Goal: Task Accomplishment & Management: Complete application form

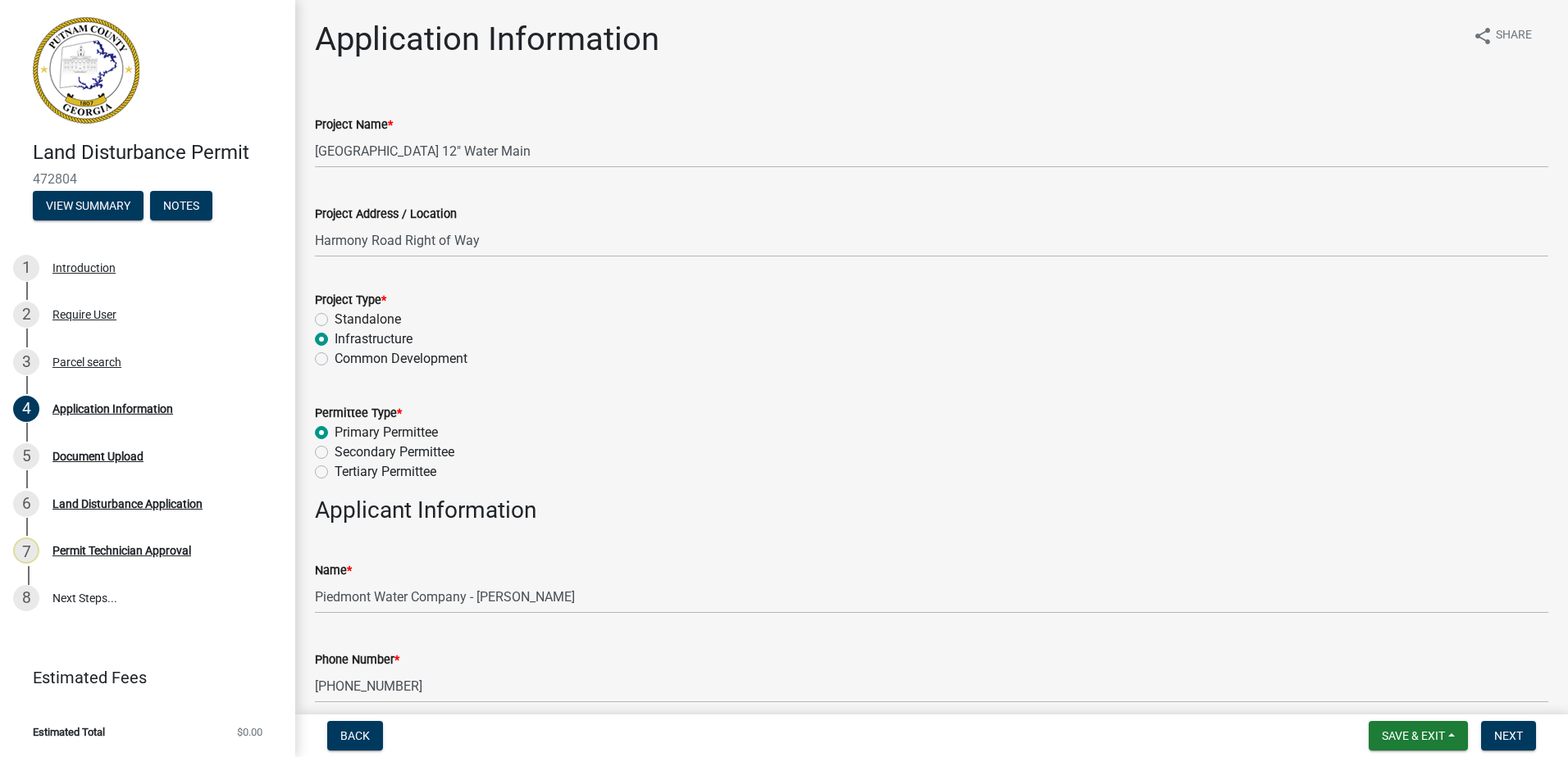
scroll to position [1803, 0]
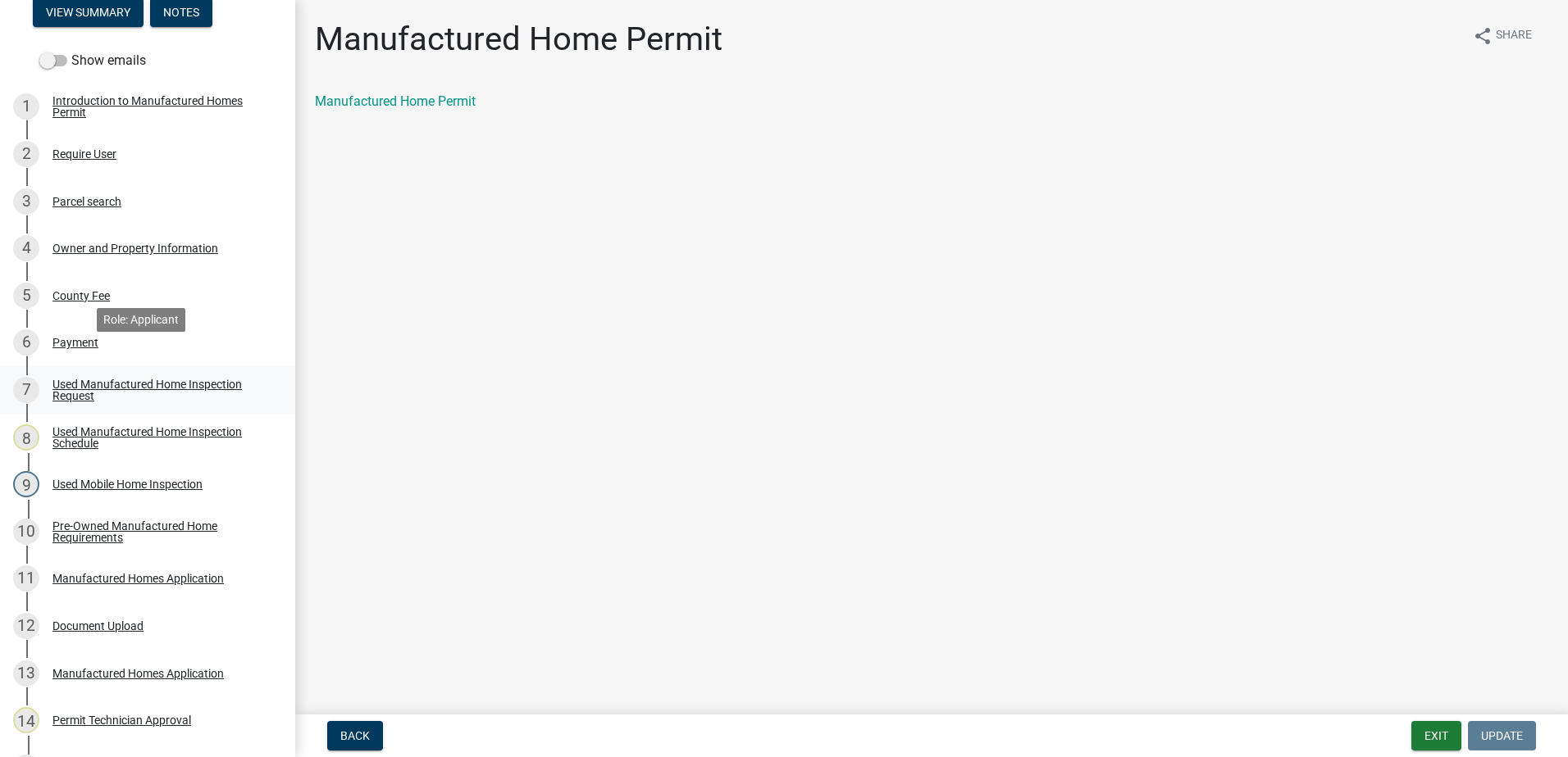
scroll to position [245, 0]
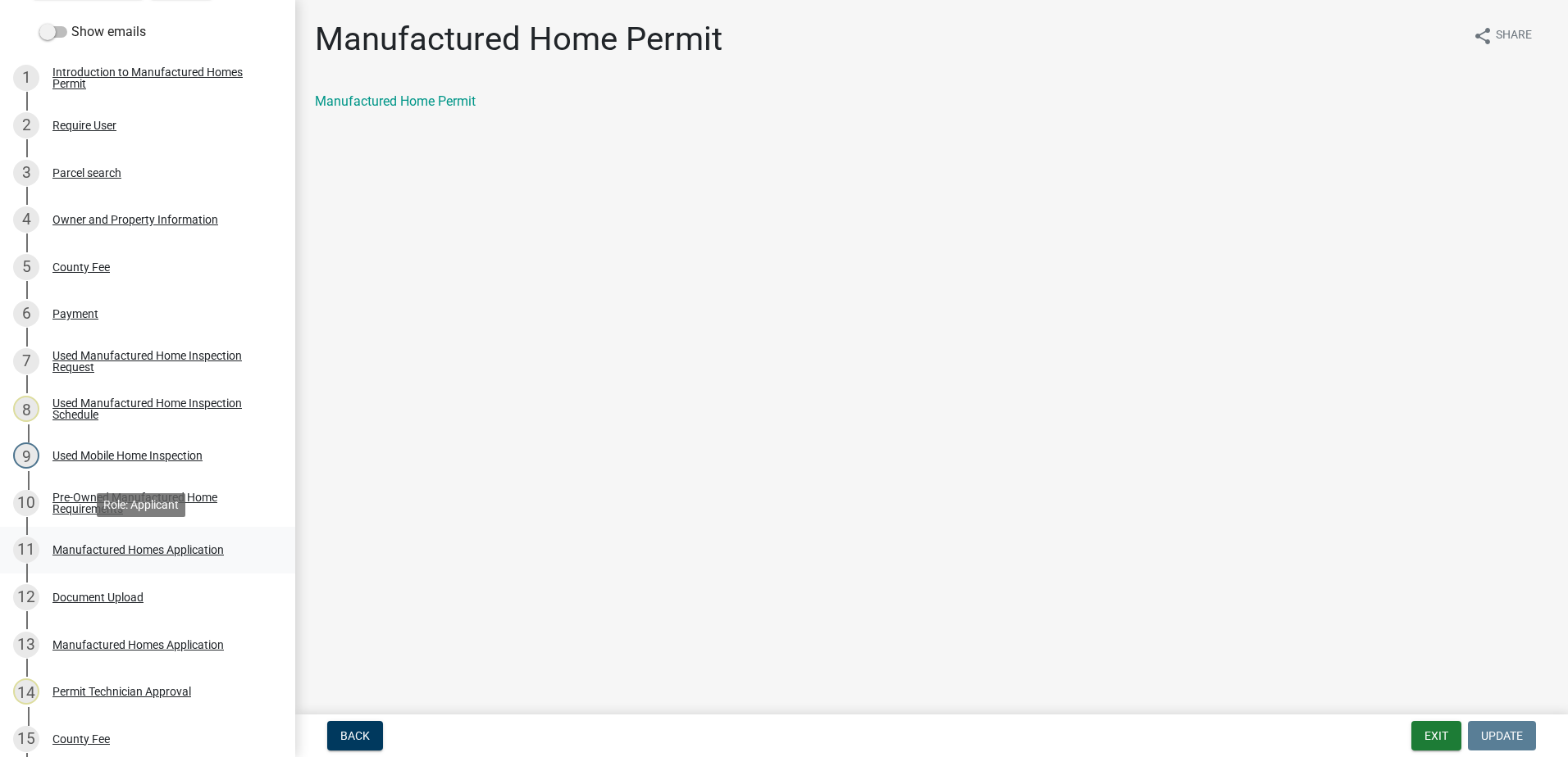
click at [107, 565] on link "11 Manufactured Homes Application" at bounding box center [147, 551] width 295 height 47
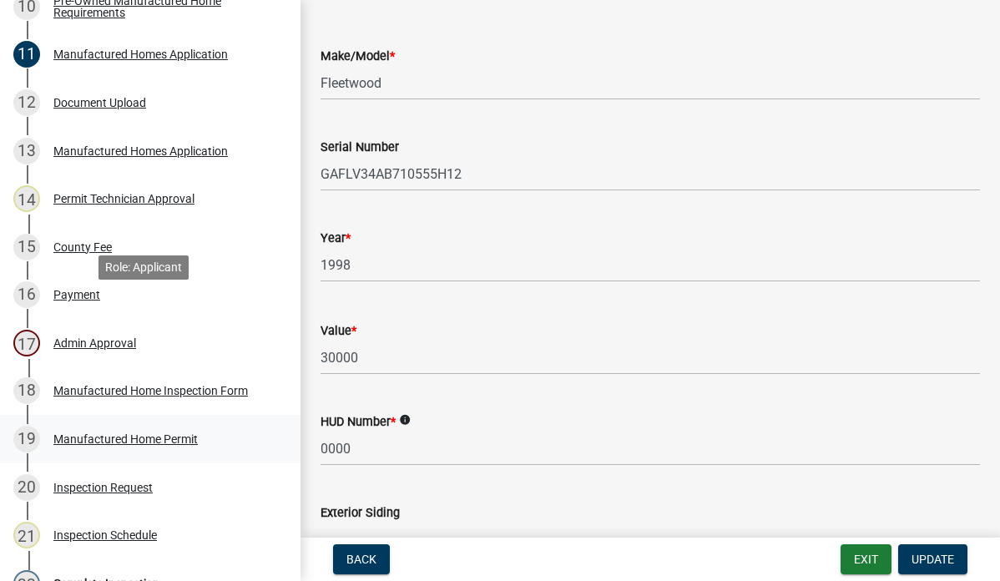
scroll to position [1023, 0]
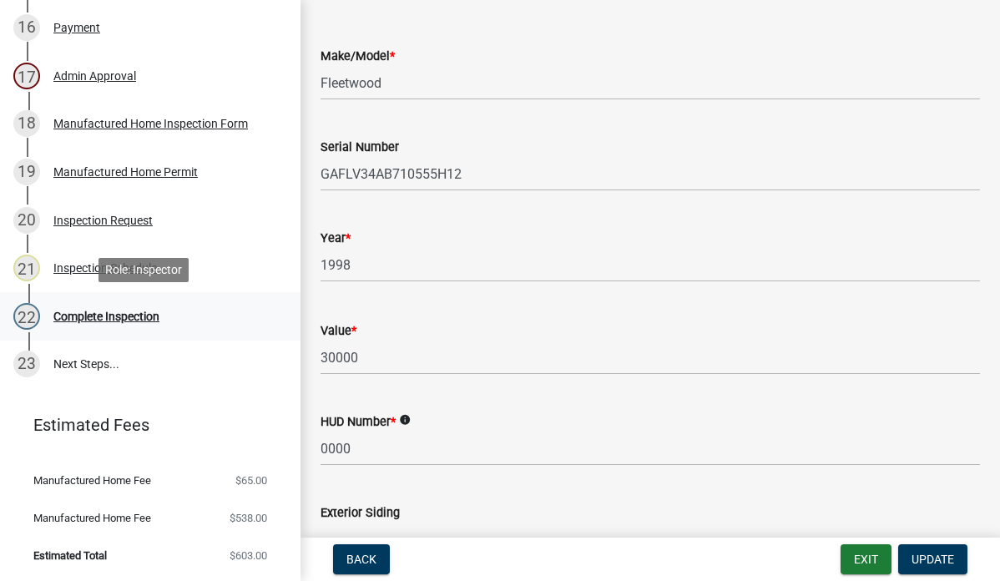
click at [121, 326] on div "22 Complete Inspection" at bounding box center [143, 316] width 260 height 27
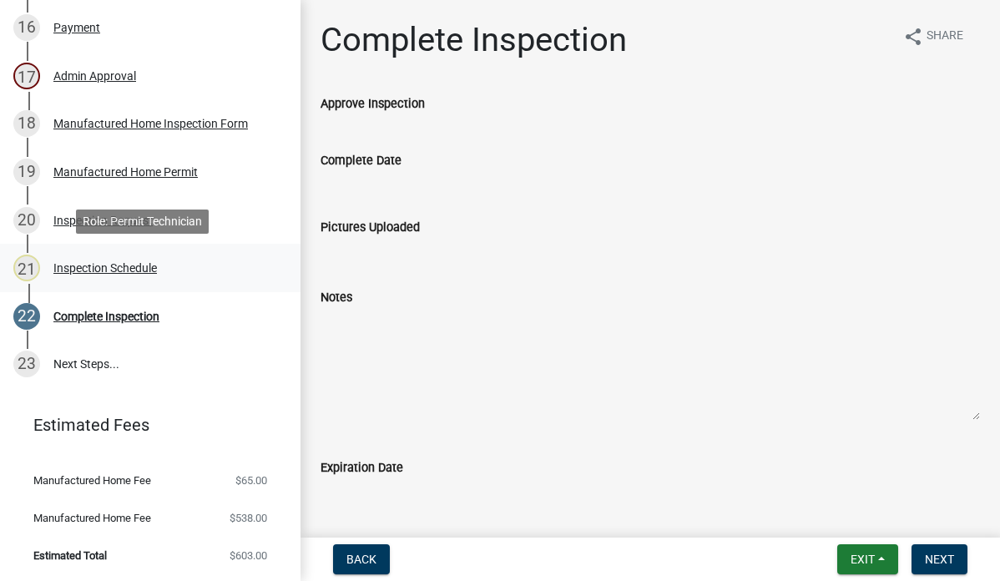
click at [137, 264] on div "Inspection Schedule" at bounding box center [104, 268] width 103 height 12
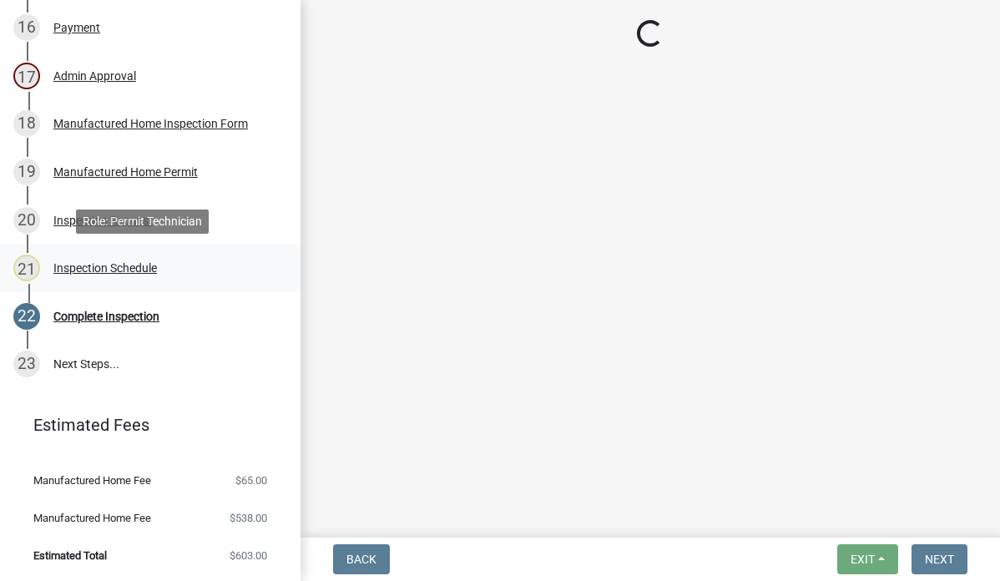
select select "a0ea4169-8540-4a2c-b9f4-cf4c1ffdeb95"
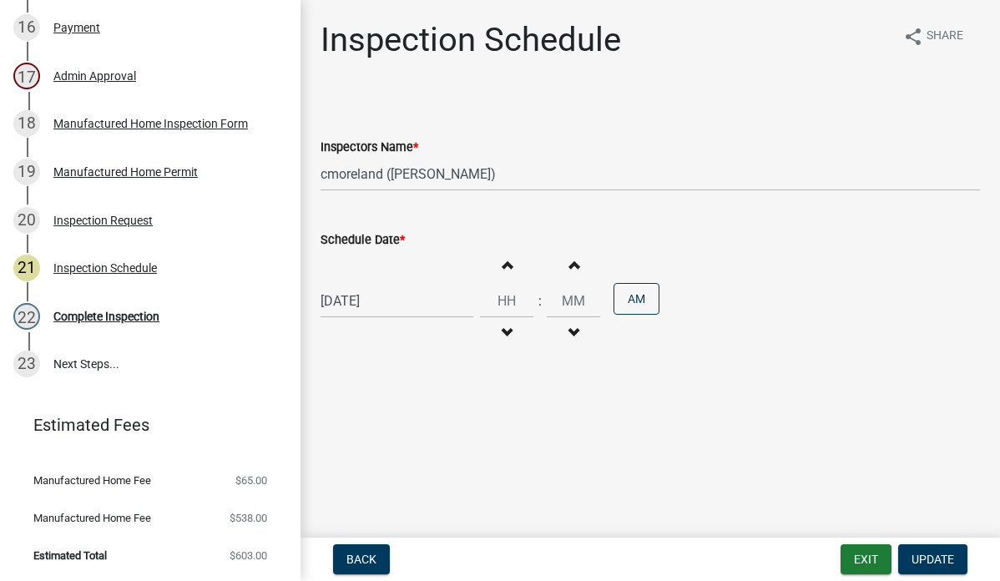
click at [422, 301] on div "09/10/2025" at bounding box center [397, 301] width 153 height 34
select select "9"
select select "2025"
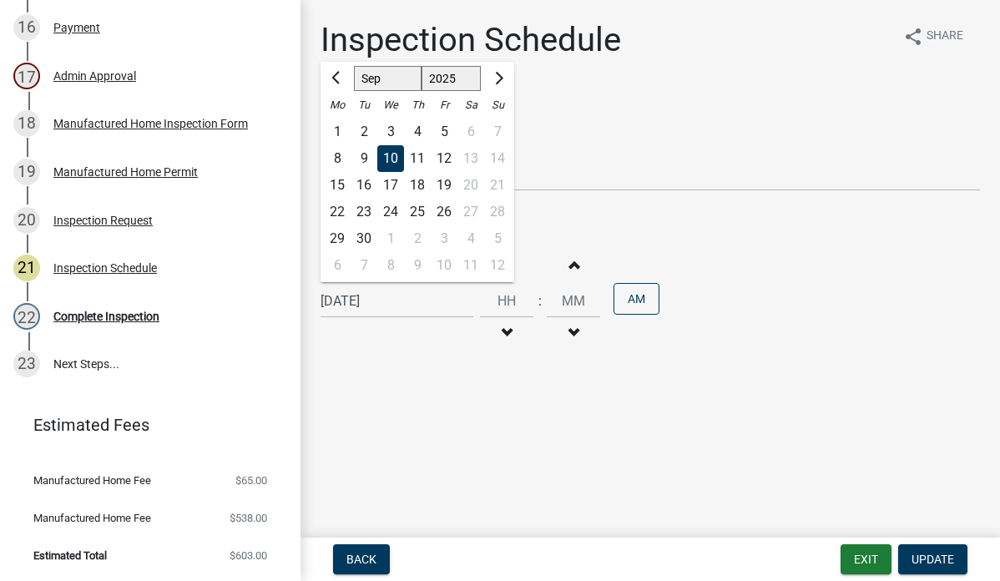
click at [449, 158] on div "12" at bounding box center [444, 158] width 27 height 27
type input "09/12/2025"
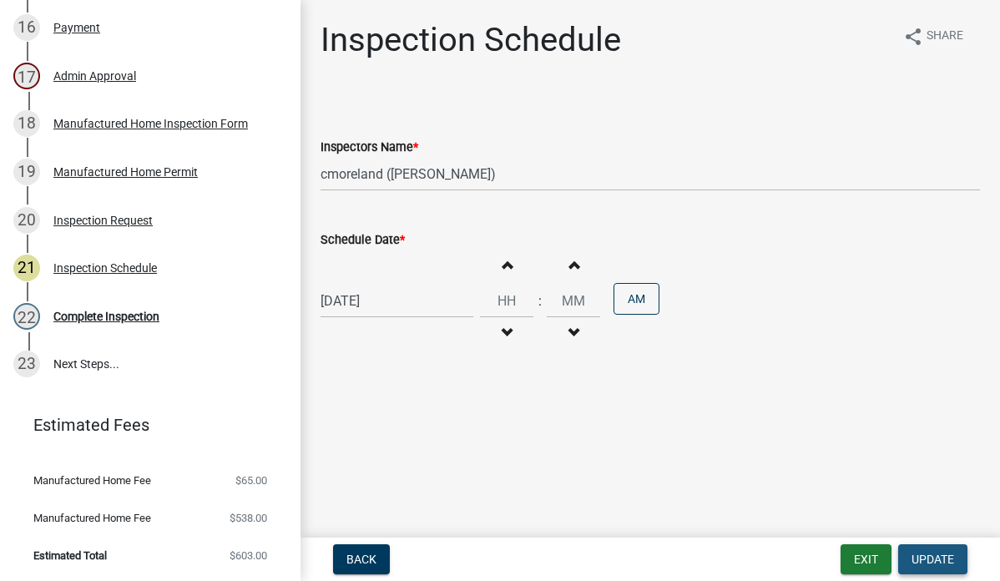
click at [929, 561] on span "Update" at bounding box center [932, 559] width 43 height 13
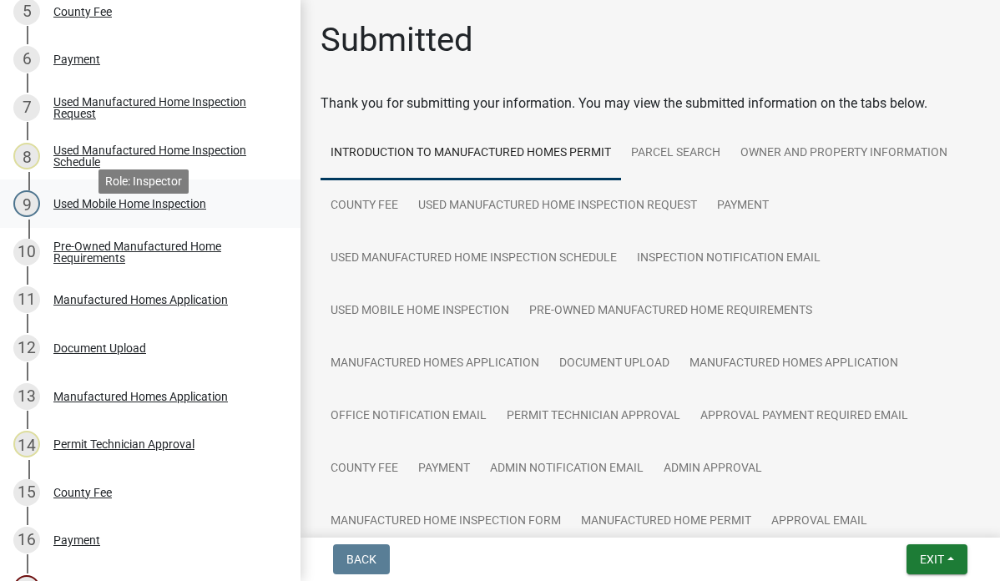
scroll to position [523, 0]
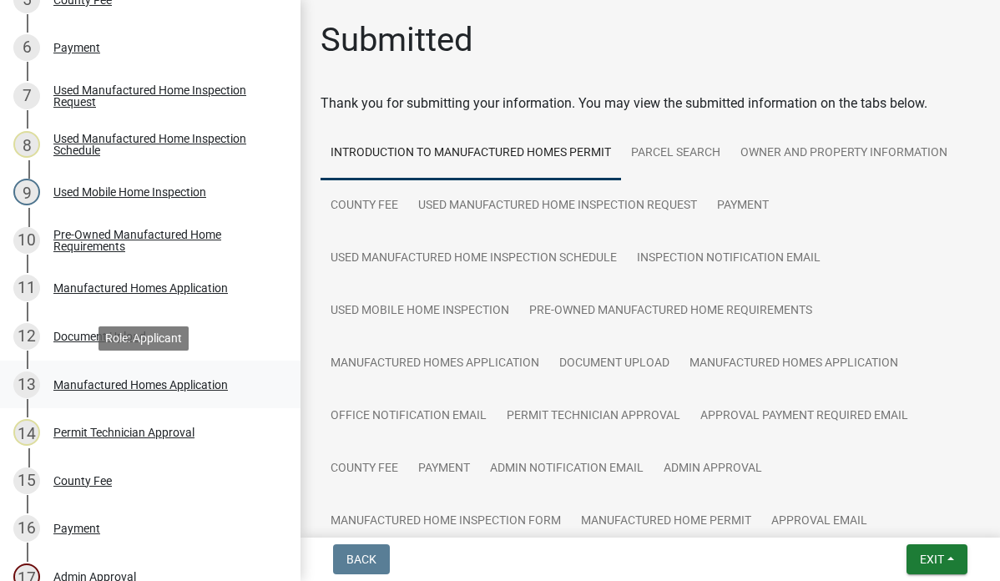
click at [139, 384] on div "Manufactured Homes Application" at bounding box center [140, 385] width 174 height 12
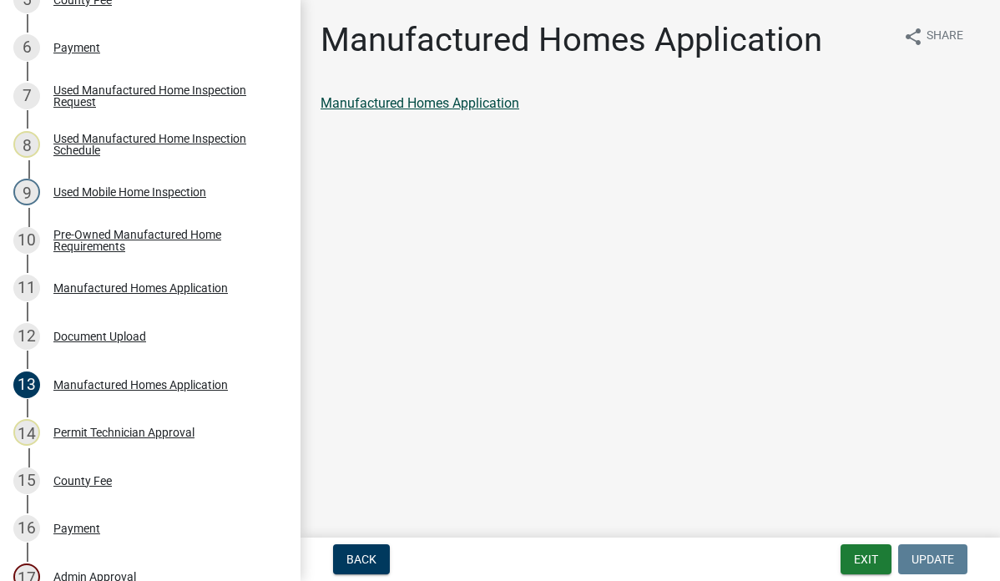
click at [490, 109] on link "Manufactured Homes Application" at bounding box center [420, 103] width 199 height 16
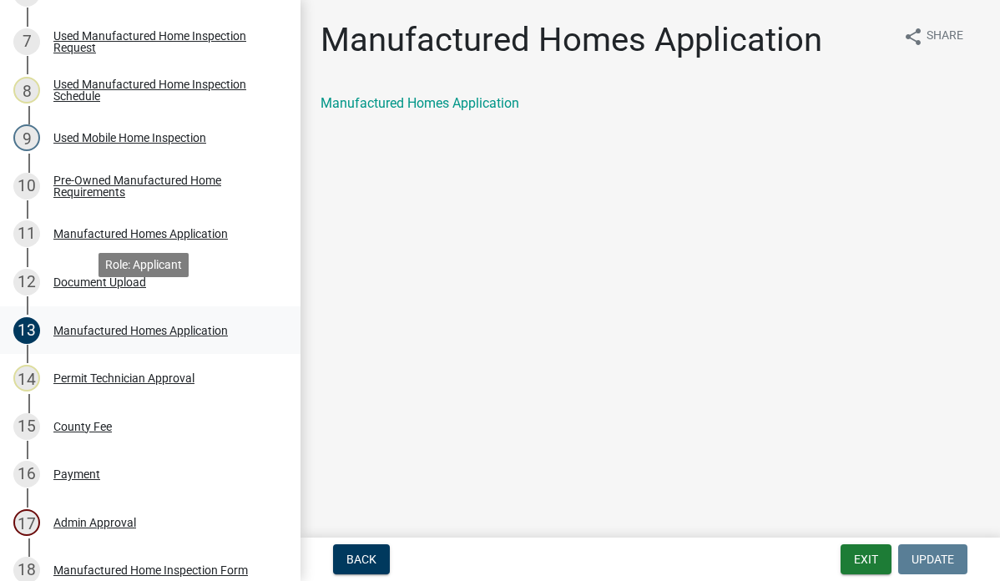
scroll to position [606, 0]
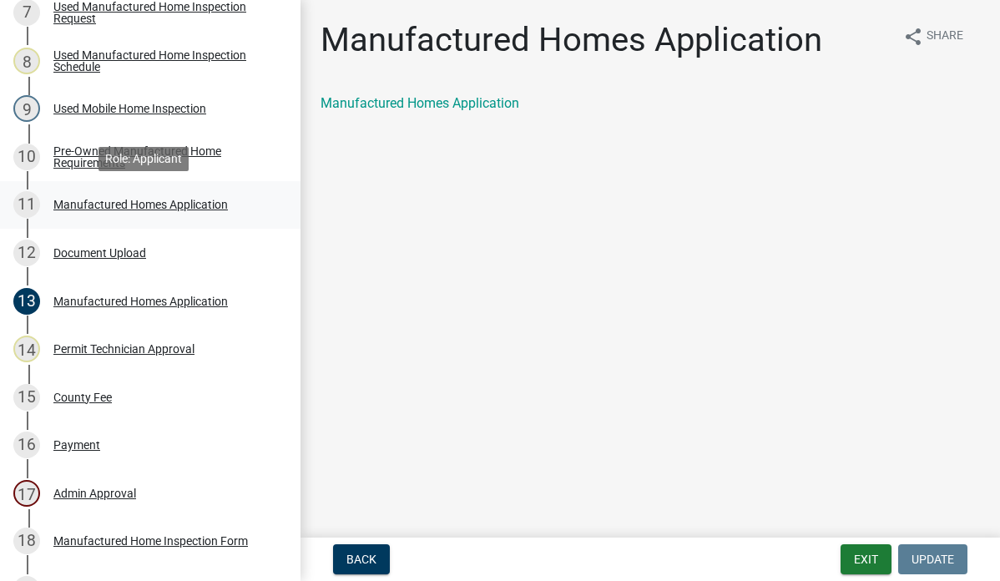
click at [114, 204] on div "Manufactured Homes Application" at bounding box center [140, 205] width 174 height 12
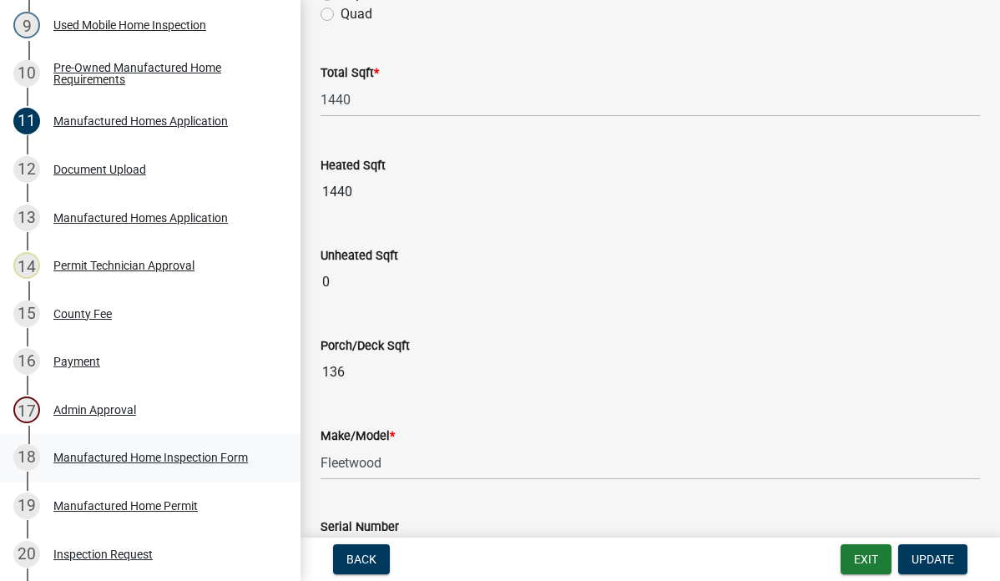
scroll to position [334, 0]
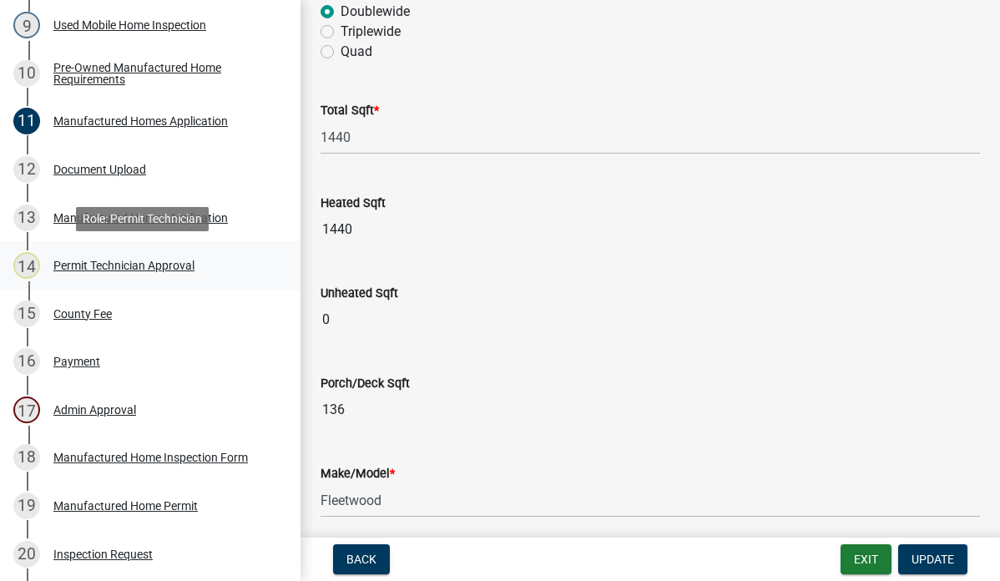
click at [149, 260] on div "Permit Technician Approval" at bounding box center [123, 266] width 141 height 12
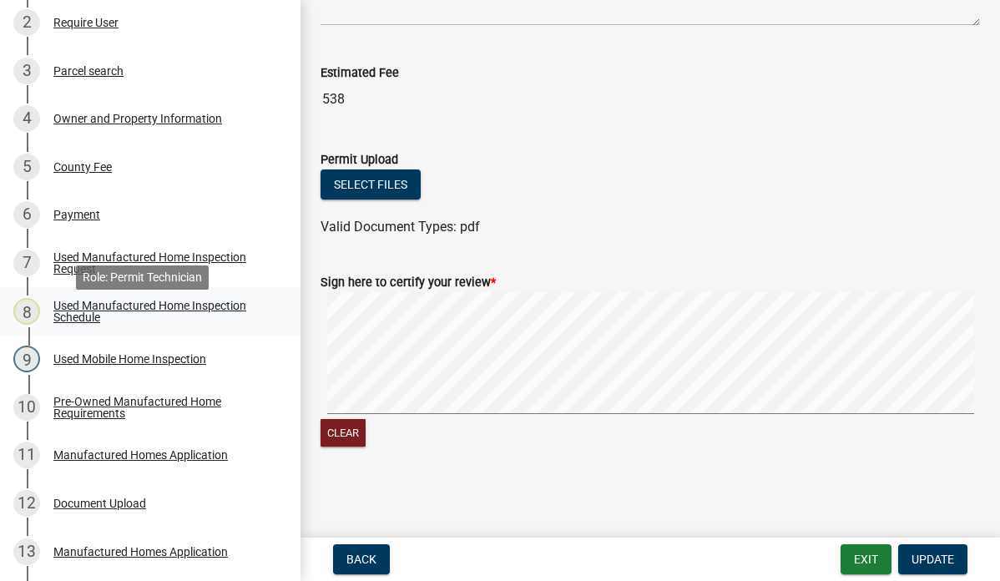
scroll to position [22, 0]
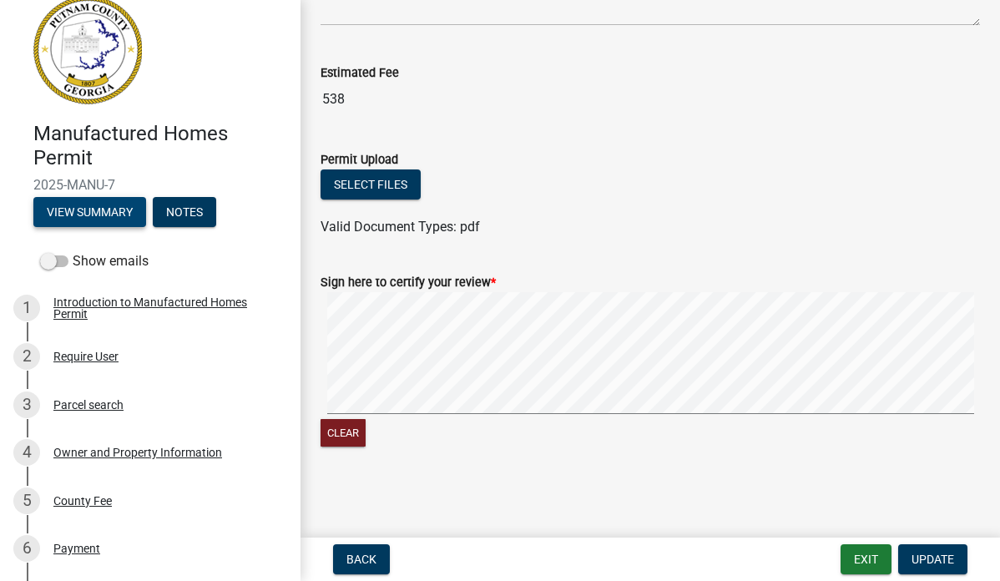
click at [88, 215] on button "View Summary" at bounding box center [89, 212] width 113 height 30
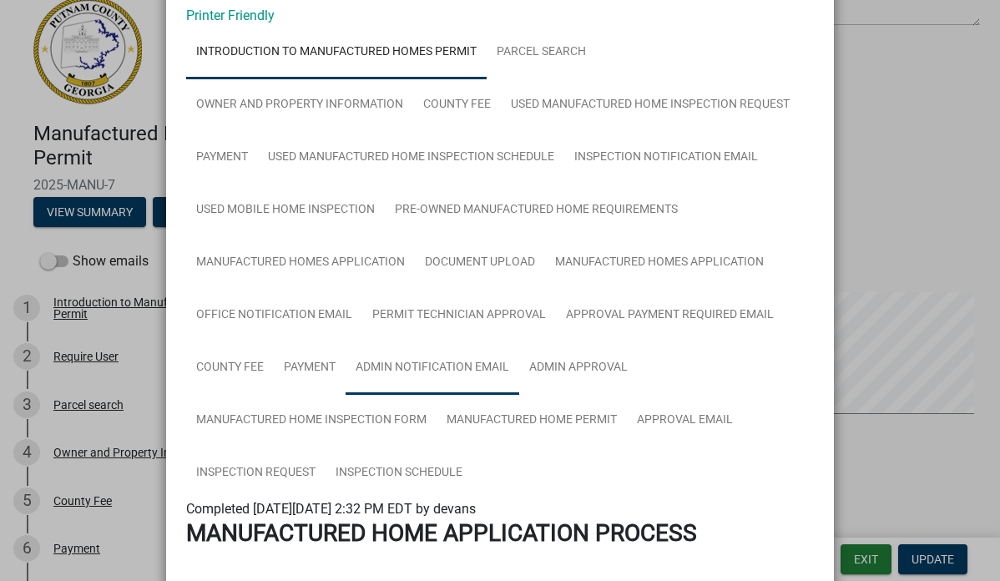
scroll to position [83, 0]
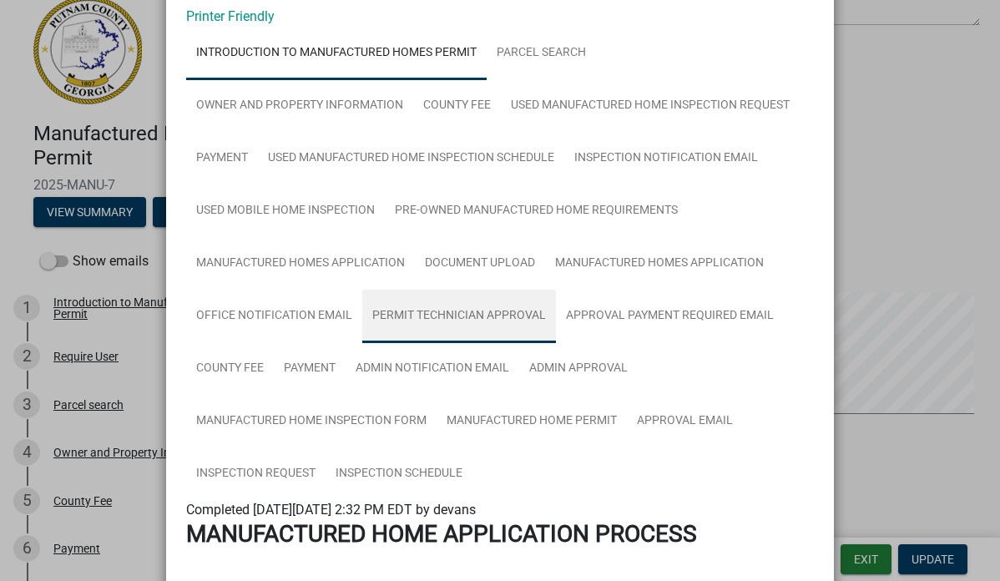
click at [424, 313] on link "Permit Technician Approval" at bounding box center [459, 316] width 194 height 53
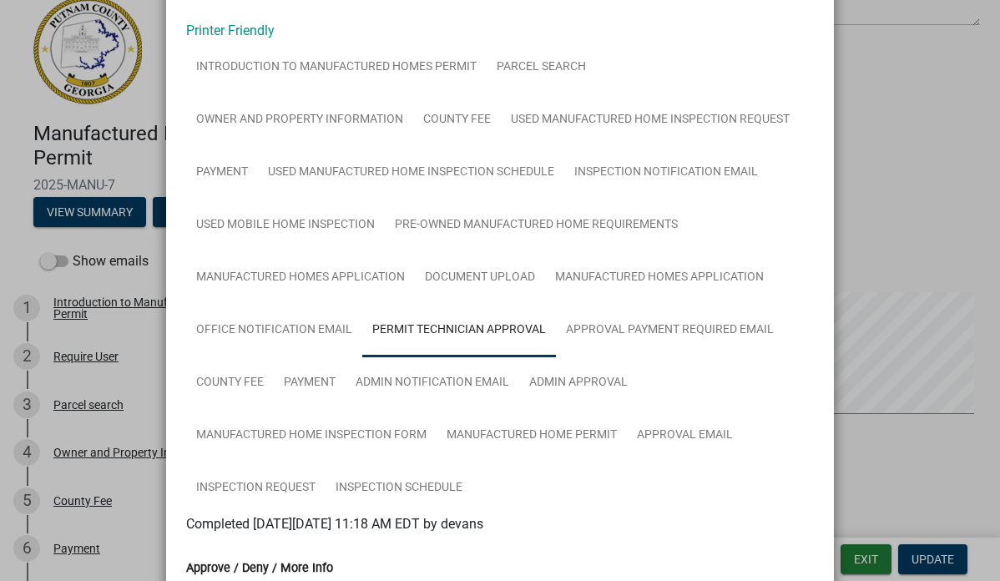
scroll to position [0, 0]
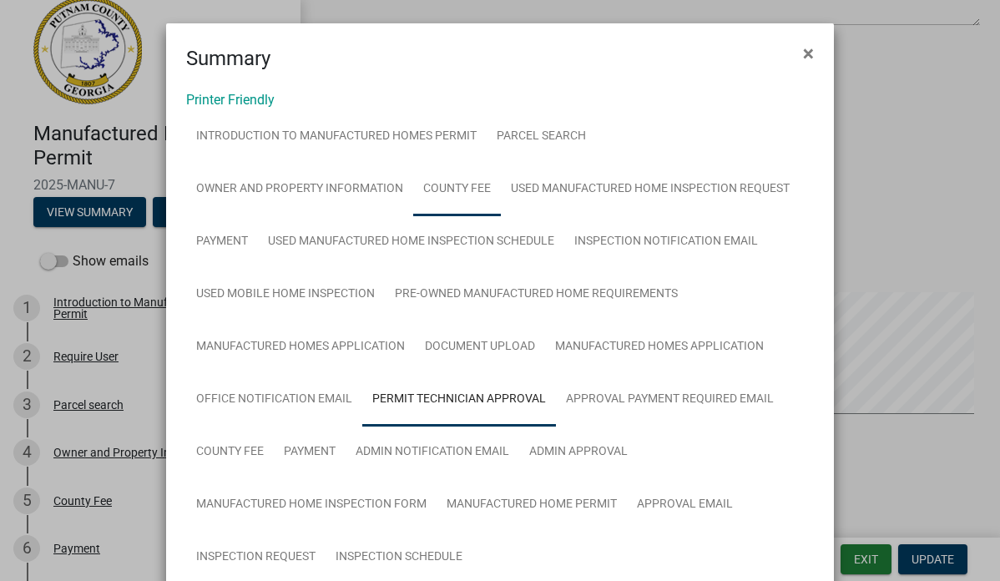
click at [488, 184] on link "County Fee" at bounding box center [457, 189] width 88 height 53
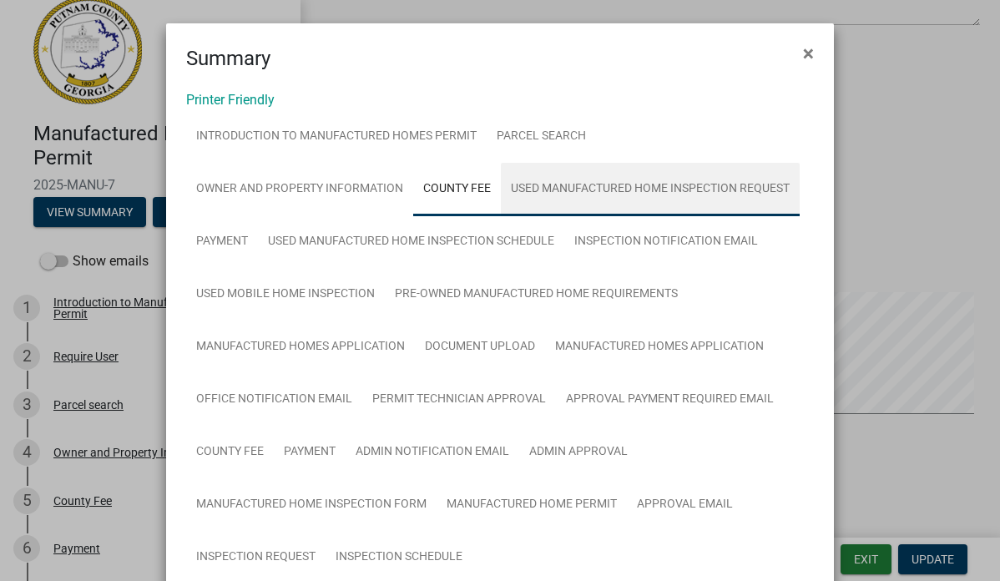
click at [527, 184] on link "Used Manufactured Home Inspection Request" at bounding box center [650, 189] width 299 height 53
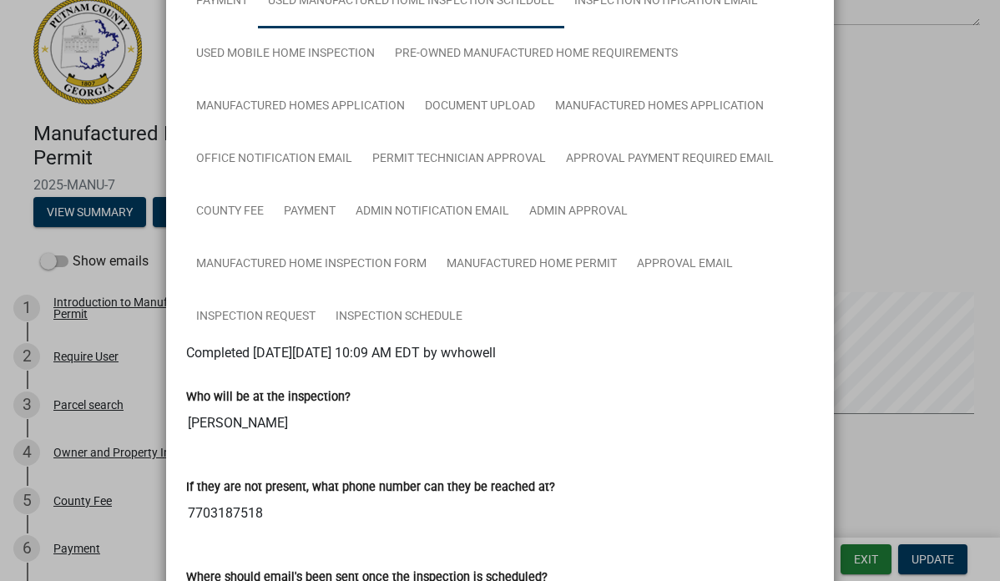
scroll to position [83, 0]
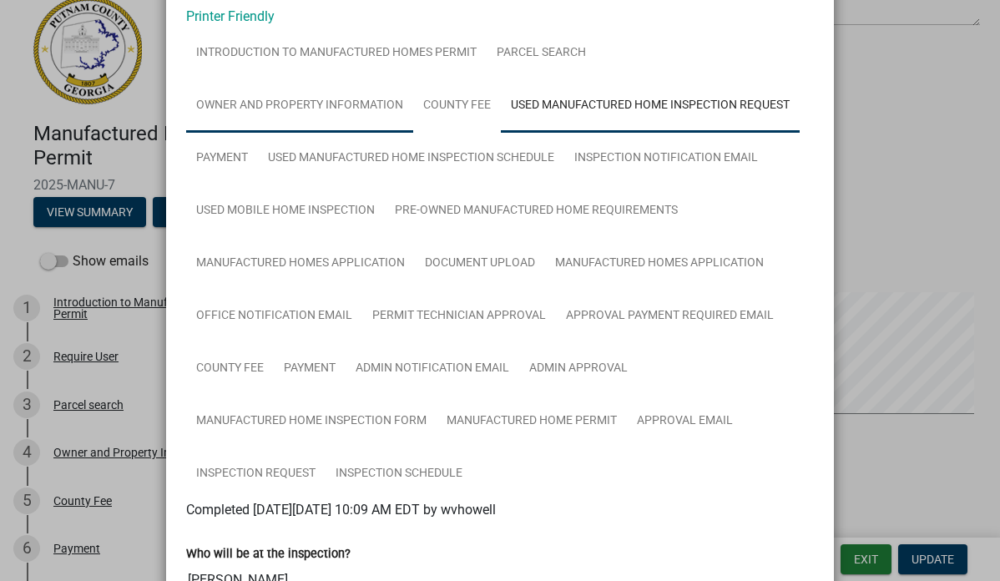
click at [308, 104] on link "Owner and Property Information" at bounding box center [299, 105] width 227 height 53
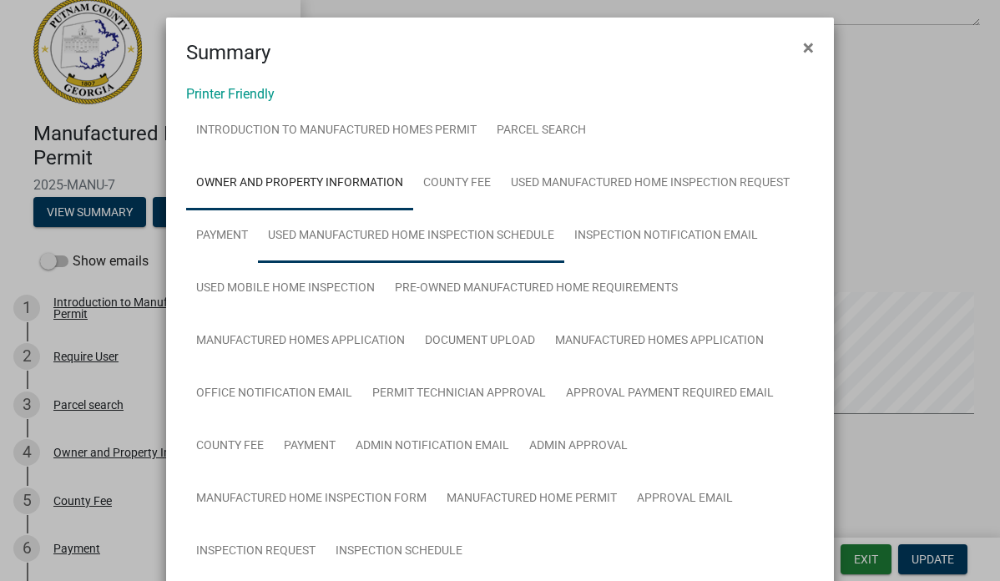
scroll to position [0, 0]
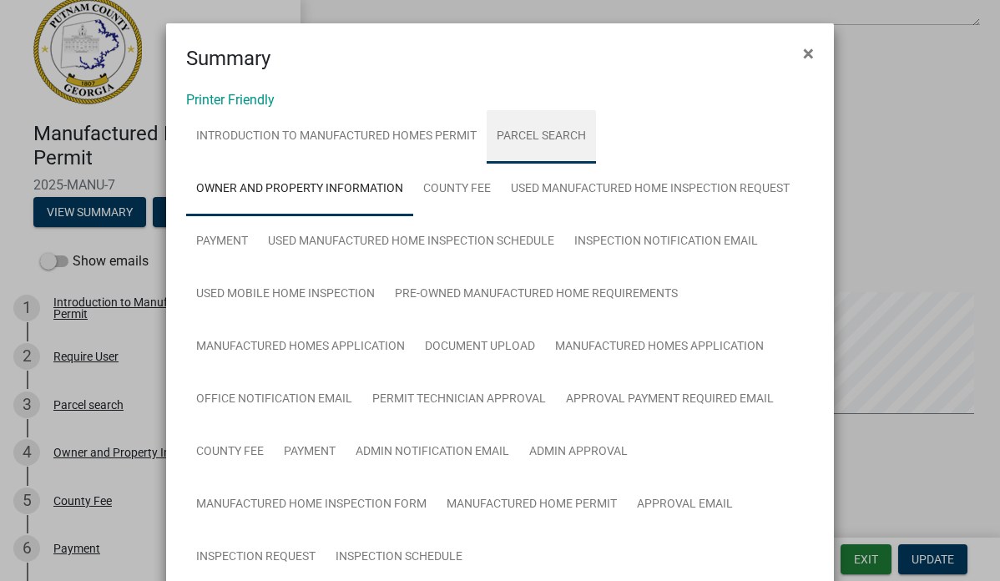
click at [508, 139] on link "Parcel search" at bounding box center [541, 136] width 109 height 53
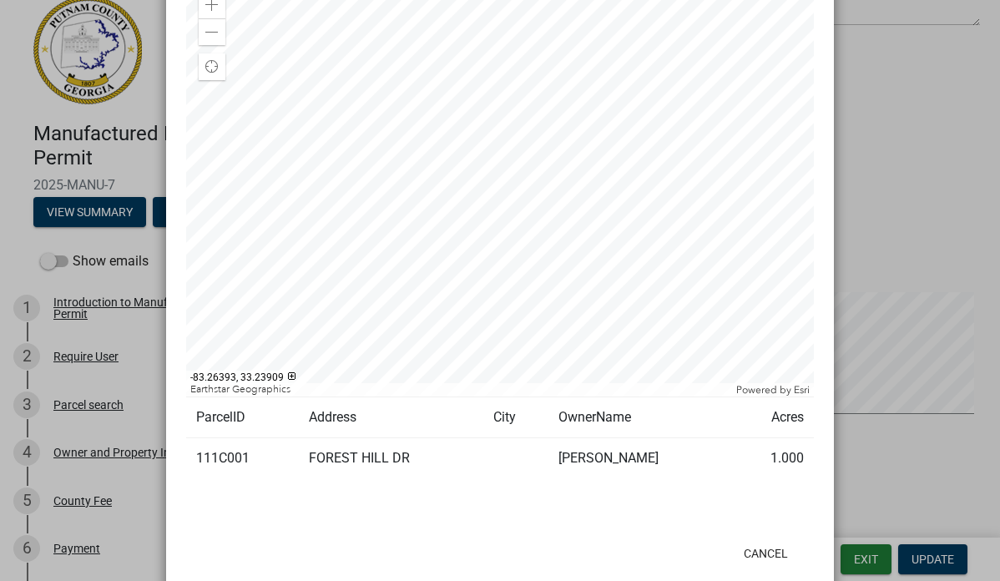
scroll to position [660, 0]
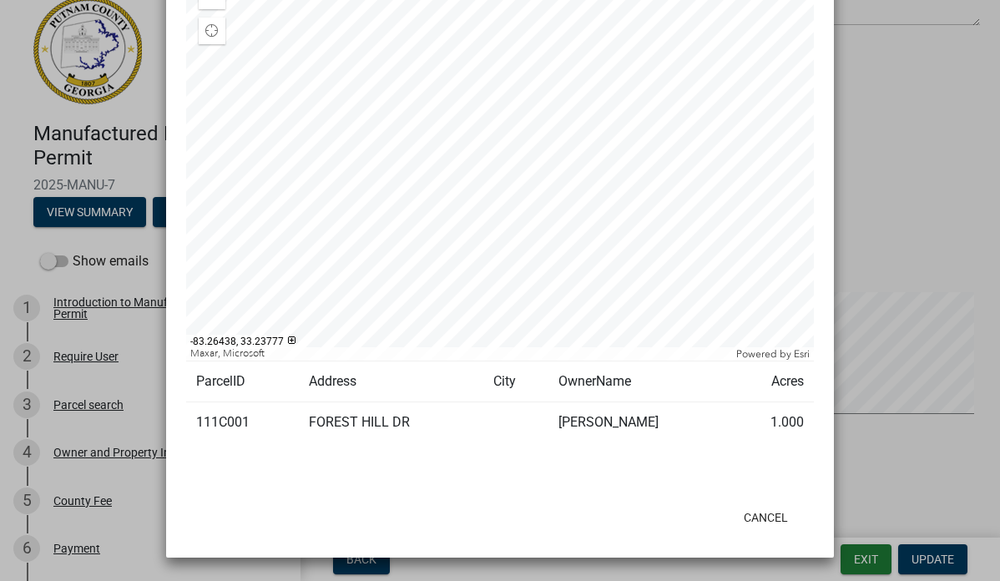
click at [84, 315] on ngb-modal-window "Summary × Printer Friendly Introduction to Manufactured Homes Permit Parcel sea…" at bounding box center [500, 290] width 1000 height 581
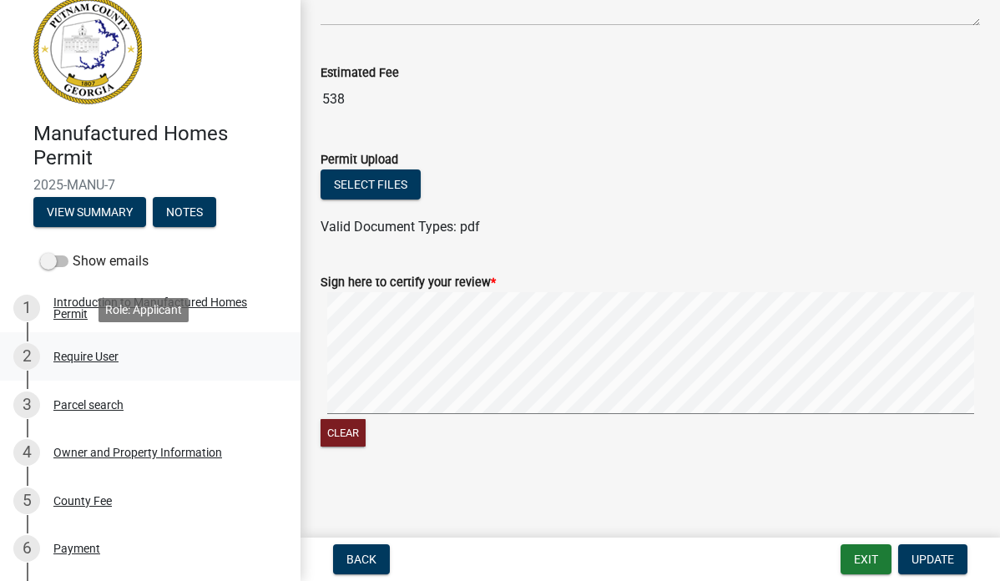
click at [68, 358] on div "Require User" at bounding box center [85, 357] width 65 height 12
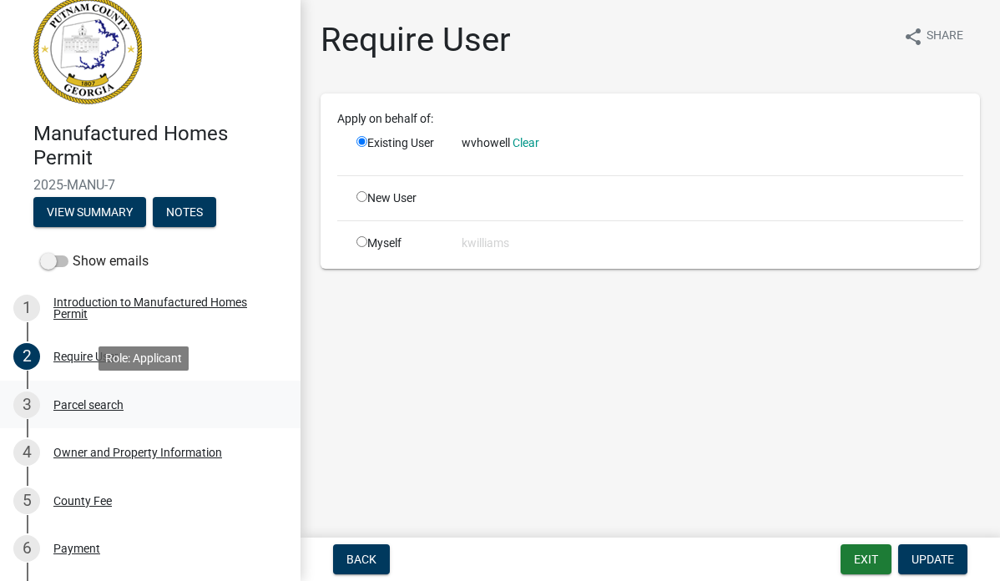
click at [83, 404] on div "Parcel search" at bounding box center [88, 405] width 70 height 12
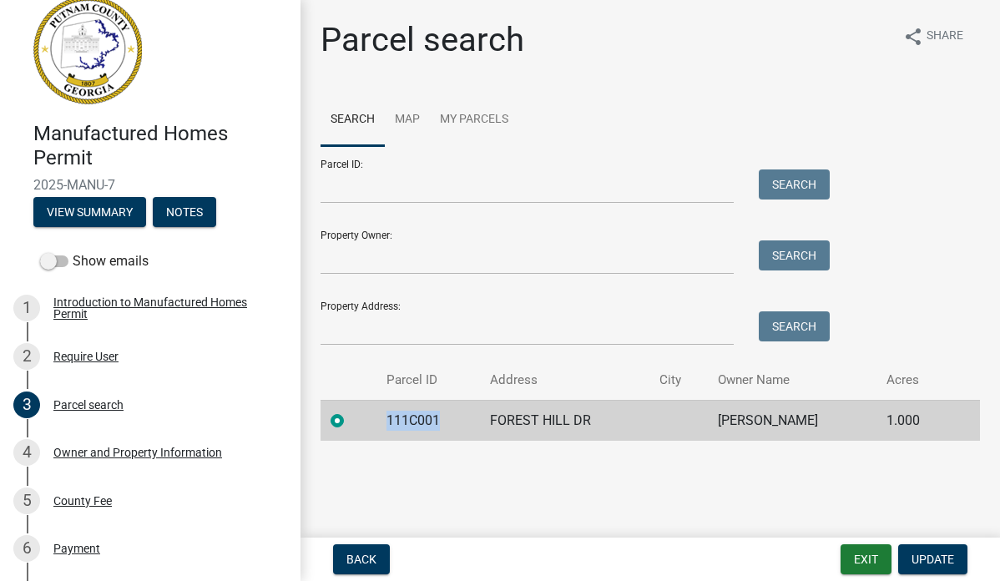
drag, startPoint x: 447, startPoint y: 422, endPoint x: 376, endPoint y: 432, distance: 71.5
click at [376, 432] on td "111C001" at bounding box center [427, 420] width 103 height 41
drag, startPoint x: 376, startPoint y: 432, endPoint x: 396, endPoint y: 421, distance: 22.8
copy td "111C001"
click at [369, 197] on input "Parcel ID:" at bounding box center [527, 186] width 413 height 34
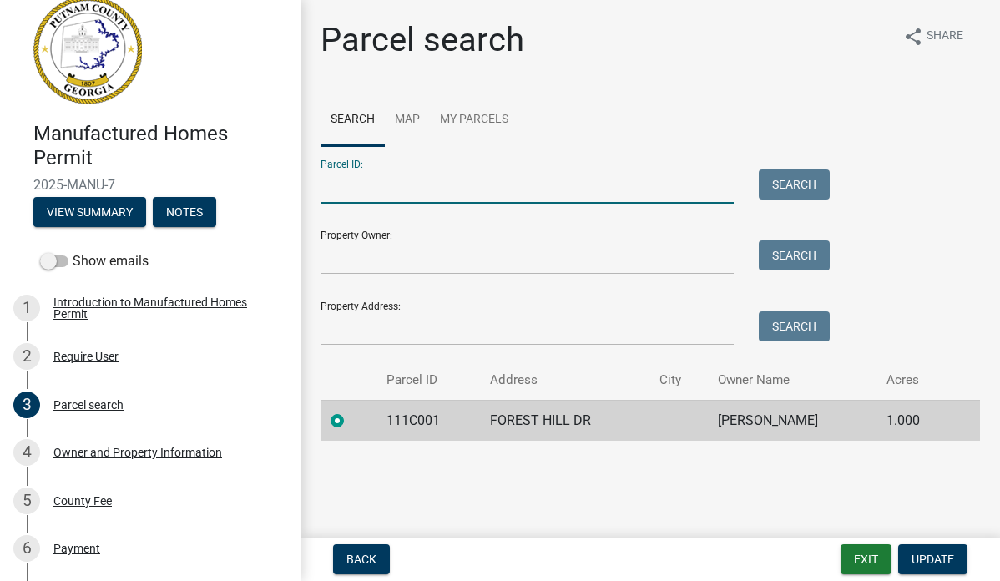
paste input "111C001"
type input "111C001"
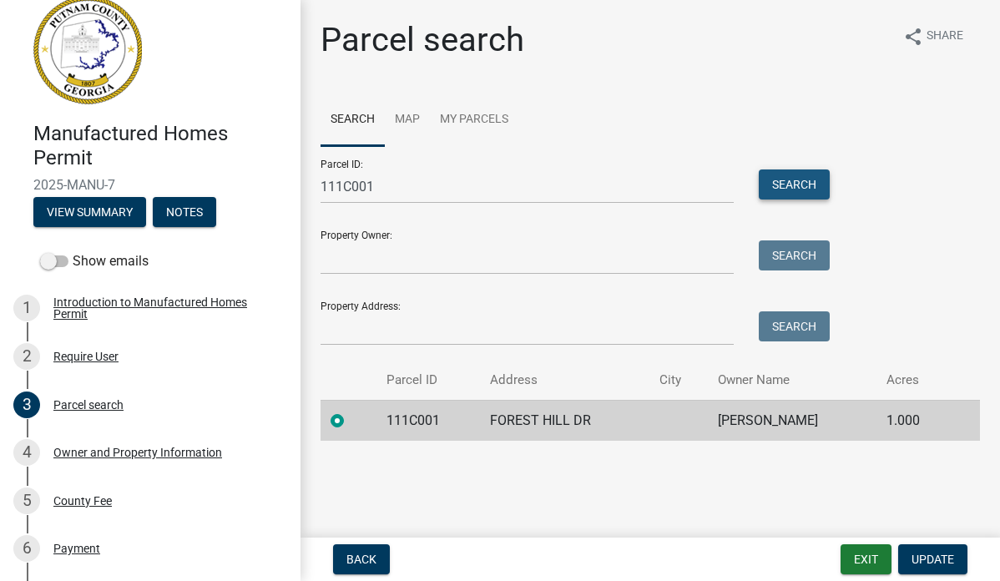
click at [774, 184] on button "Search" at bounding box center [794, 184] width 71 height 30
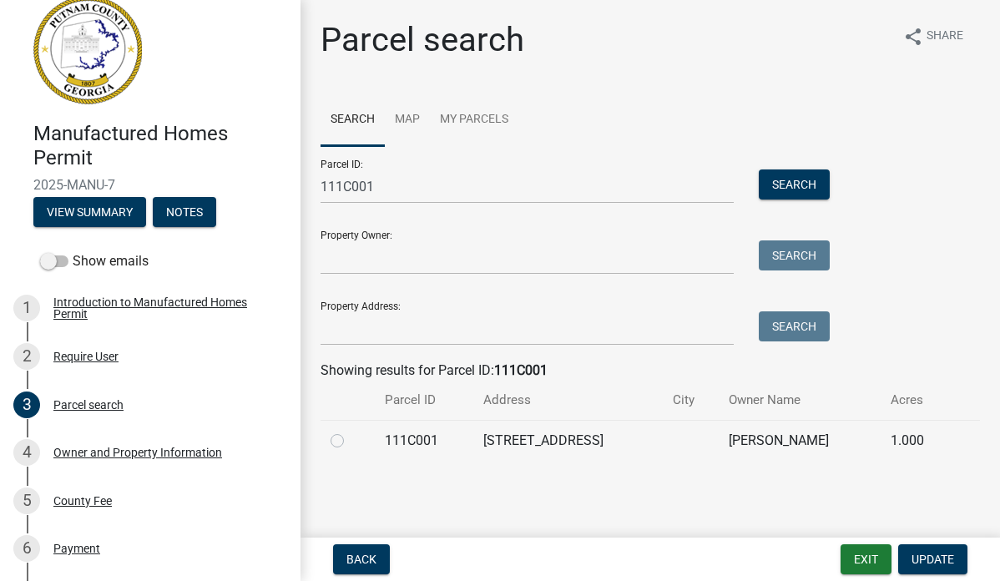
click at [351, 431] on label at bounding box center [351, 431] width 0 height 0
click at [351, 441] on input "radio" at bounding box center [356, 436] width 11 height 11
radio input "true"
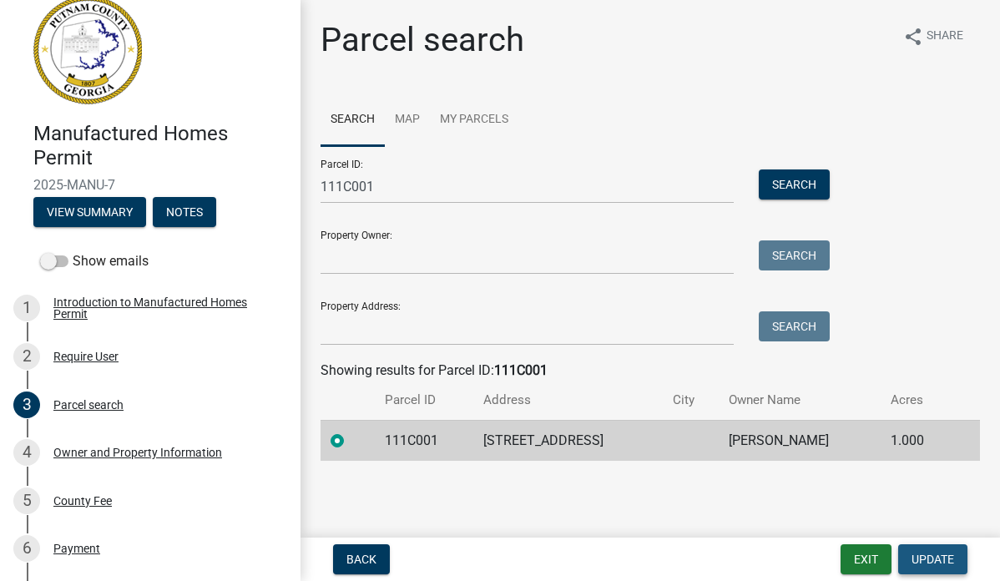
click at [952, 563] on button "Update" at bounding box center [932, 559] width 69 height 30
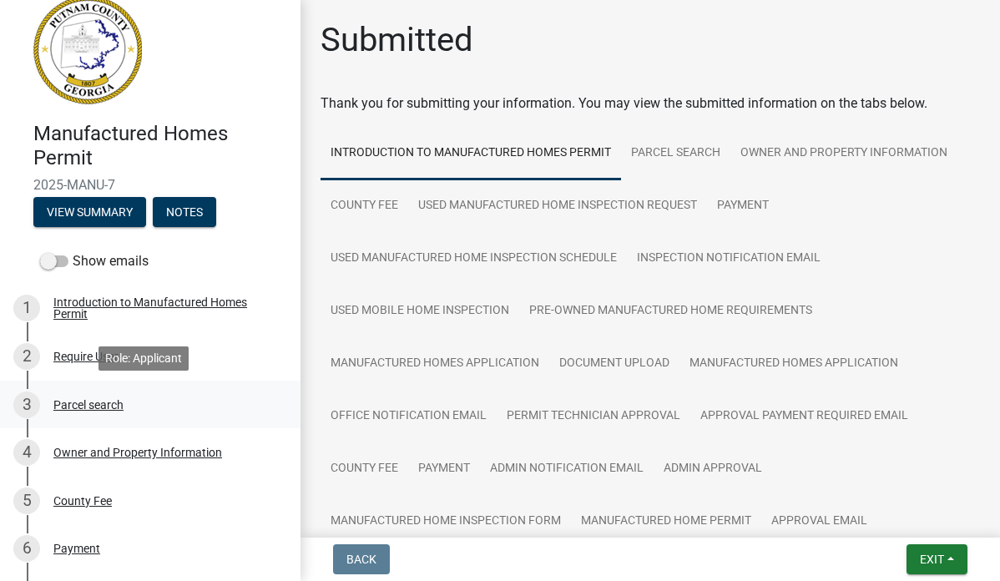
click at [100, 396] on div "3 Parcel search" at bounding box center [143, 404] width 260 height 27
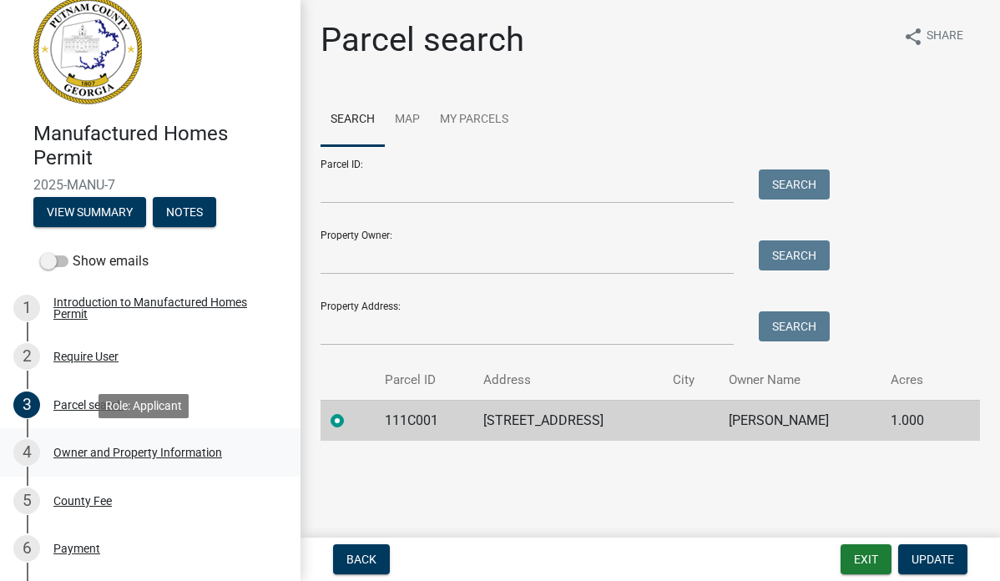
click at [141, 452] on div "Owner and Property Information" at bounding box center [137, 453] width 169 height 12
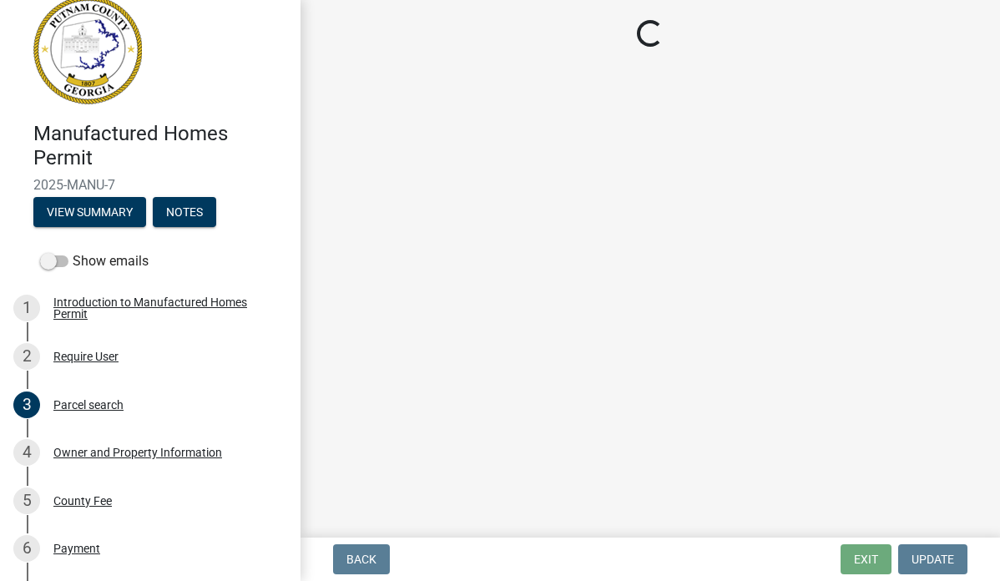
select select "78bfdc44-73ff-456e-a557-d4c99b9c08be"
select select "295c155f-de53-4b68-9fdd-08c8883e9b6f"
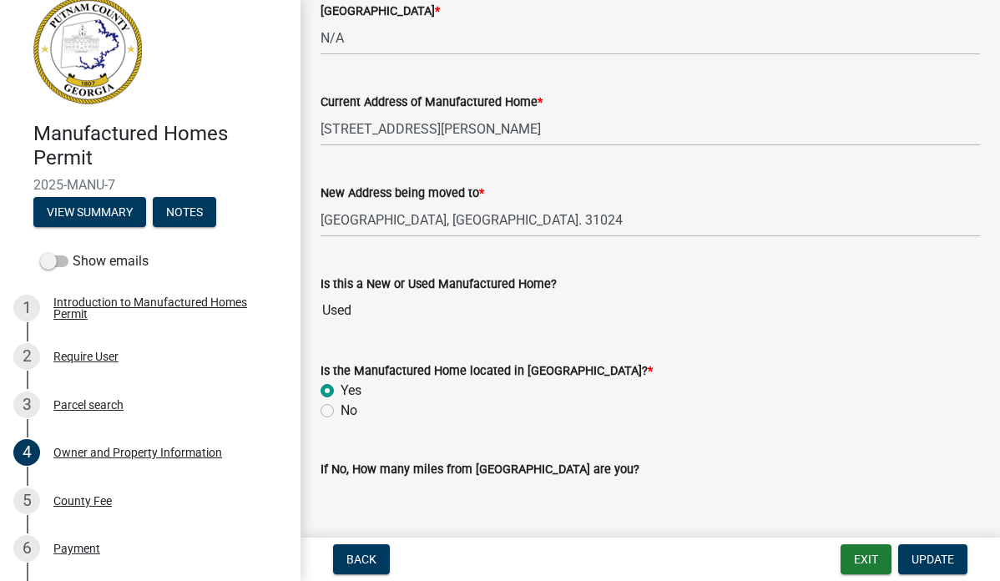
scroll to position [1753, 0]
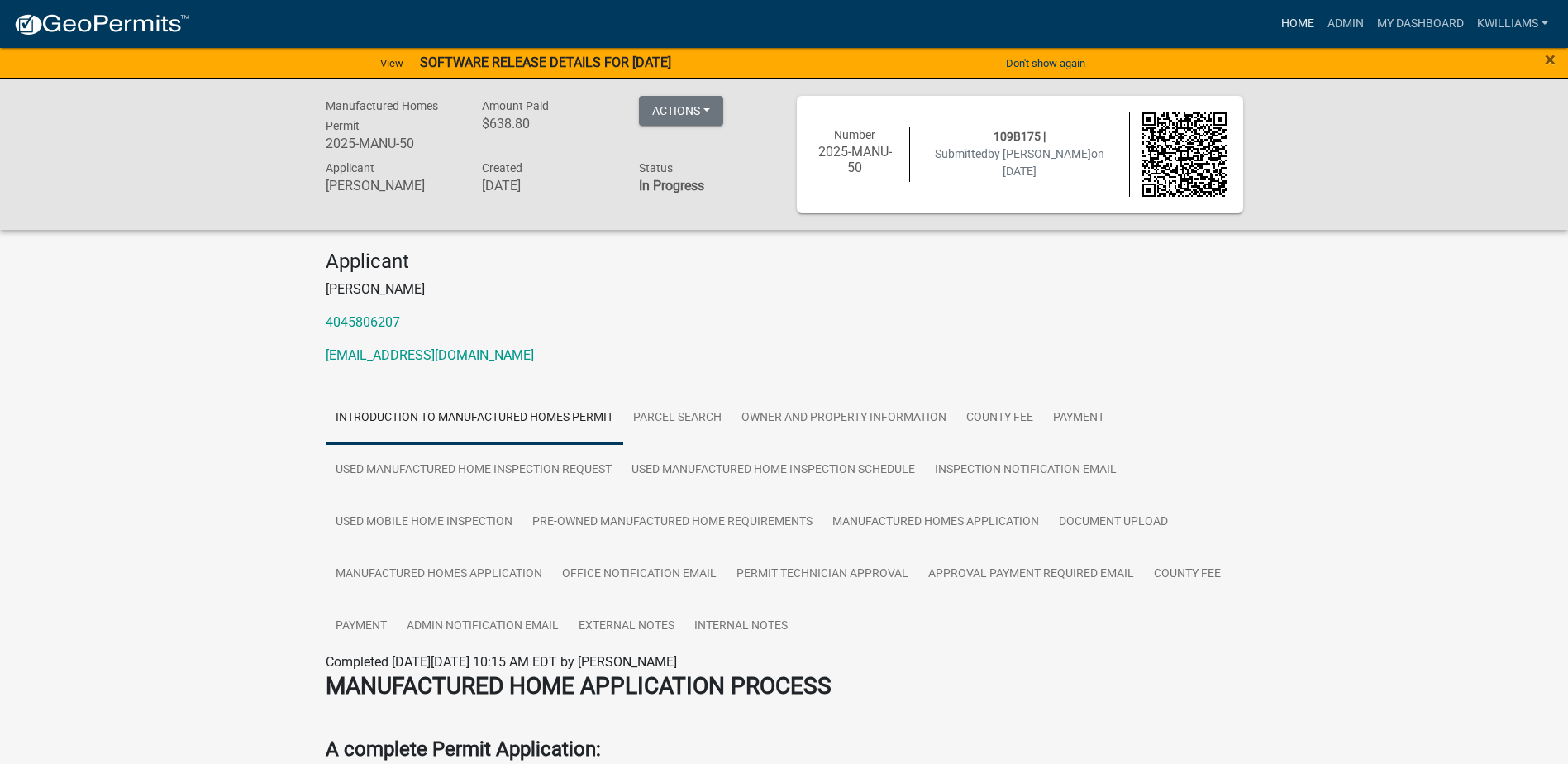
click at [1283, 26] on link "Home" at bounding box center [1298, 24] width 47 height 32
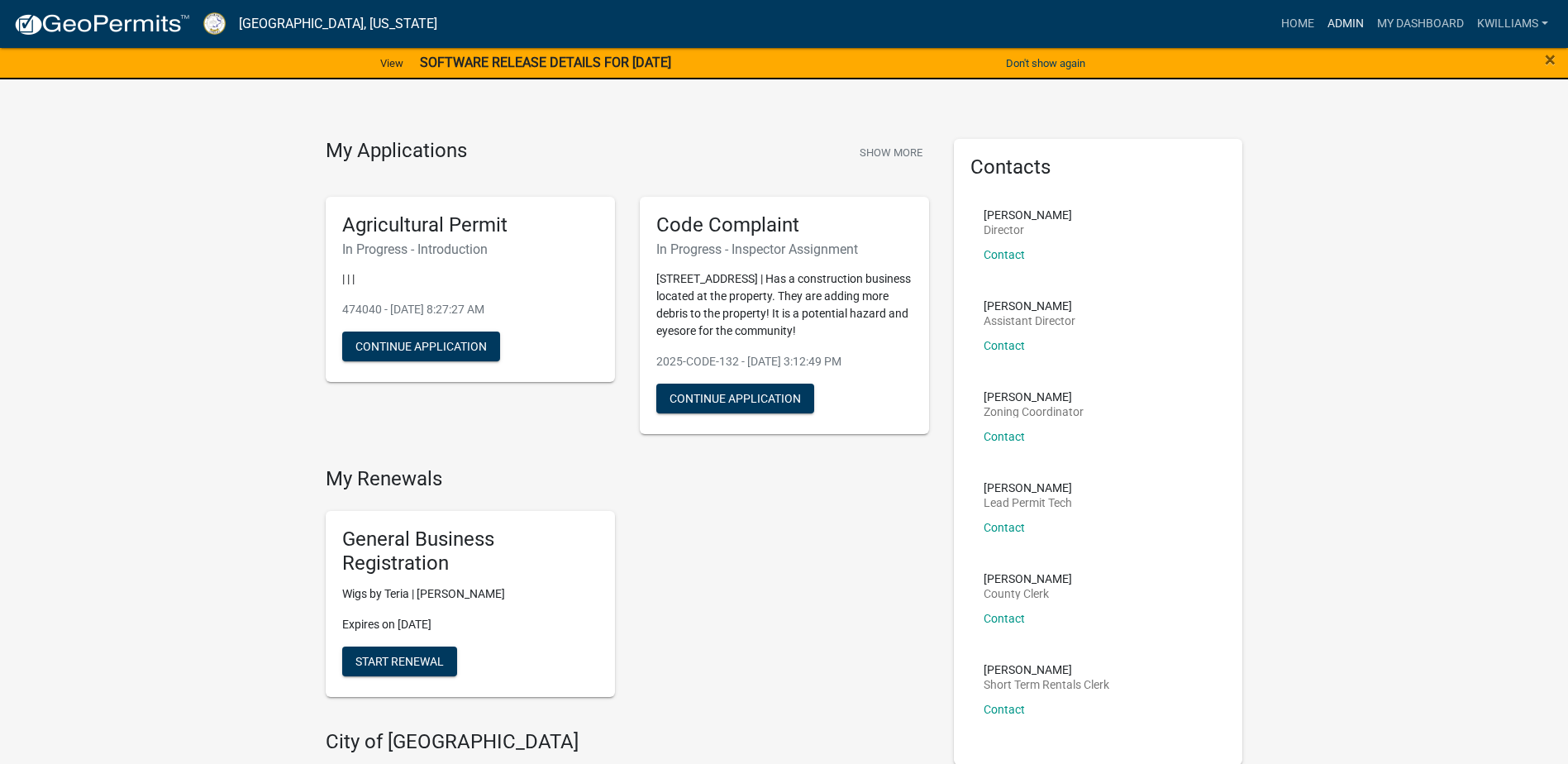
click at [1353, 23] on link "Admin" at bounding box center [1346, 24] width 50 height 32
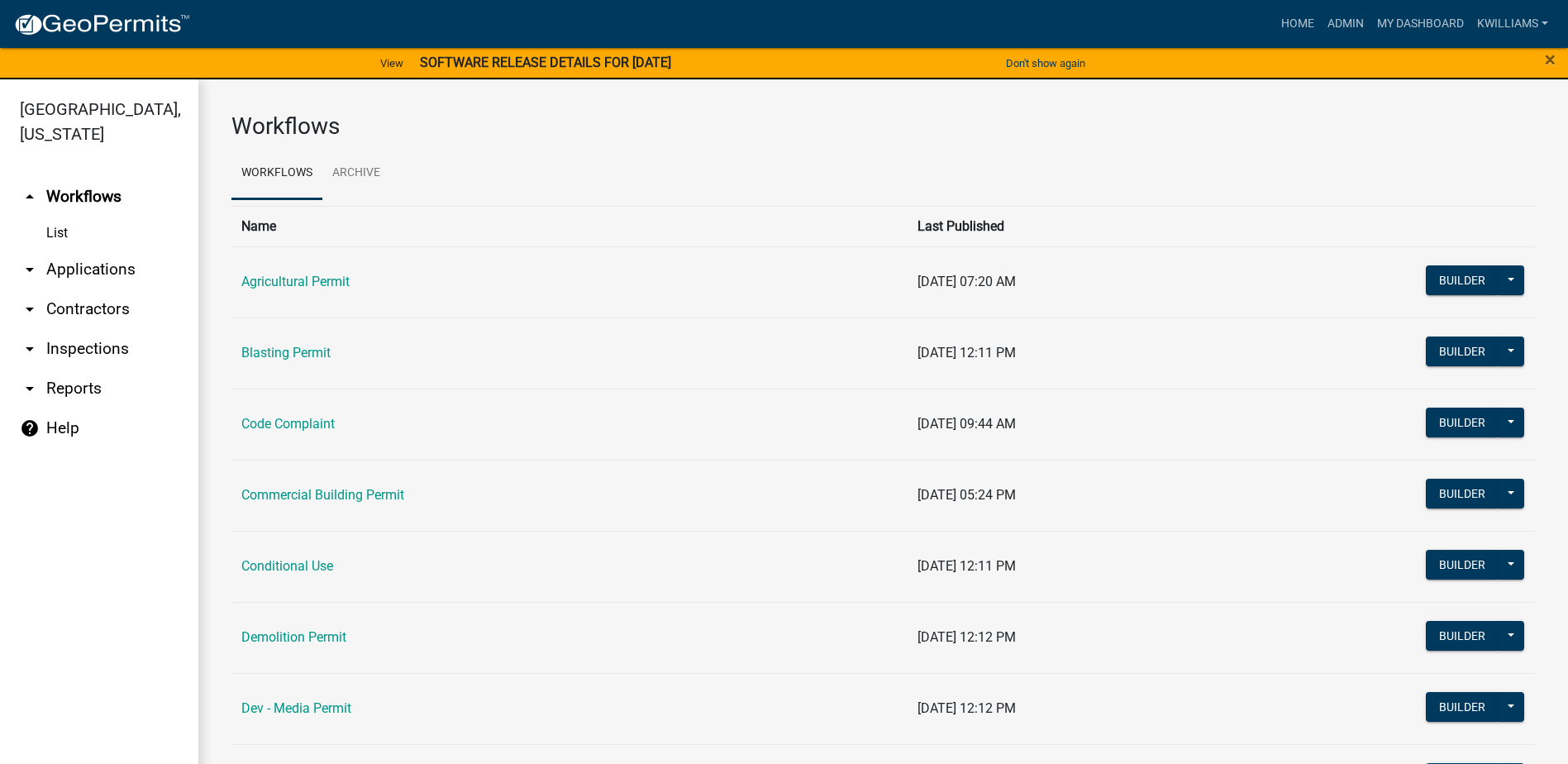
click at [67, 269] on link "arrow_drop_down Applications" at bounding box center [99, 270] width 198 height 40
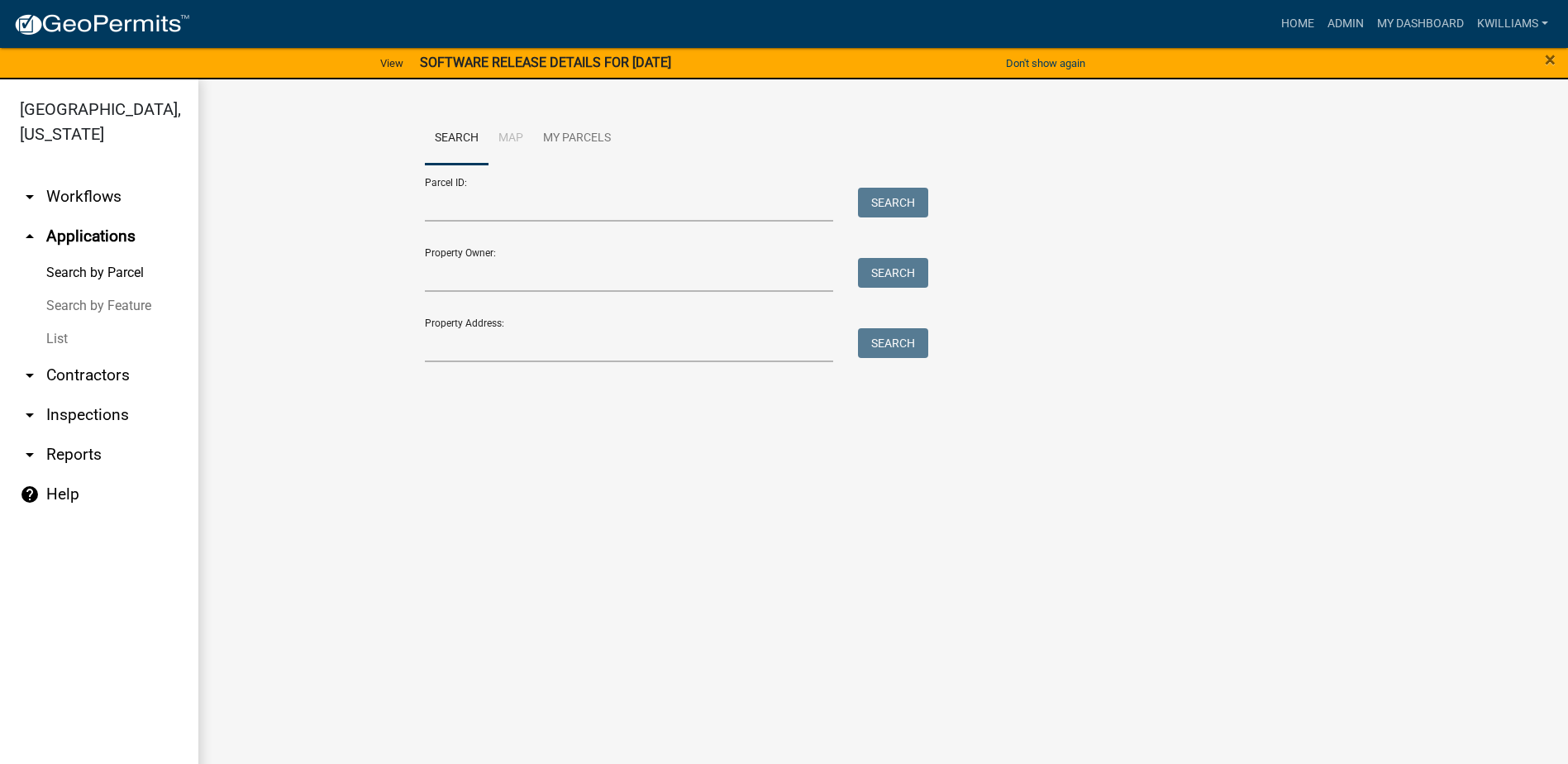
click at [108, 336] on link "List" at bounding box center [99, 339] width 198 height 33
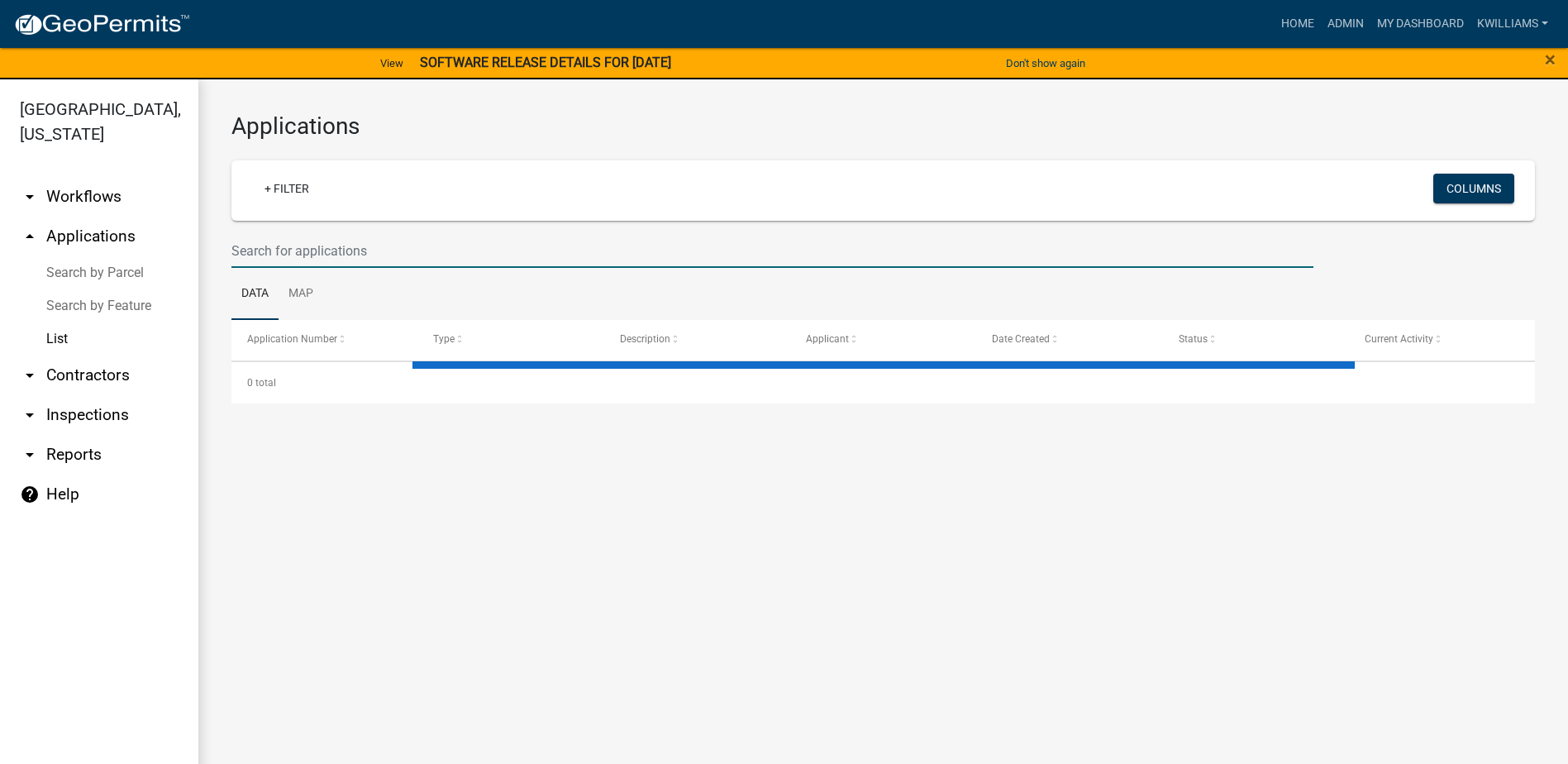
click at [333, 244] on input "text" at bounding box center [773, 251] width 1083 height 34
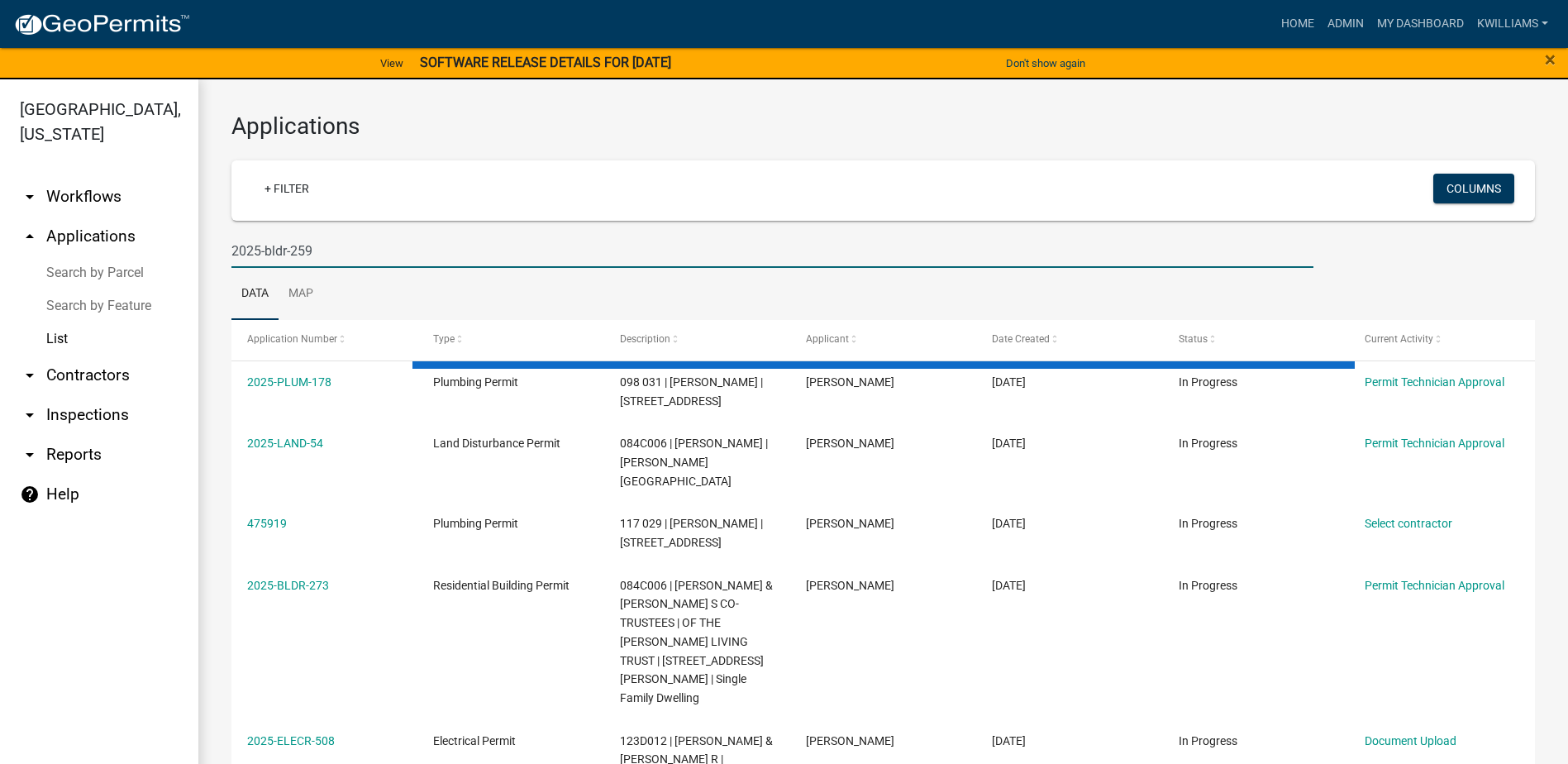
type input "2025-bldr-259"
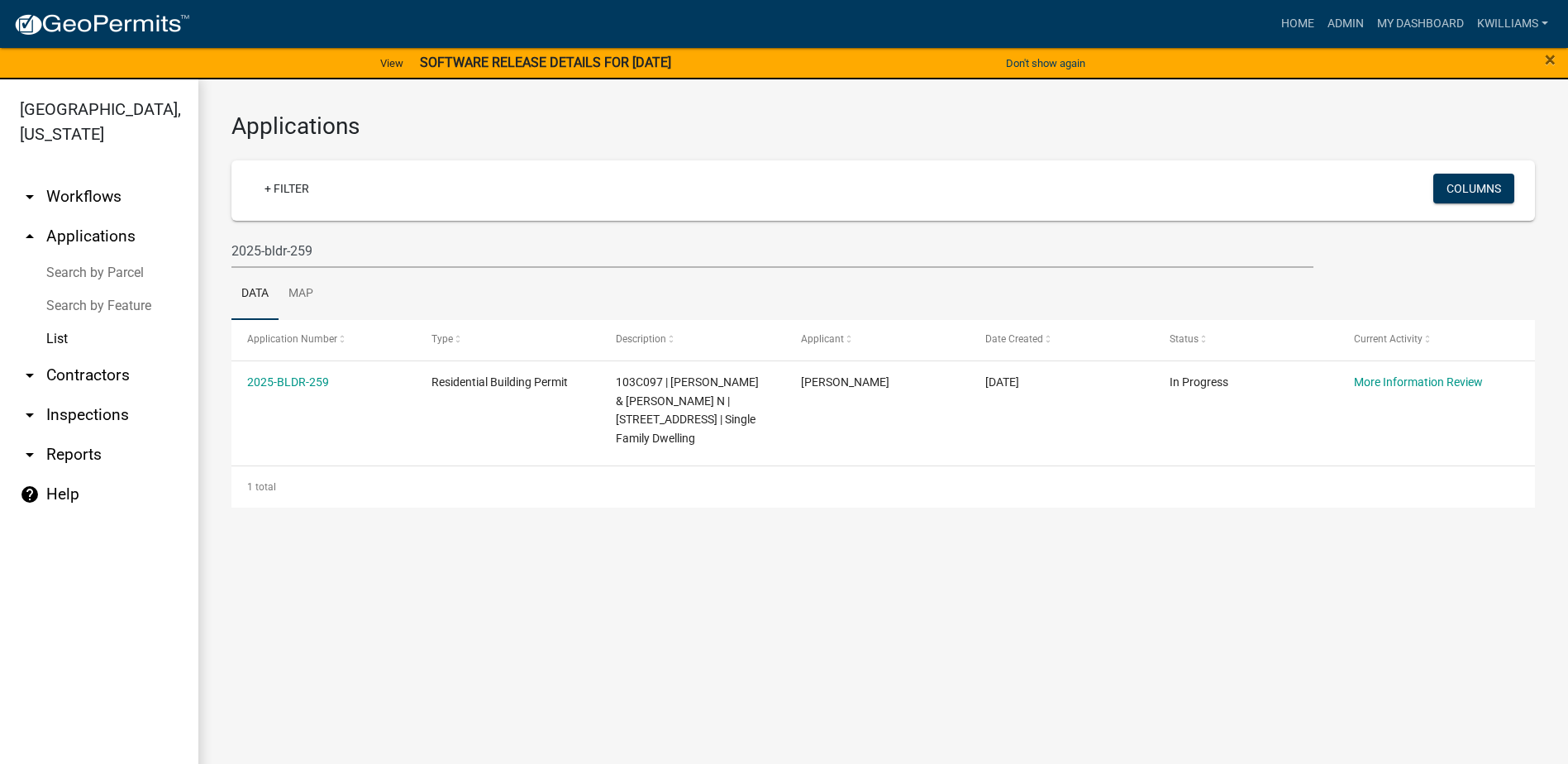
drag, startPoint x: 374, startPoint y: 529, endPoint x: 360, endPoint y: 601, distance: 73.3
click at [360, 601] on main "Applications + Filter Columns 2025-bldr-259 Data Map Application Number Type De…" at bounding box center [883, 431] width 1370 height 705
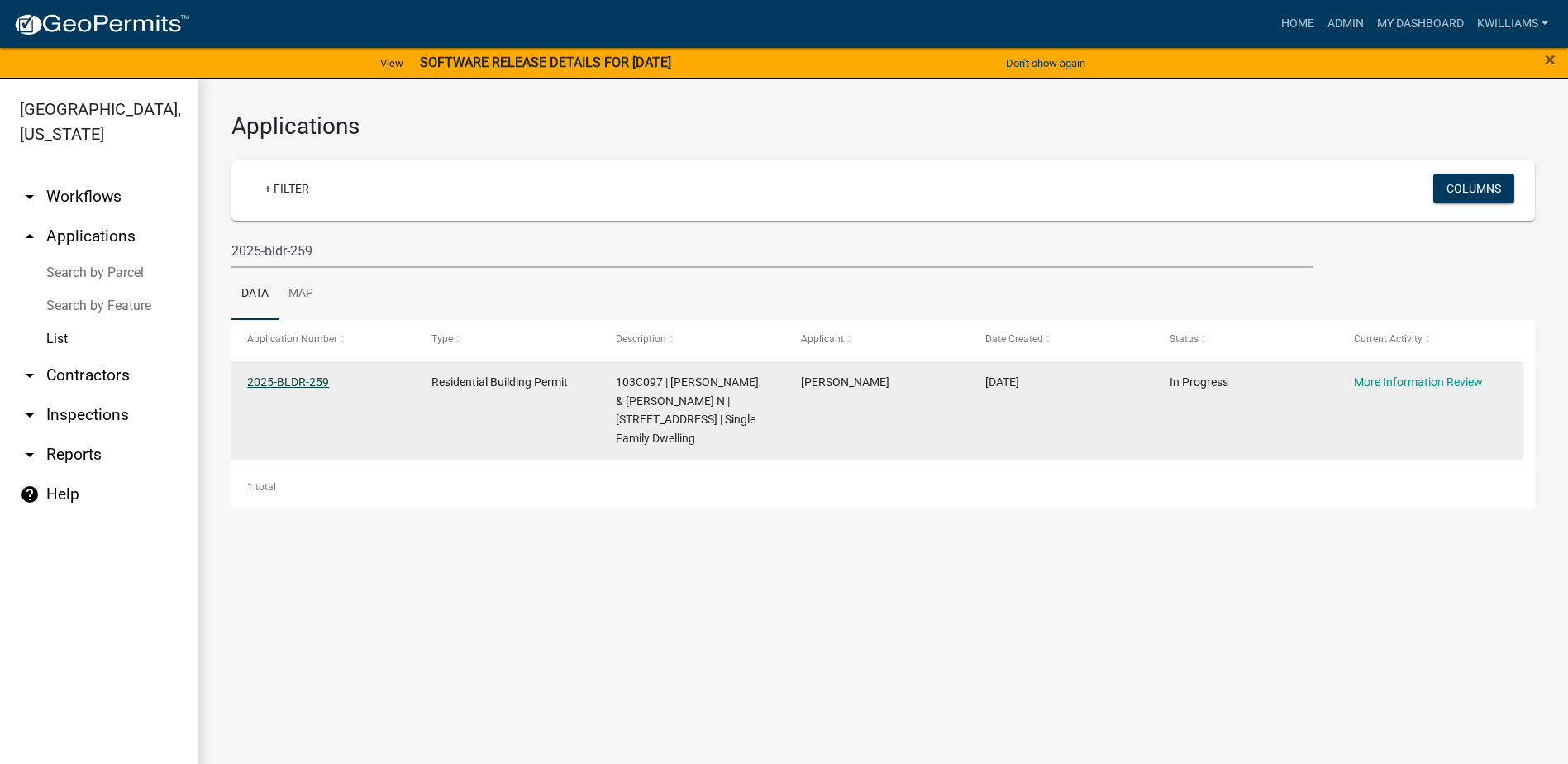
click at [297, 382] on link "2025-BLDR-259" at bounding box center [288, 382] width 82 height 13
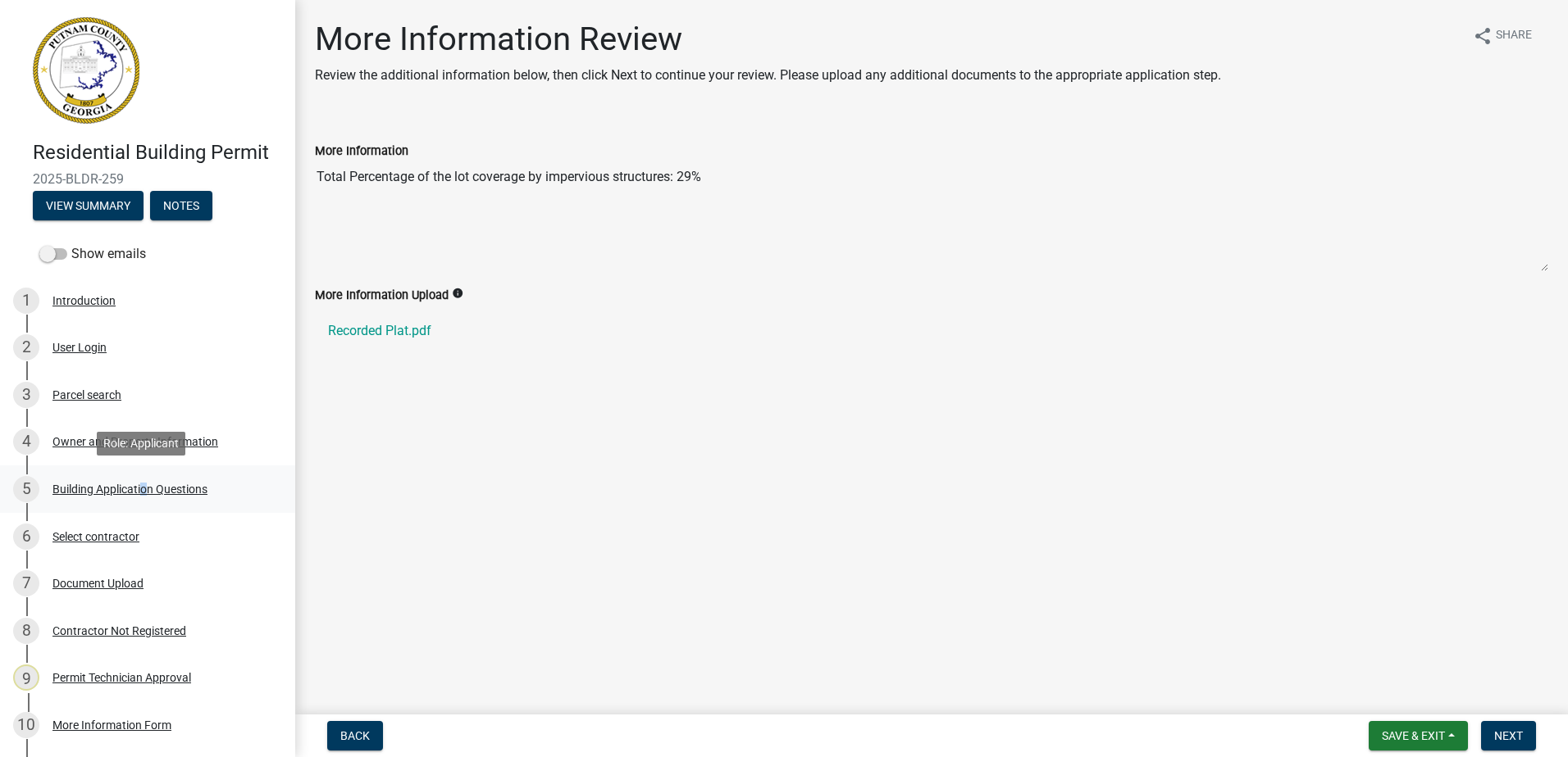
click at [140, 474] on link "5 Building Application Questions" at bounding box center [147, 489] width 295 height 47
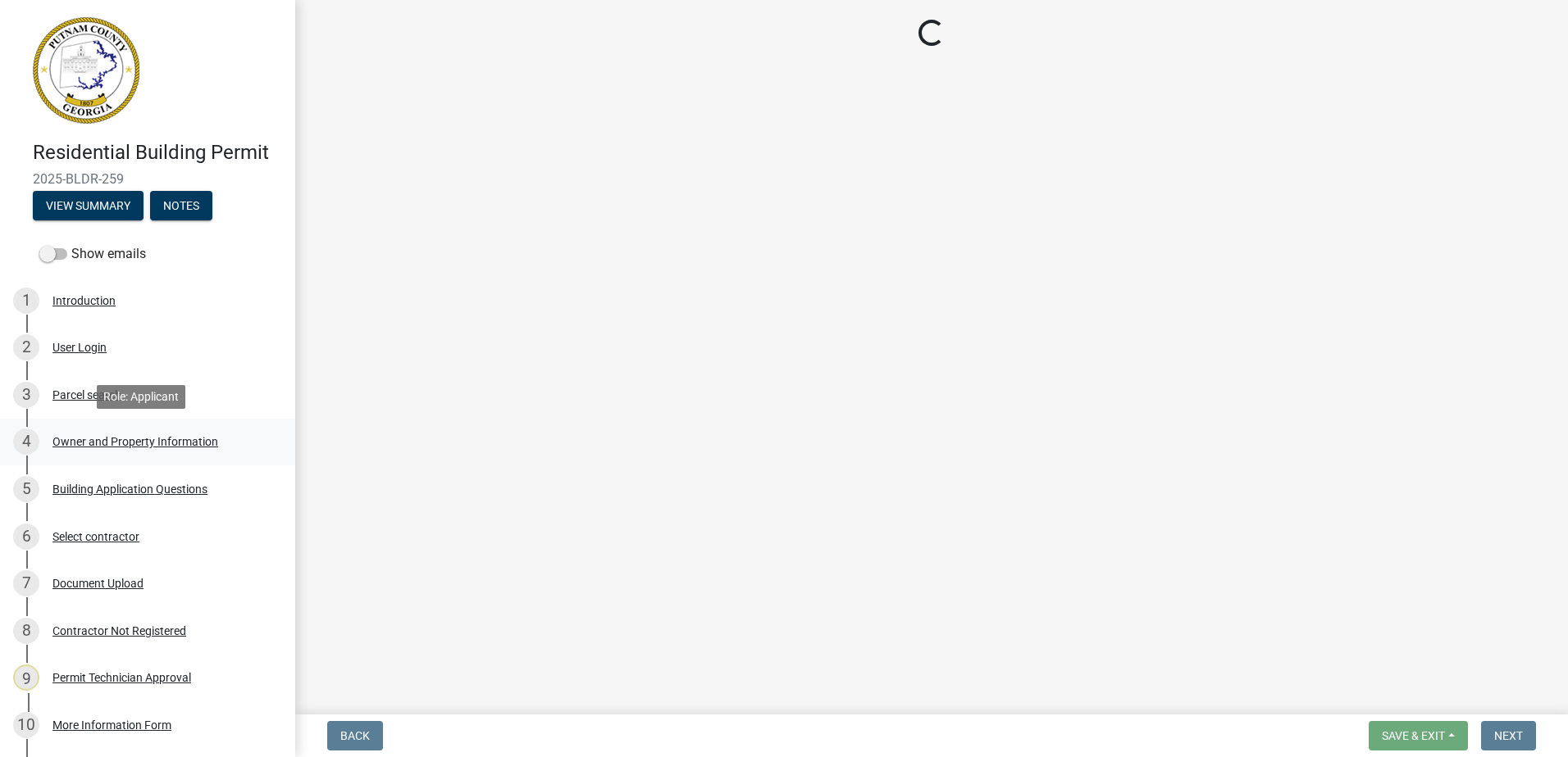
select select "ebf62bd9-0e77-42f1-a2f1-6aca02a789de"
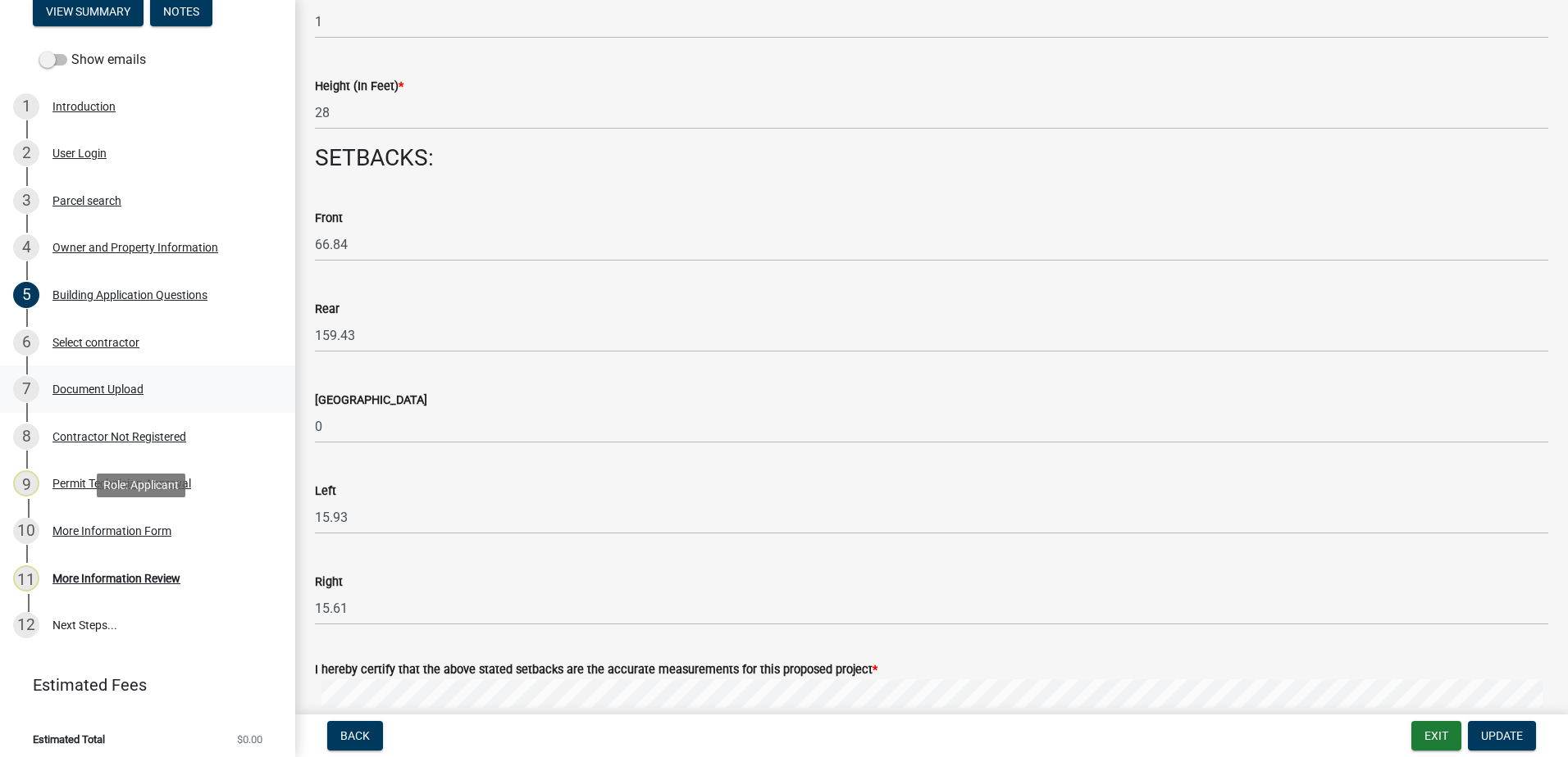
scroll to position [201, 0]
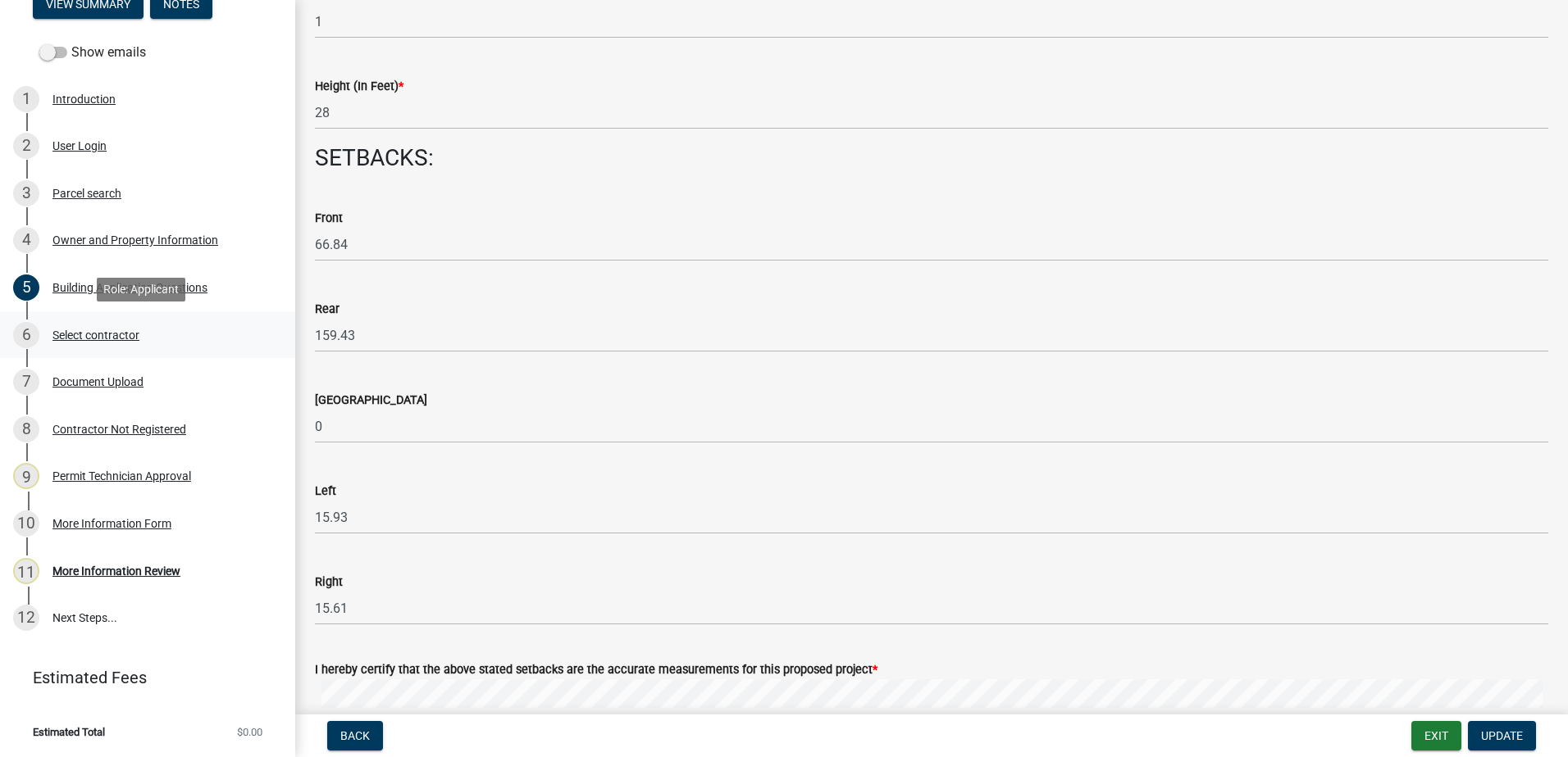
click at [96, 332] on div "Select contractor" at bounding box center [95, 336] width 86 height 12
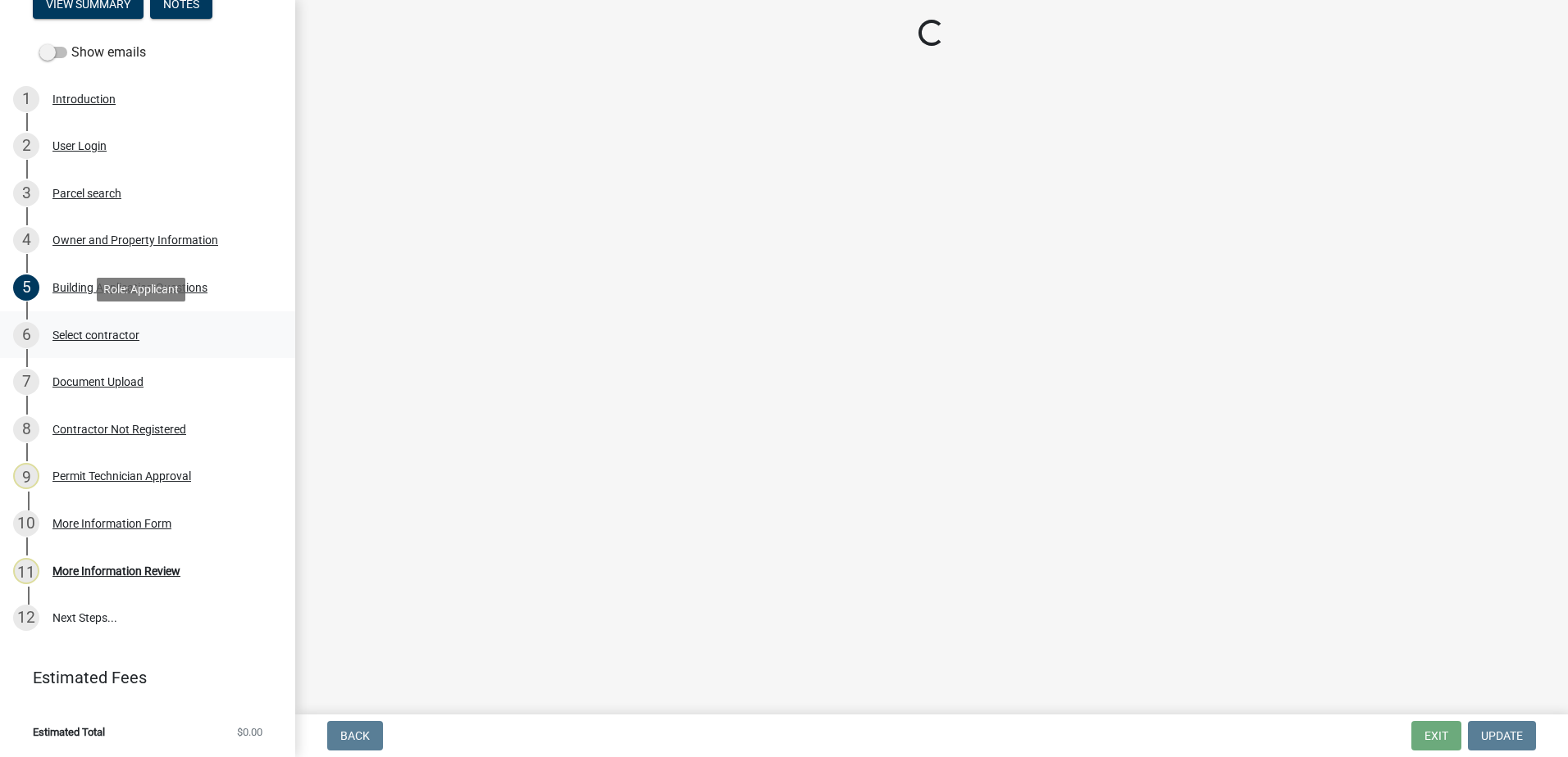
scroll to position [0, 0]
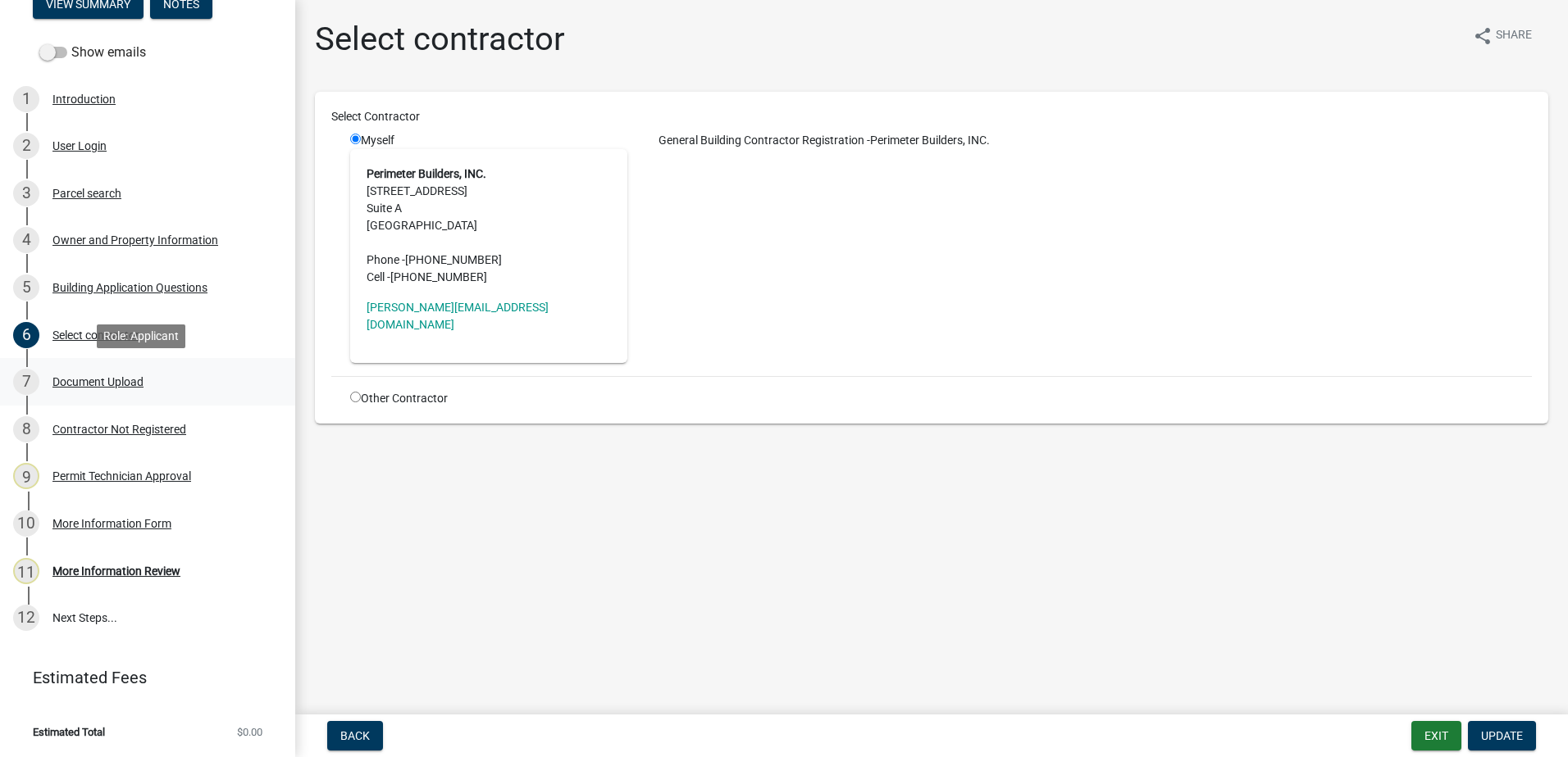
click at [92, 379] on div "Document Upload" at bounding box center [97, 382] width 91 height 12
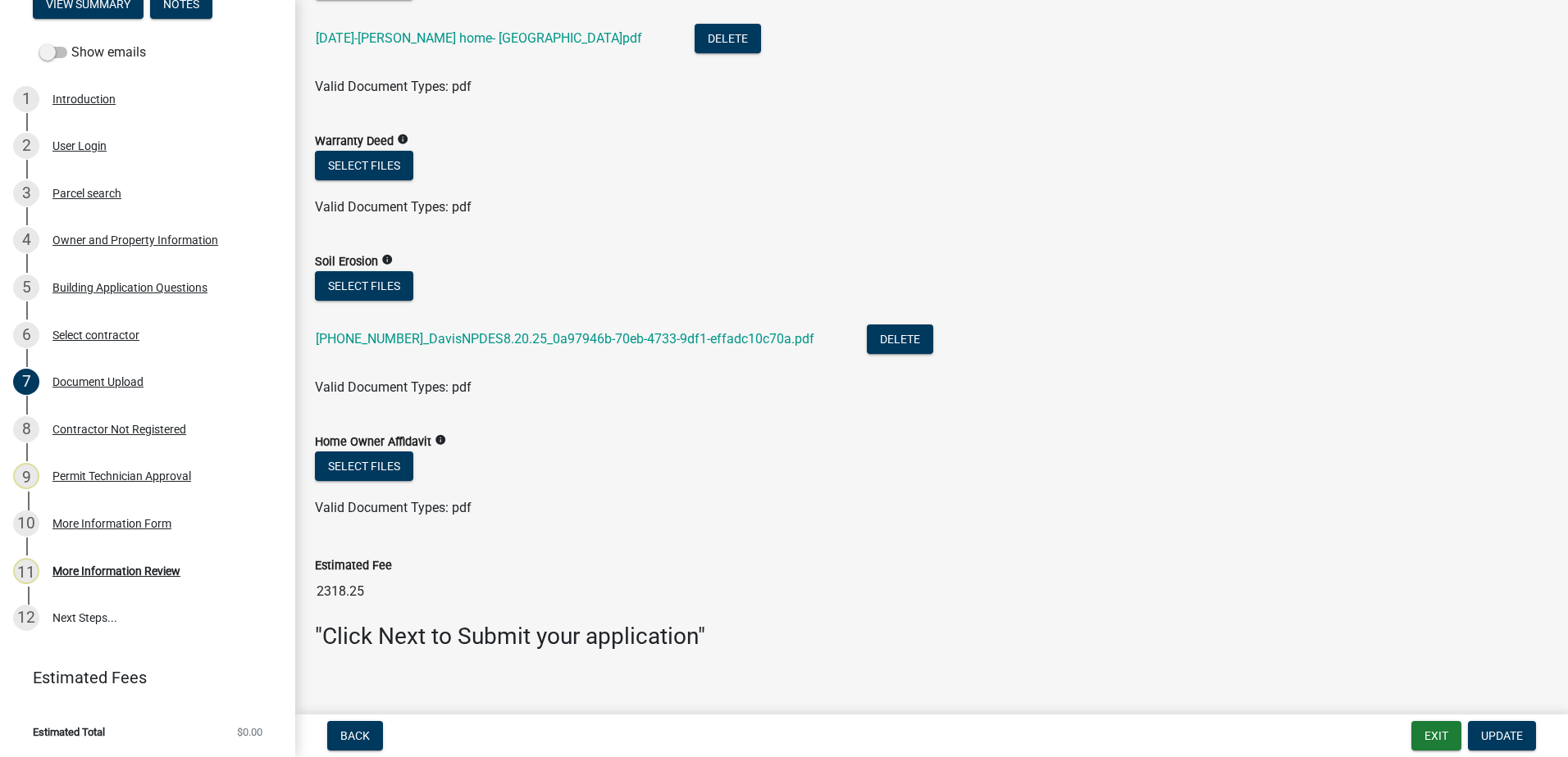
scroll to position [1202, 0]
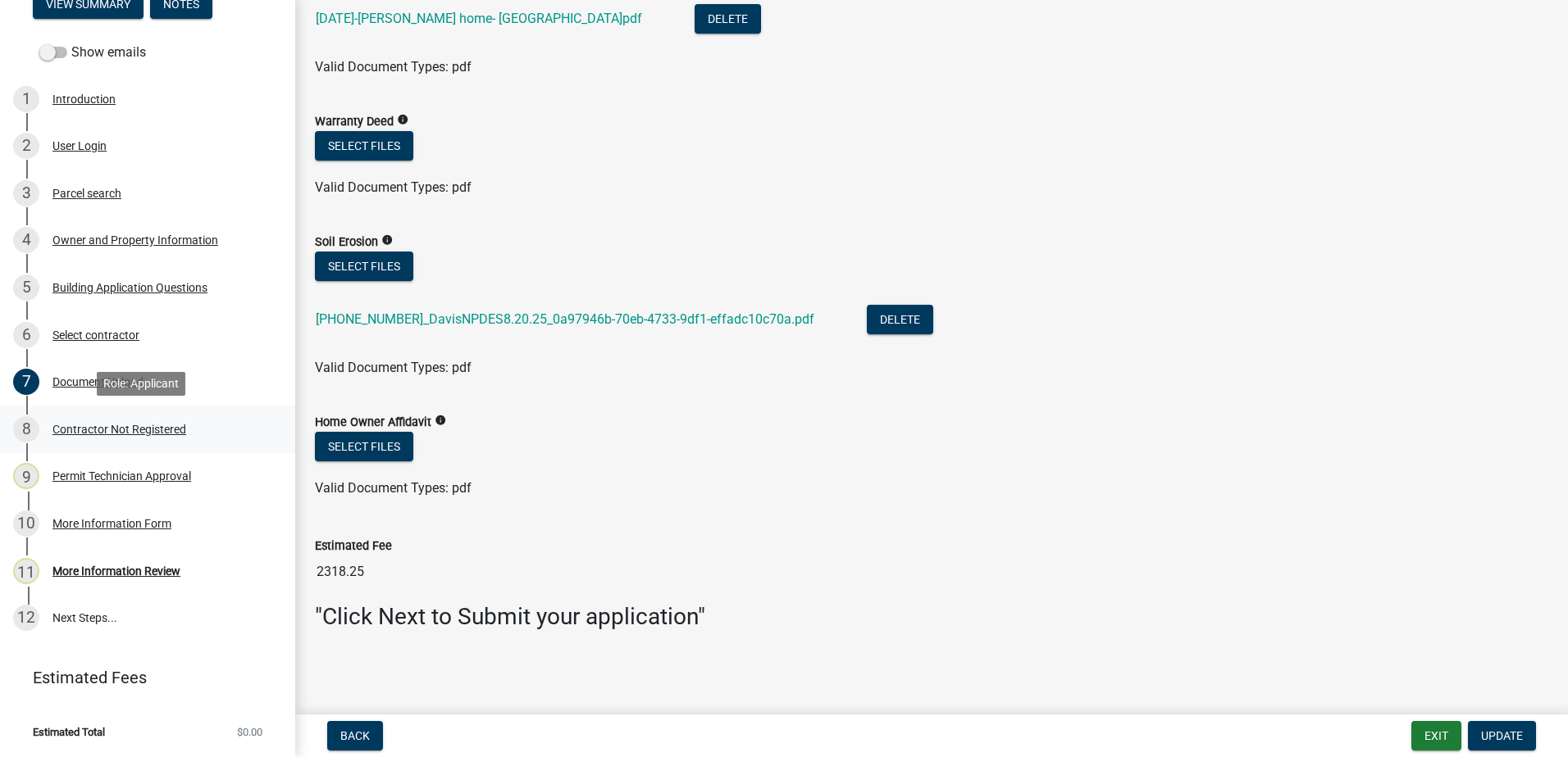
click at [131, 424] on div "Contractor Not Registered" at bounding box center [119, 430] width 134 height 12
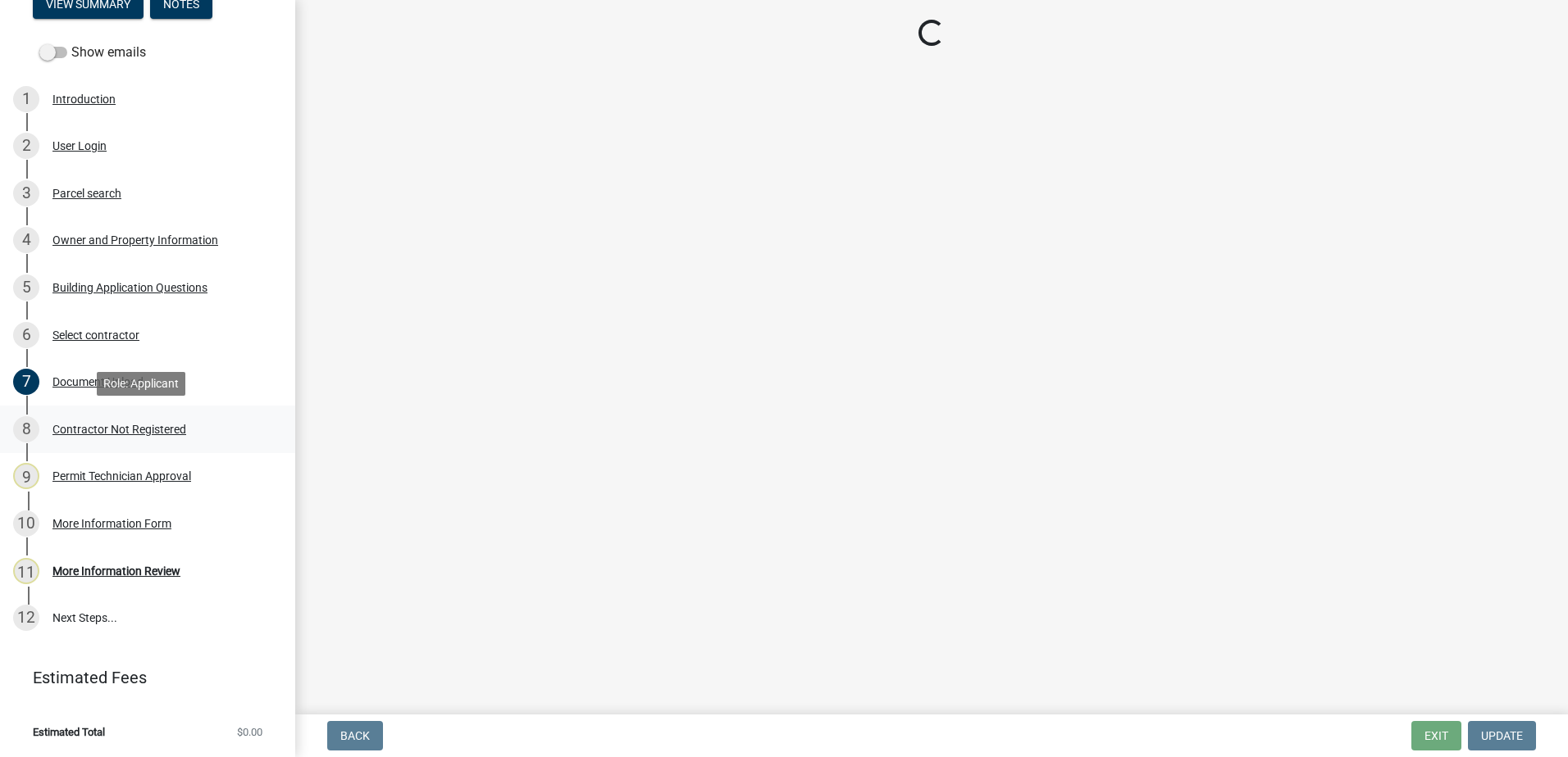
scroll to position [0, 0]
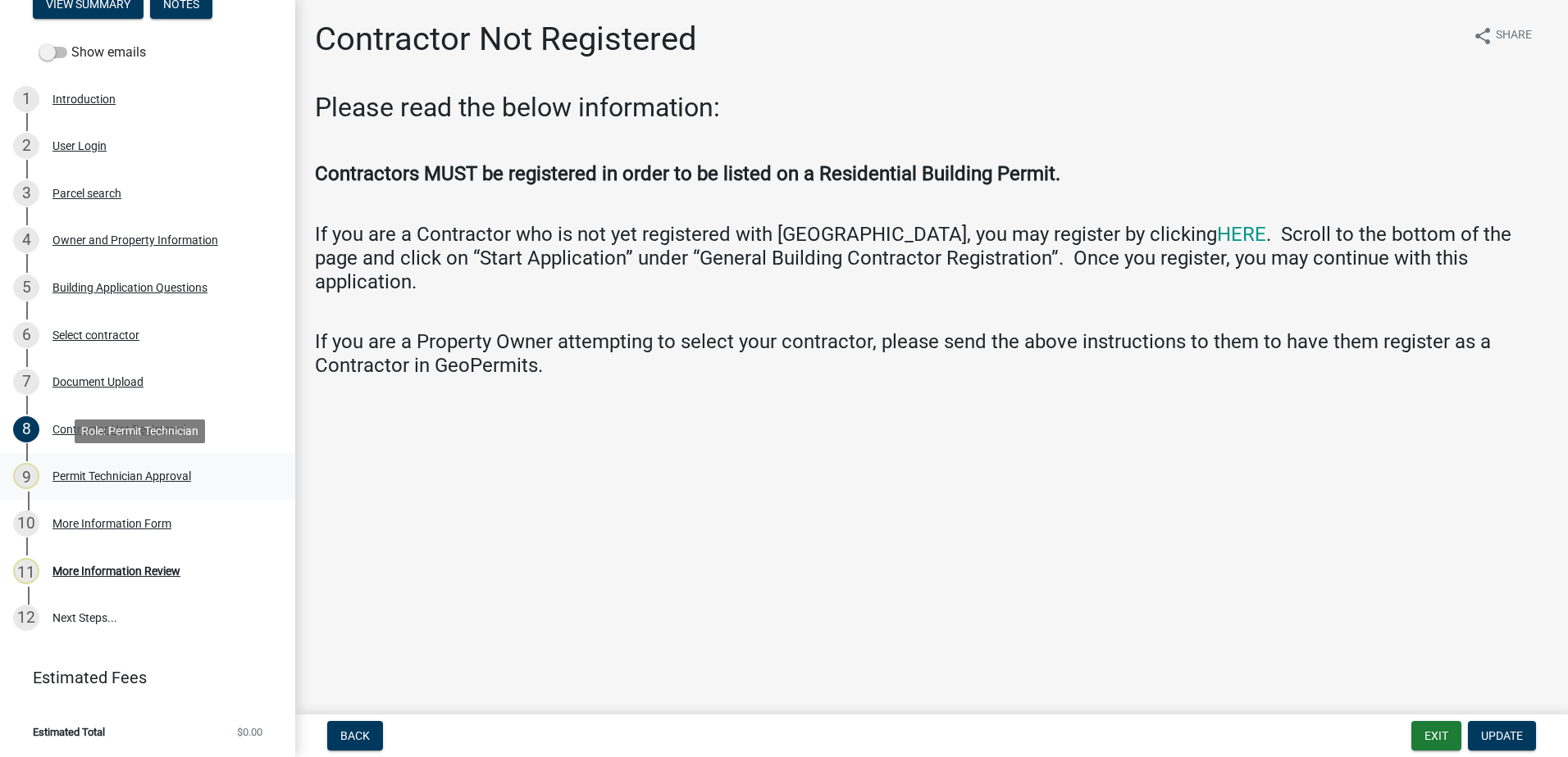
click at [120, 466] on div "9 Permit Technician Approval" at bounding box center [140, 476] width 255 height 27
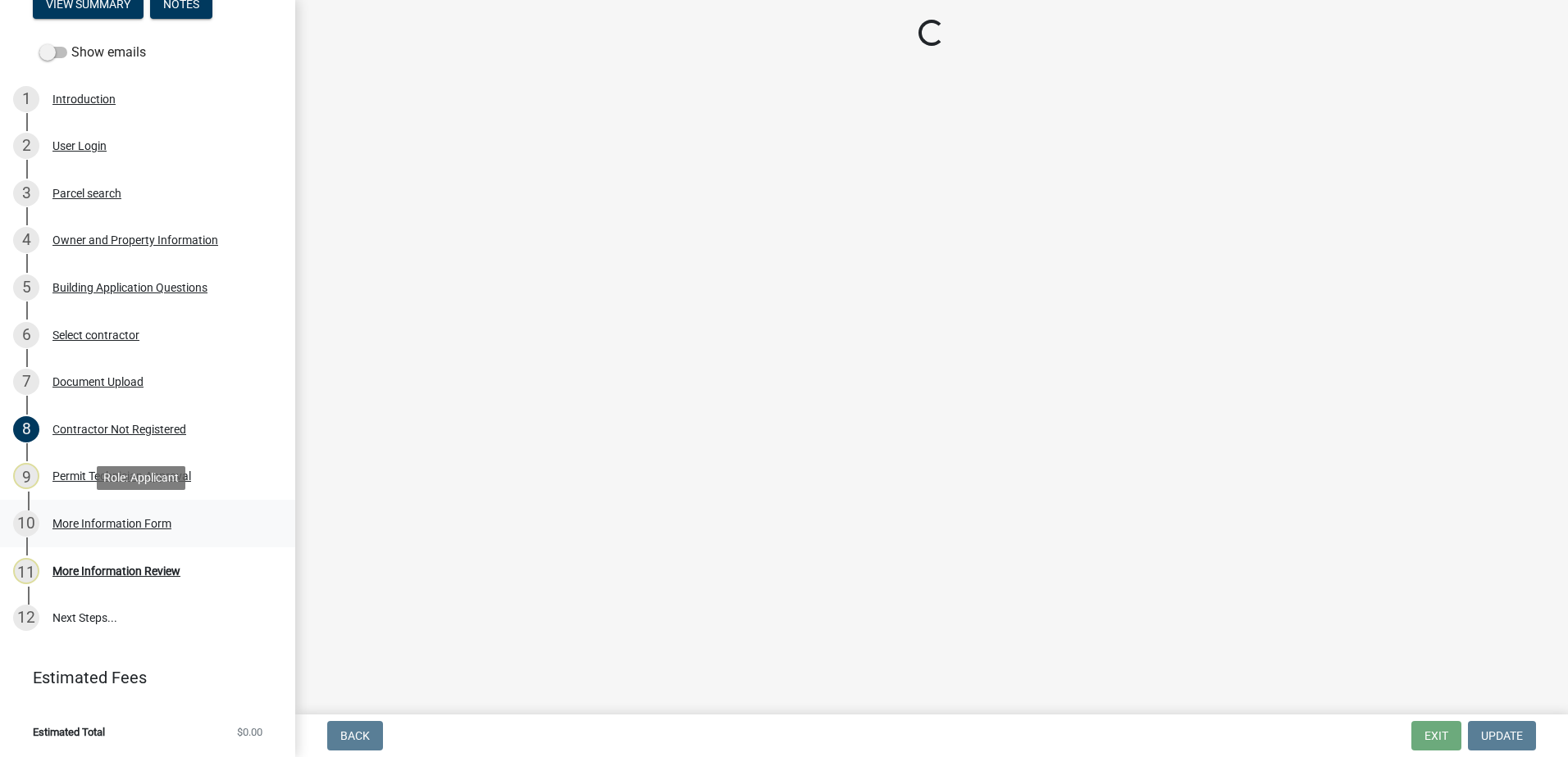
select select "0688c8c3-ca83-4764-a677-531fbc17e6cb"
select select "83394b22-4a11-496c-8e5c-75ade2e72faf"
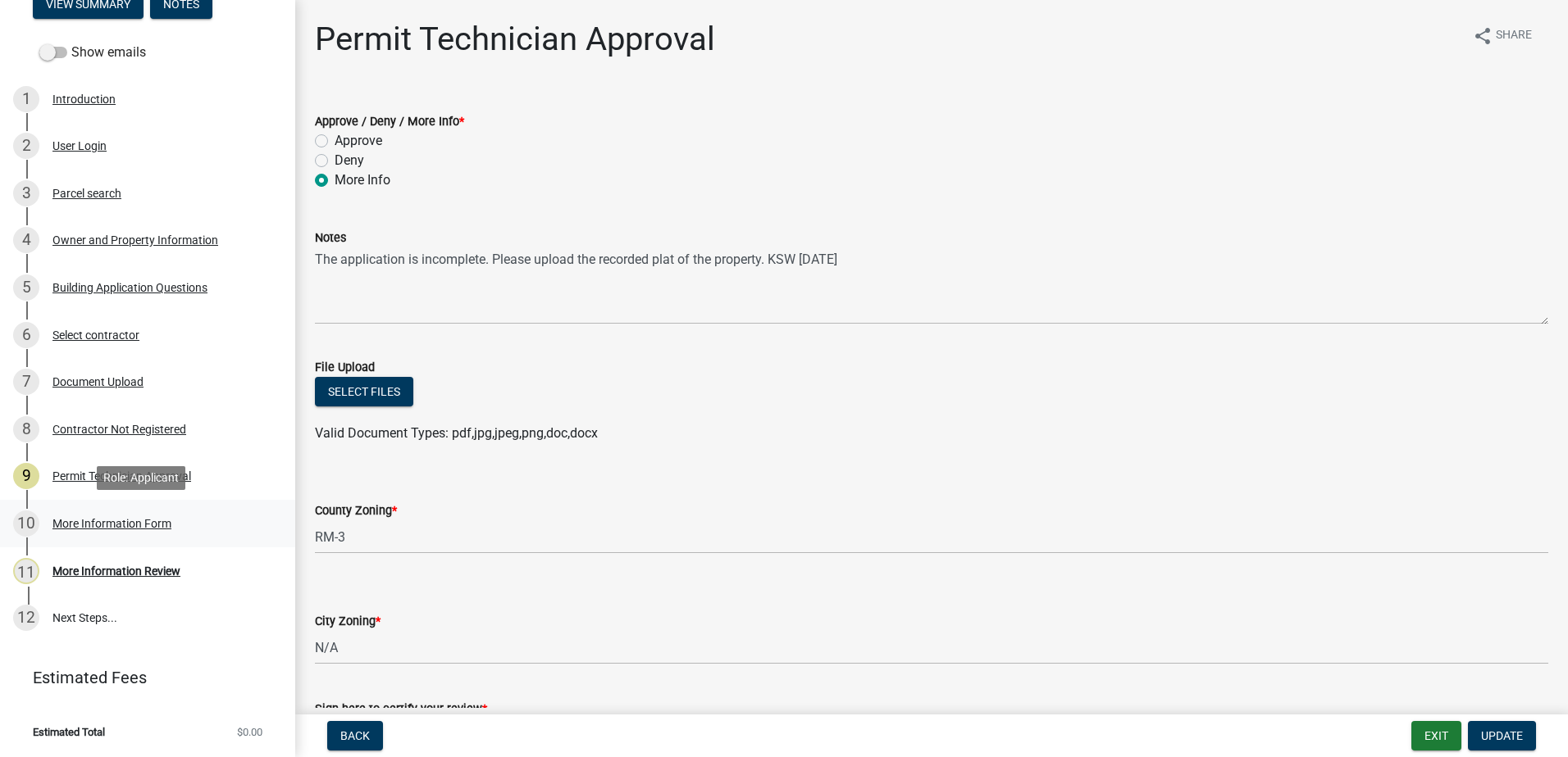
click at [107, 524] on div "More Information Form" at bounding box center [111, 524] width 119 height 12
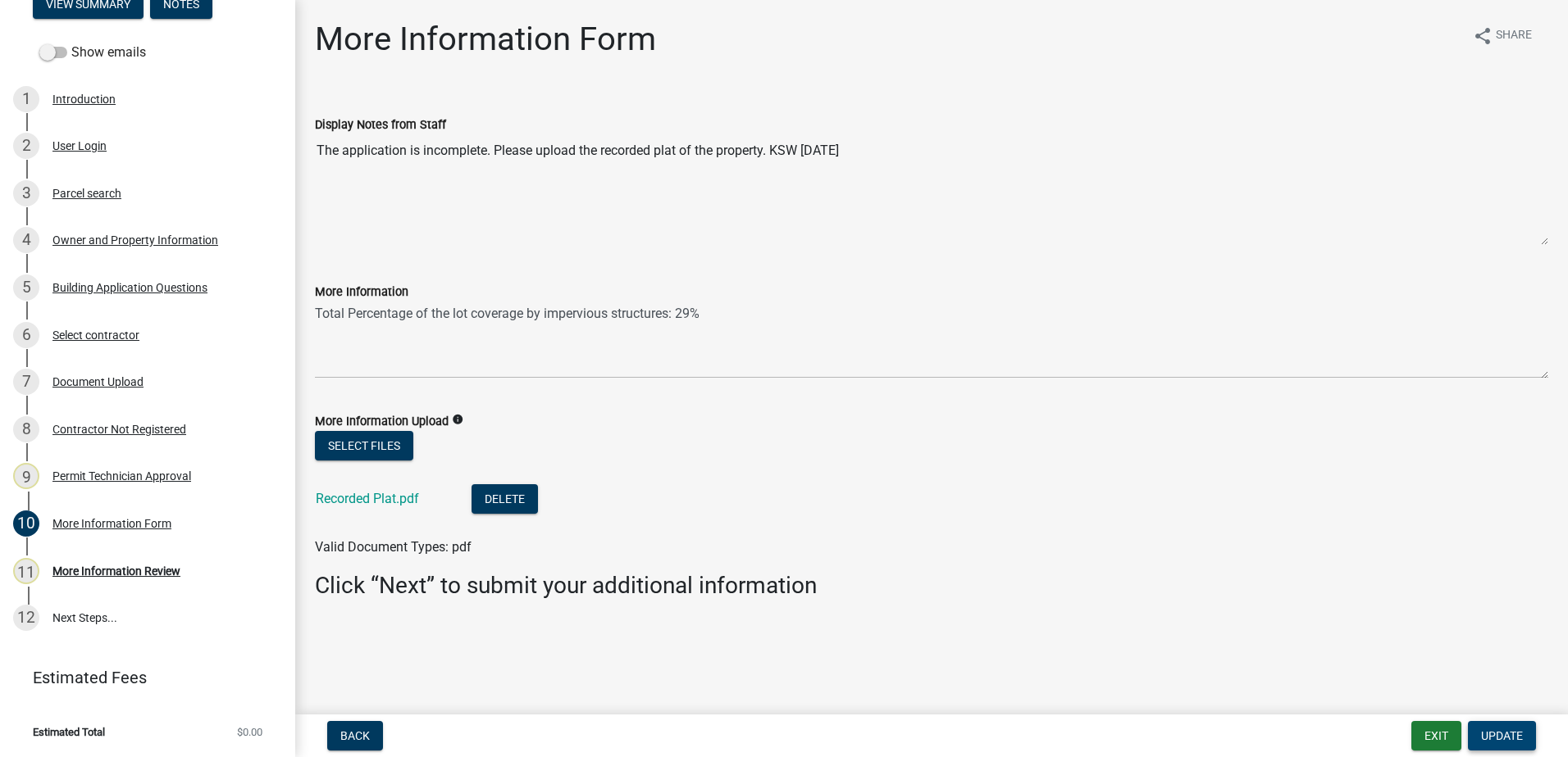
click at [1503, 733] on span "Update" at bounding box center [1501, 735] width 42 height 13
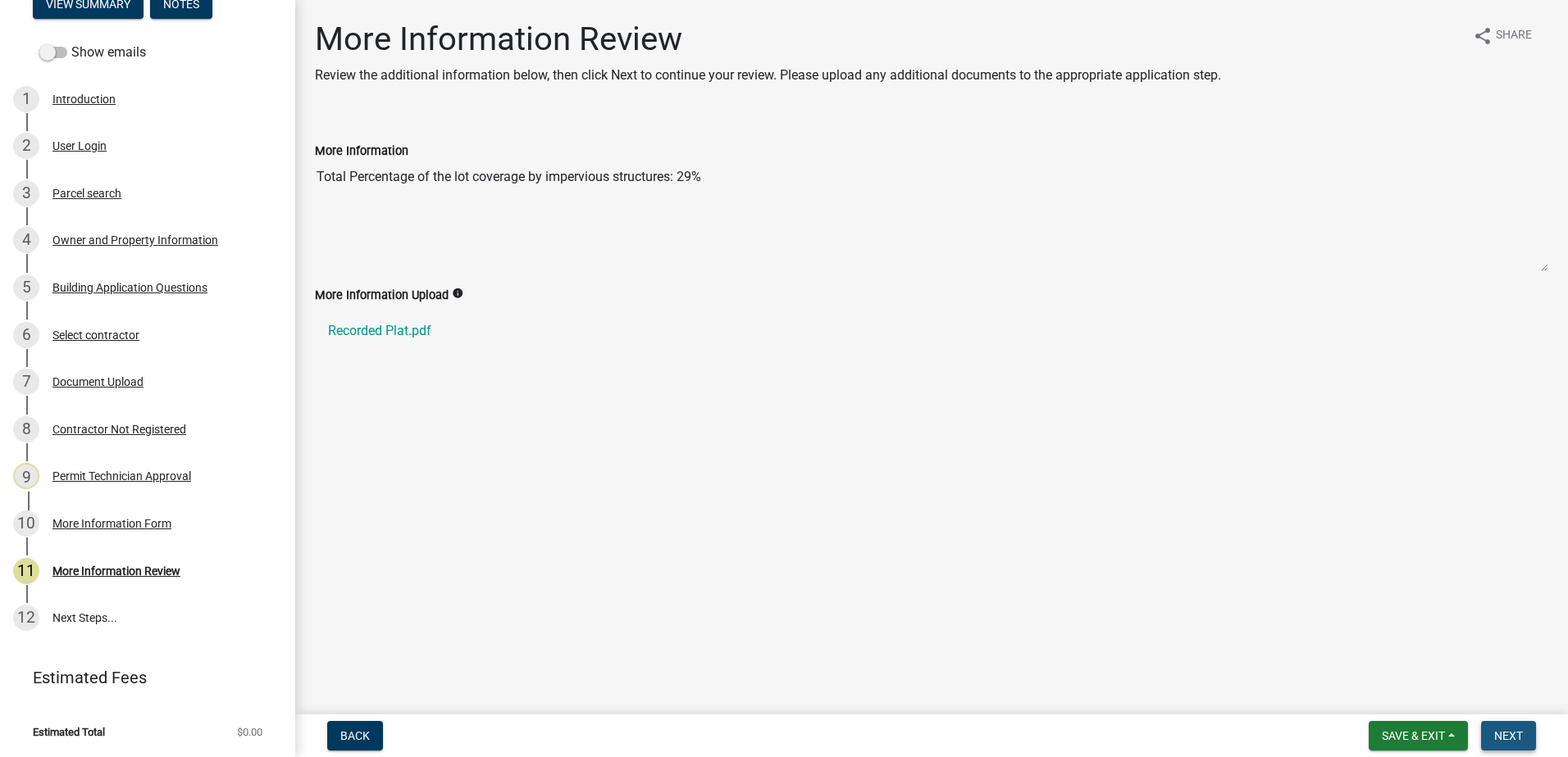
click at [1511, 736] on span "Next" at bounding box center [1508, 735] width 28 height 13
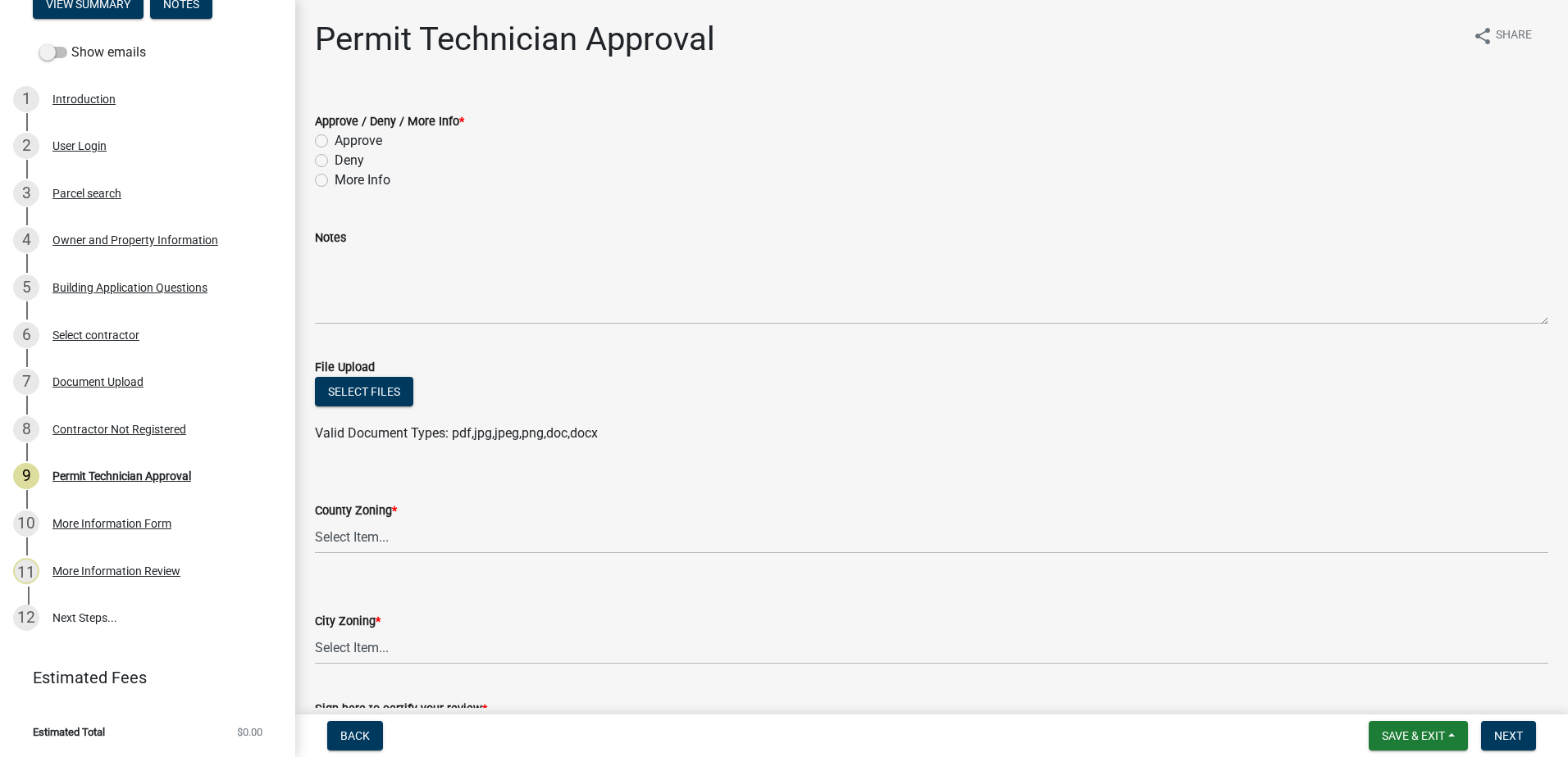
click at [328, 131] on div "Approve / Deny / More Info *" at bounding box center [931, 122] width 1233 height 20
click at [335, 136] on label "Approve" at bounding box center [359, 141] width 47 height 20
click at [335, 136] on input "Approve" at bounding box center [340, 136] width 11 height 11
radio input "true"
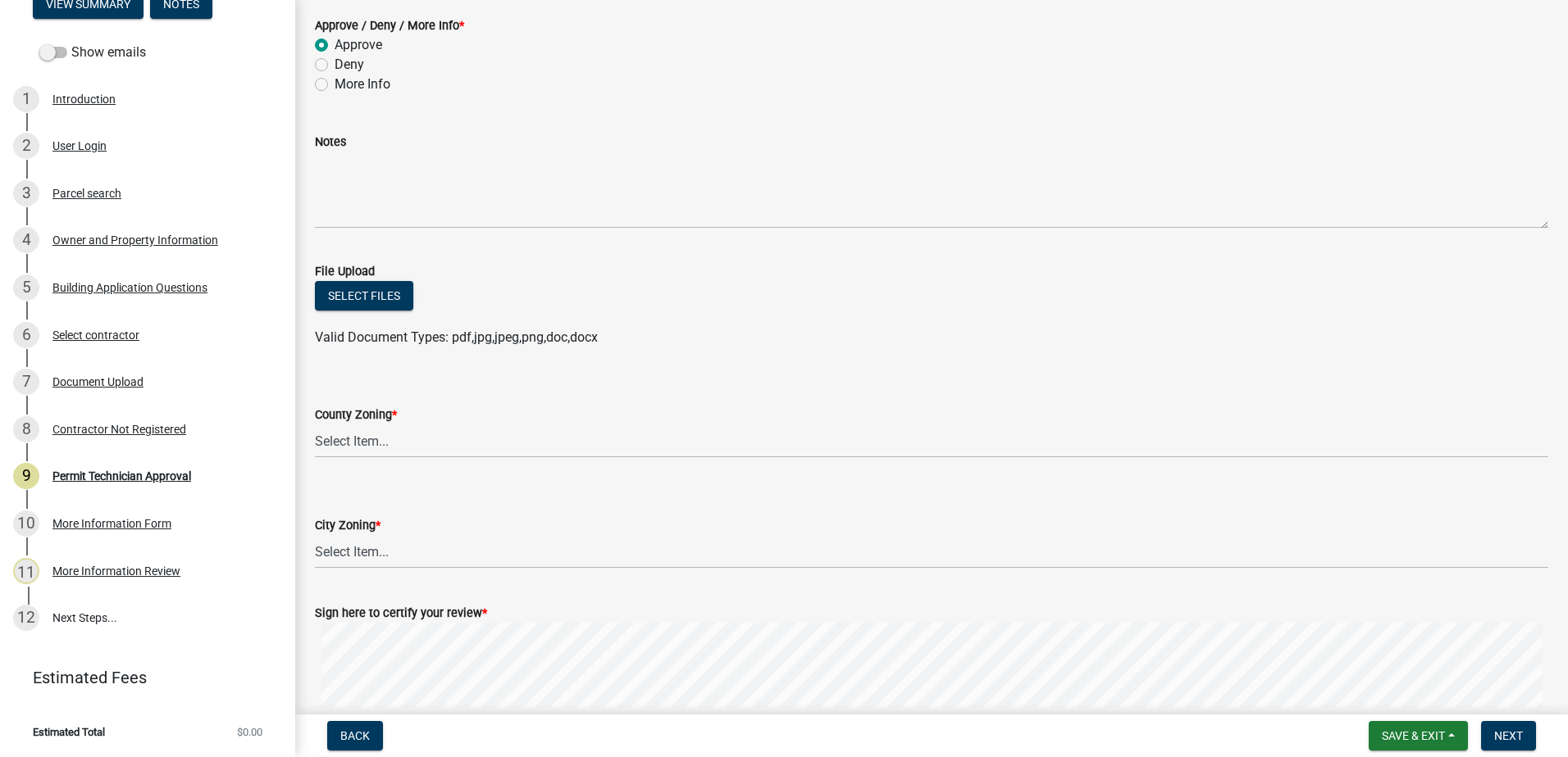
scroll to position [245, 0]
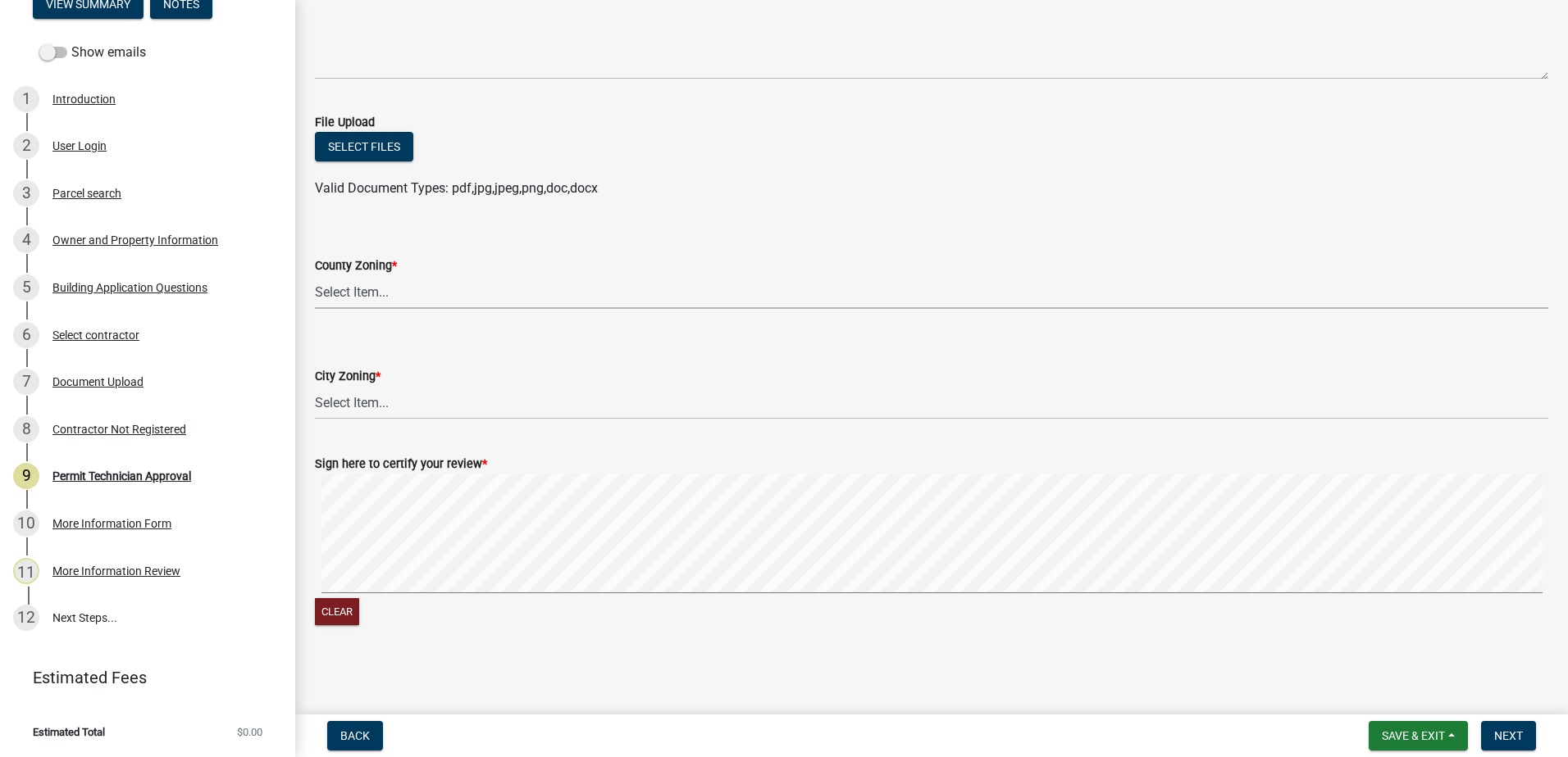
click at [383, 286] on select "Select Item... AG-1 R-1R R-1 R-2 MHP RM-1 RM-3 C-1 C-2 I-M PUD N/A" at bounding box center [931, 292] width 1233 height 33
click at [315, 275] on select "Select Item... AG-1 R-1R R-1 R-2 MHP RM-1 RM-3 C-1 C-2 I-M PUD N/A" at bounding box center [931, 292] width 1233 height 33
select select "0688c8c3-ca83-4764-a677-531fbc17e6cb"
click at [363, 406] on select "Select Item... A-1 A-2 R-1 R-2 R-3 R-4 MHP C-1 C-2 I-1 I-2 DB FH H-P N/A" at bounding box center [931, 403] width 1233 height 33
click at [408, 376] on div "City Zoning *" at bounding box center [931, 376] width 1233 height 20
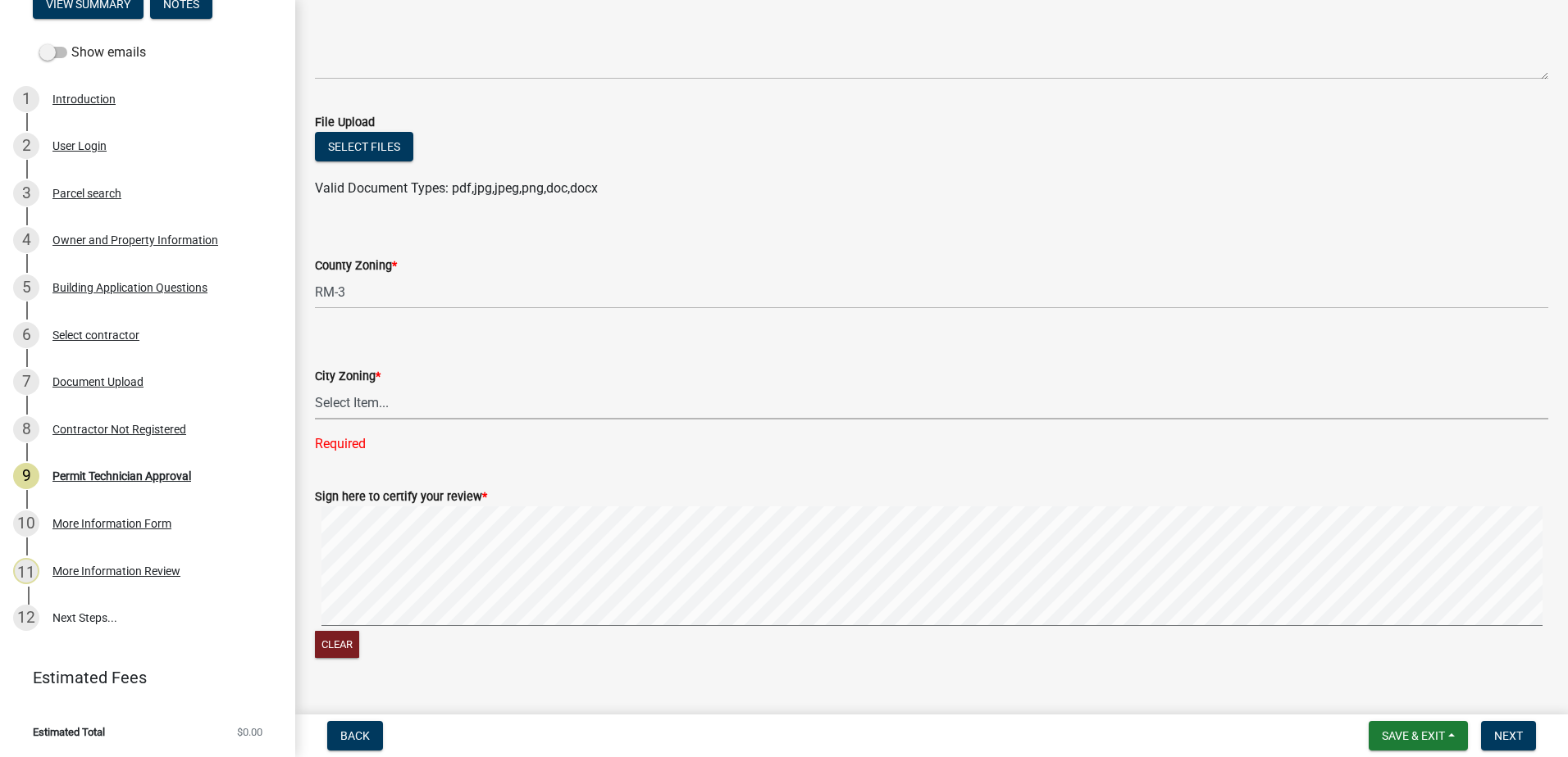
click at [398, 414] on select "Select Item... A-1 A-2 R-1 R-2 R-3 R-4 MHP C-1 C-2 I-1 I-2 DB FH H-P N/A" at bounding box center [931, 403] width 1233 height 33
click at [315, 386] on select "Select Item... A-1 A-2 R-1 R-2 R-3 R-4 MHP C-1 C-2 I-1 I-2 DB FH H-P N/A" at bounding box center [931, 403] width 1233 height 33
select select "83394b22-4a11-496c-8e5c-75ade2e72faf"
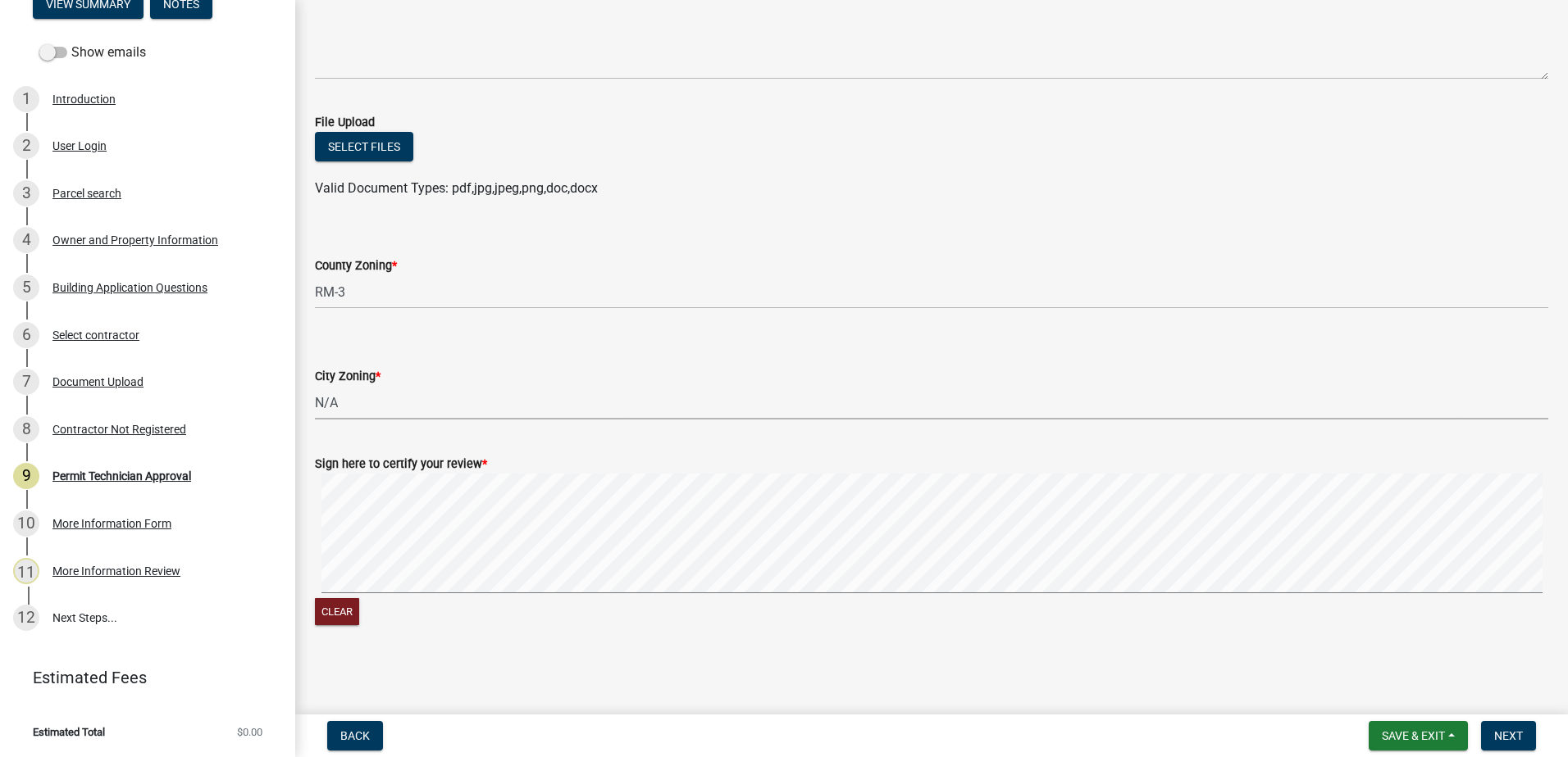
click at [441, 595] on signature-pad at bounding box center [931, 535] width 1233 height 125
click at [936, 406] on wm-data-entity-input-list "Approve / Deny / More Info * Approve Deny More Info Notes File Upload Select fi…" at bounding box center [931, 245] width 1233 height 797
click at [1521, 745] on button "Next" at bounding box center [1508, 736] width 55 height 29
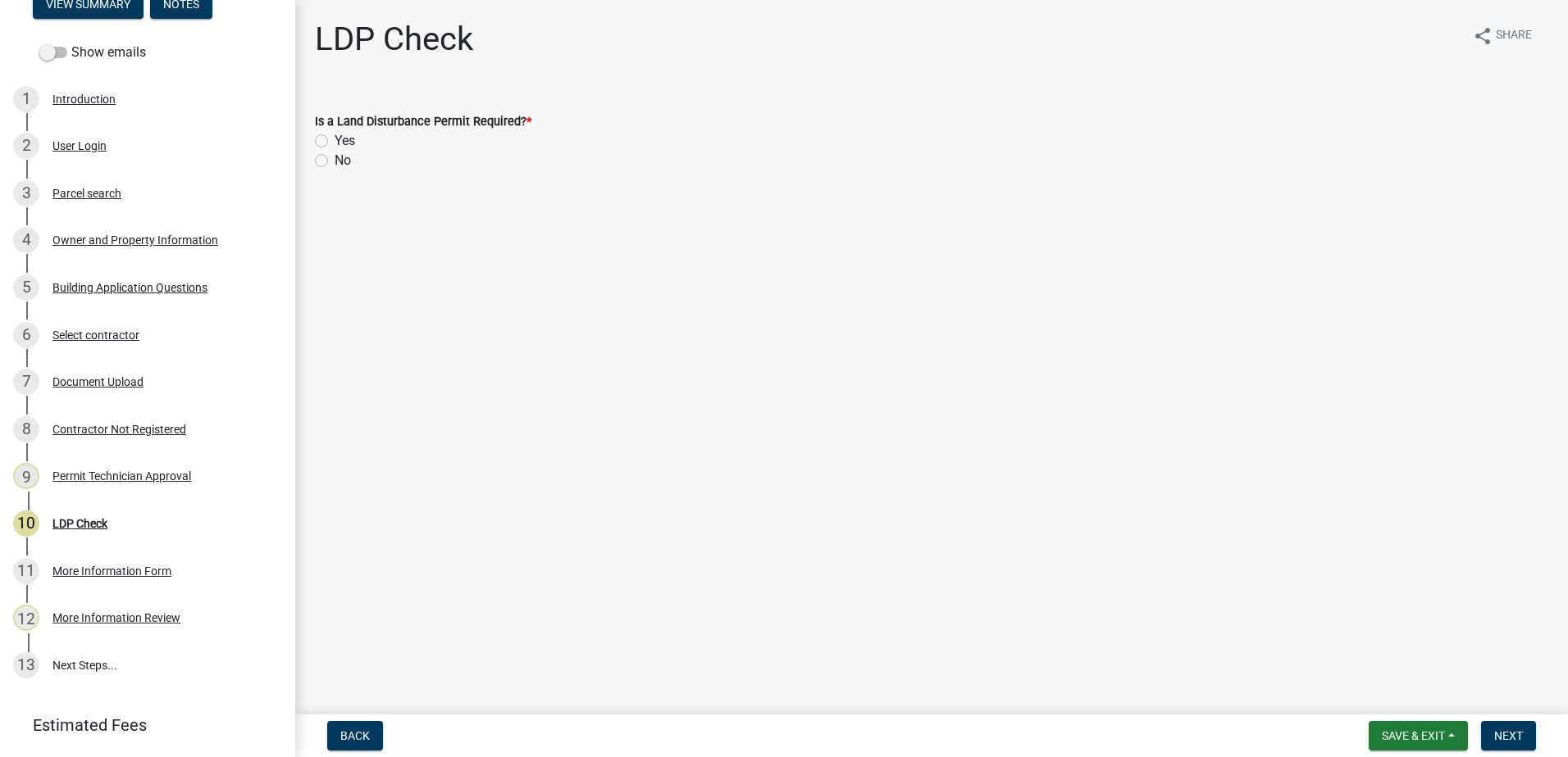
click at [335, 145] on label "Yes" at bounding box center [345, 141] width 21 height 20
click at [335, 141] on input "Yes" at bounding box center [340, 136] width 11 height 11
radio input "true"
click at [1502, 731] on span "Next" at bounding box center [1508, 735] width 28 height 13
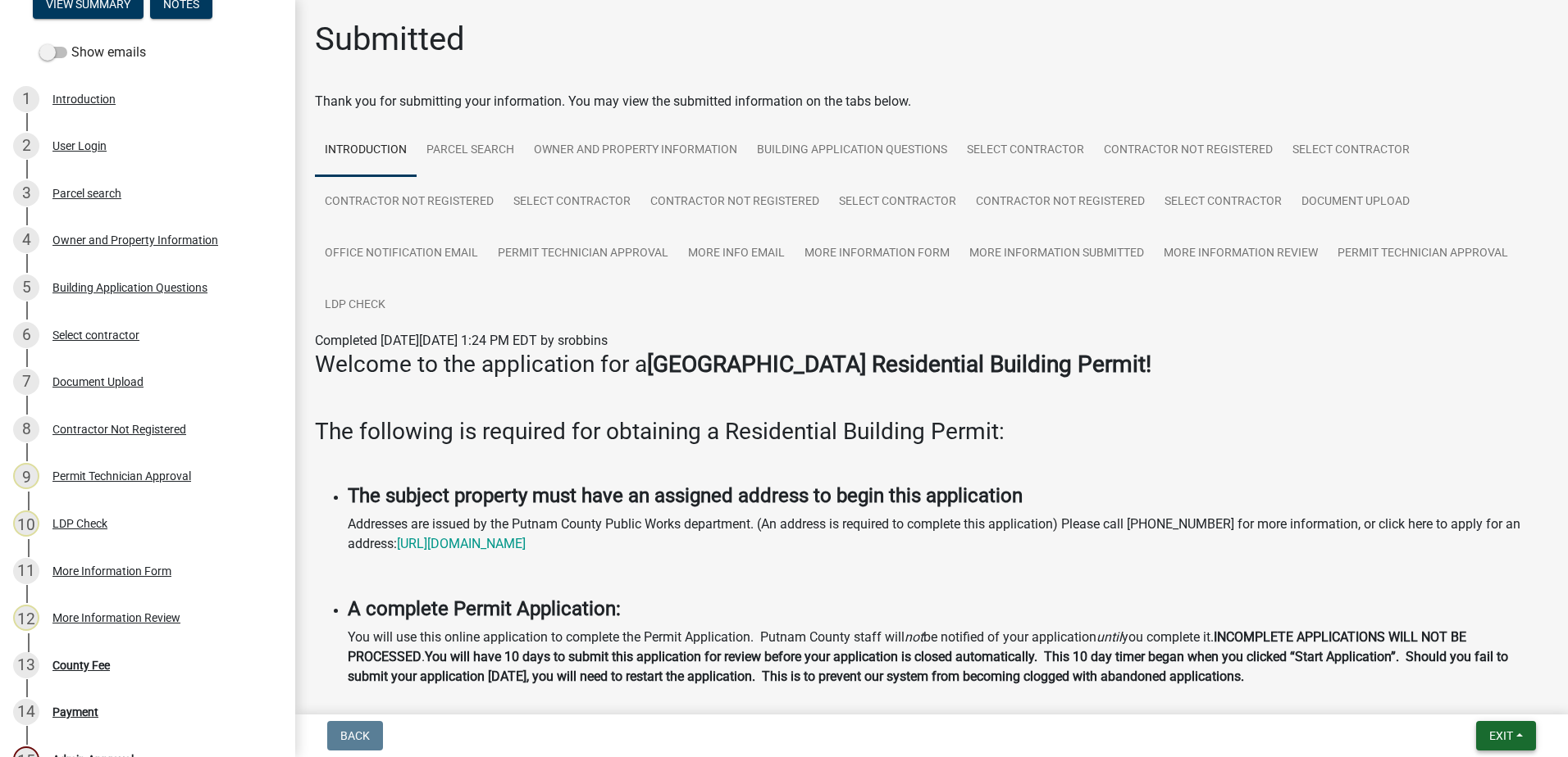
click at [1495, 734] on span "Exit" at bounding box center [1501, 735] width 24 height 13
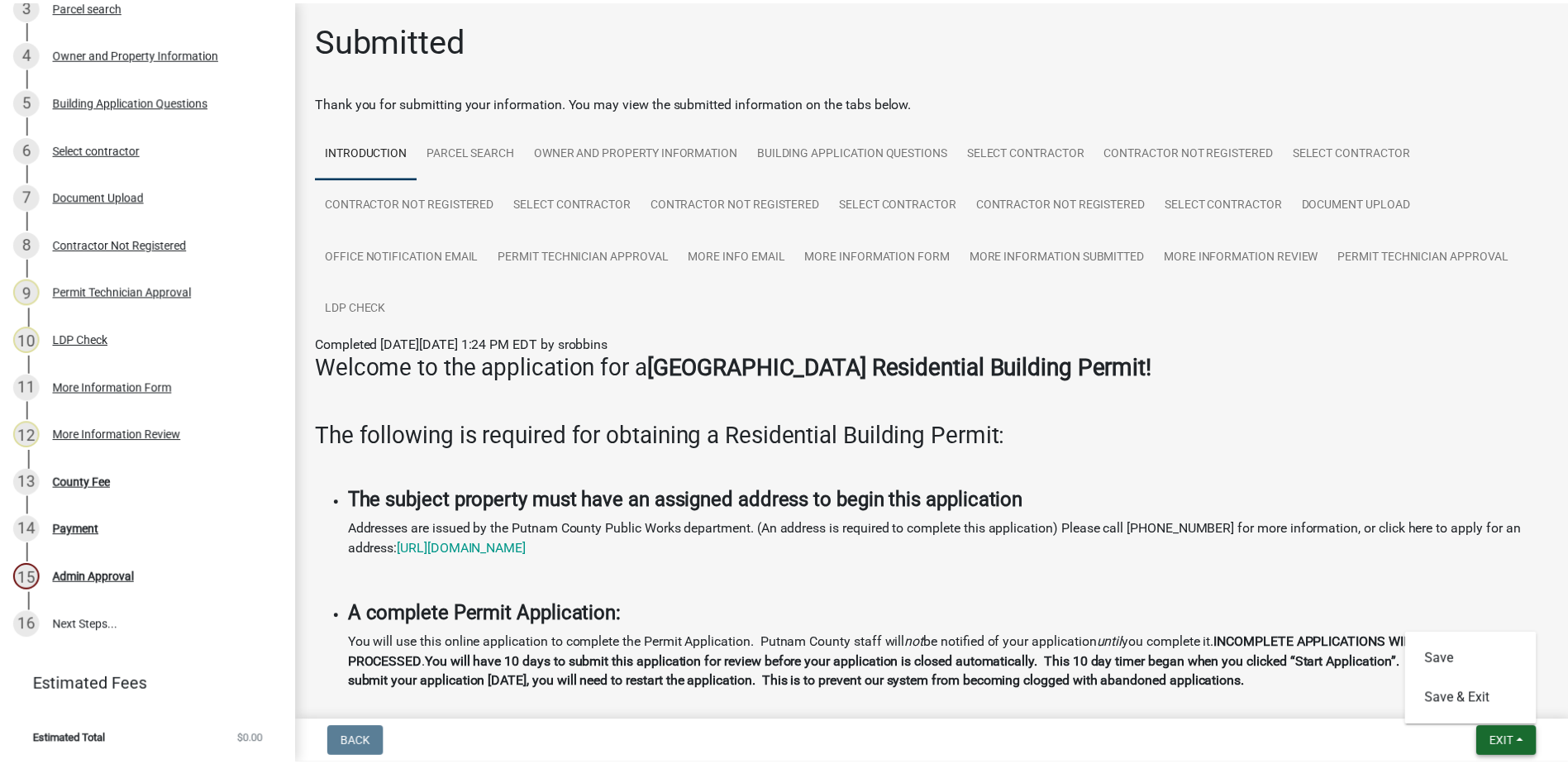
scroll to position [393, 0]
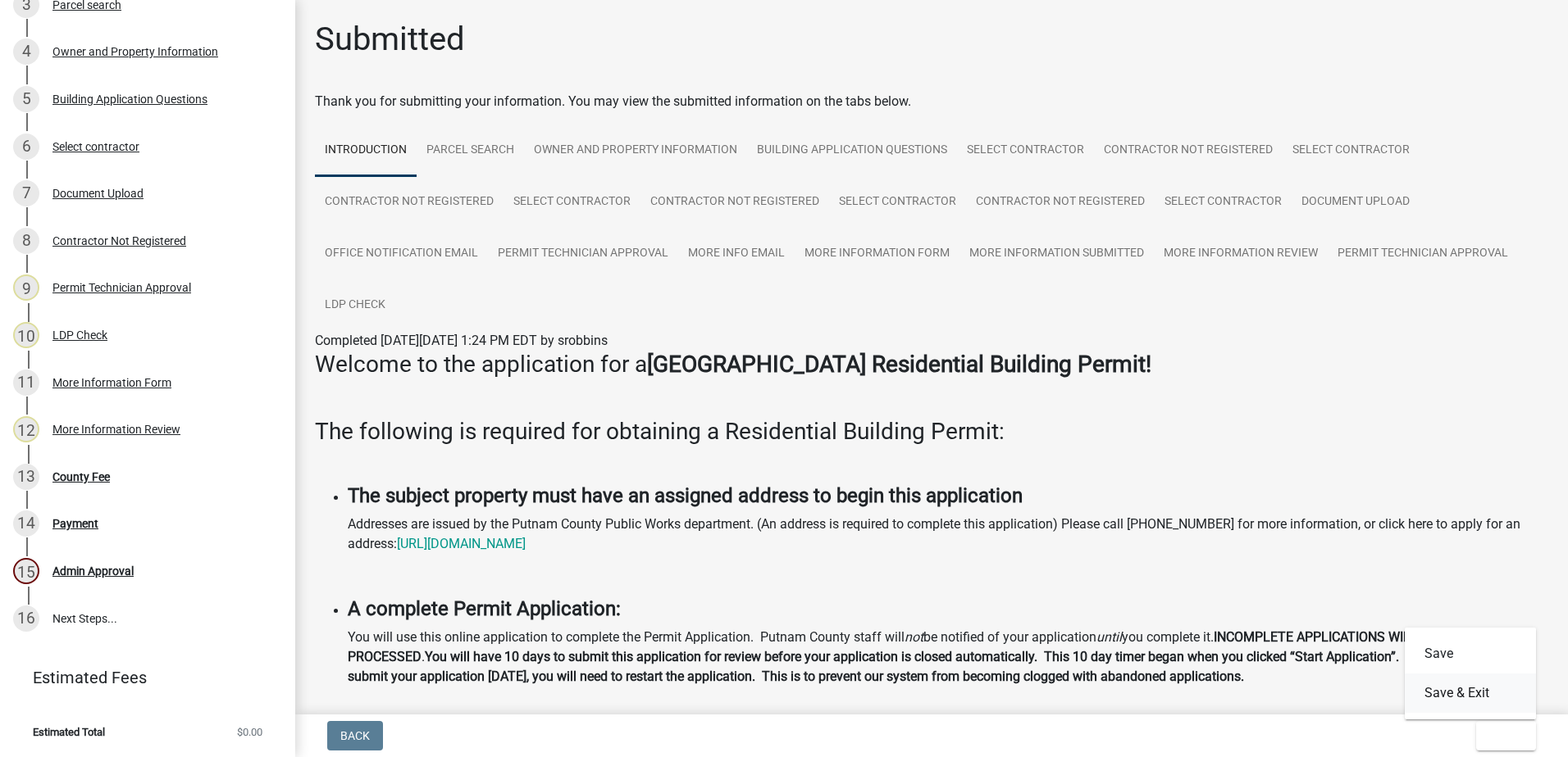
click at [1481, 701] on button "Save & Exit" at bounding box center [1471, 693] width 132 height 39
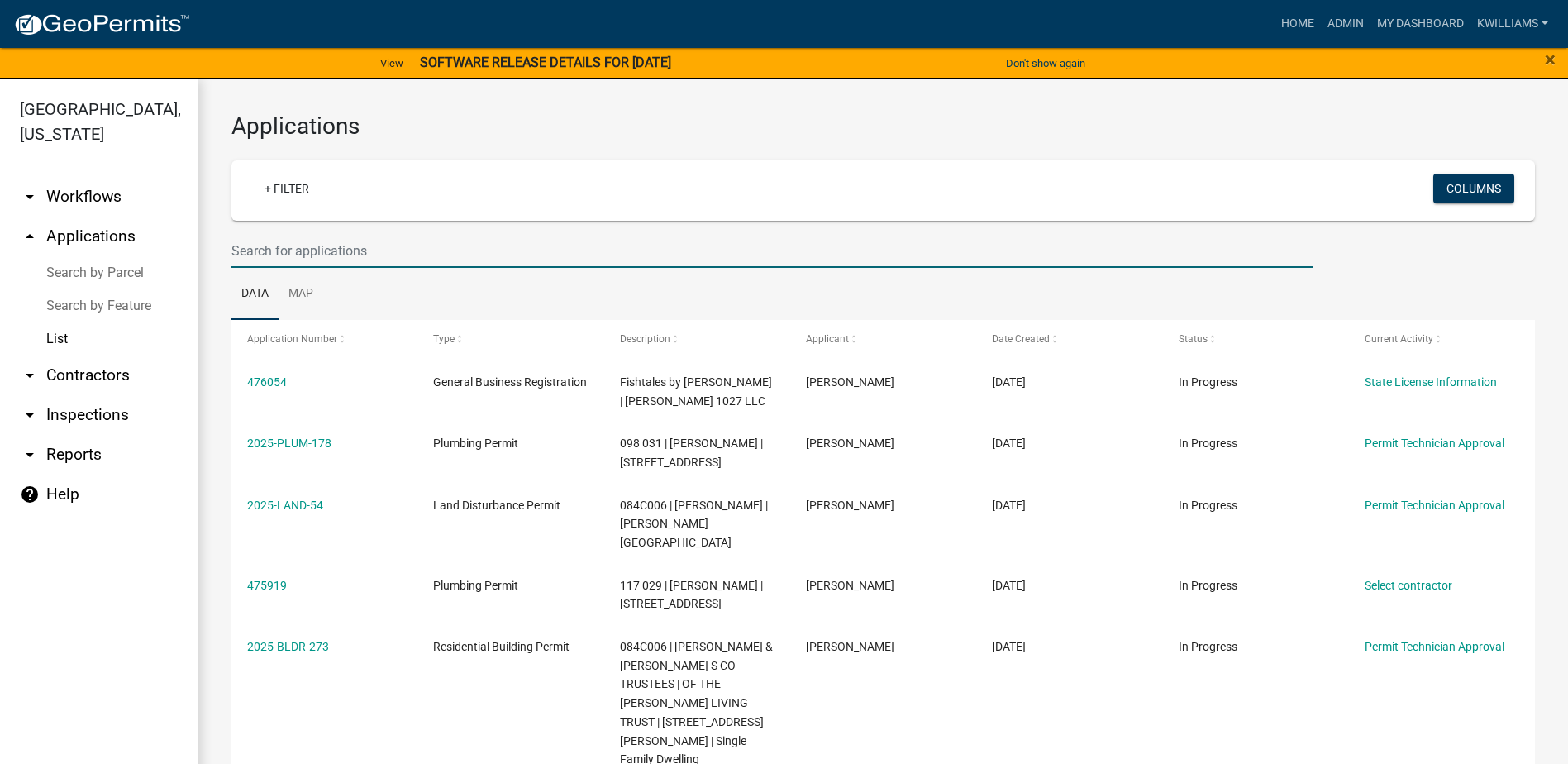
click at [361, 249] on input "text" at bounding box center [773, 251] width 1083 height 34
click at [310, 256] on input "text" at bounding box center [773, 251] width 1083 height 34
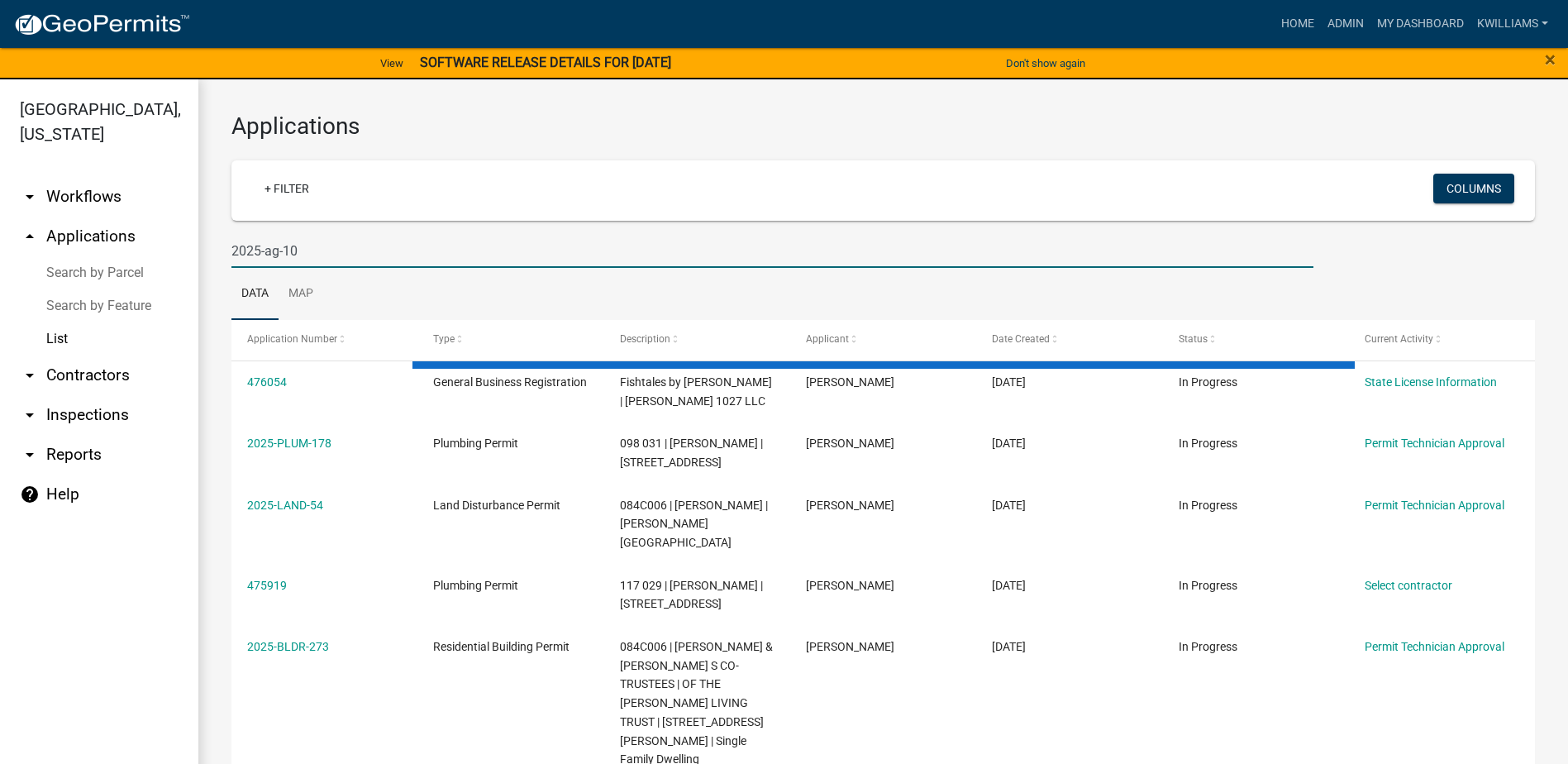
type input "2025-ag-10"
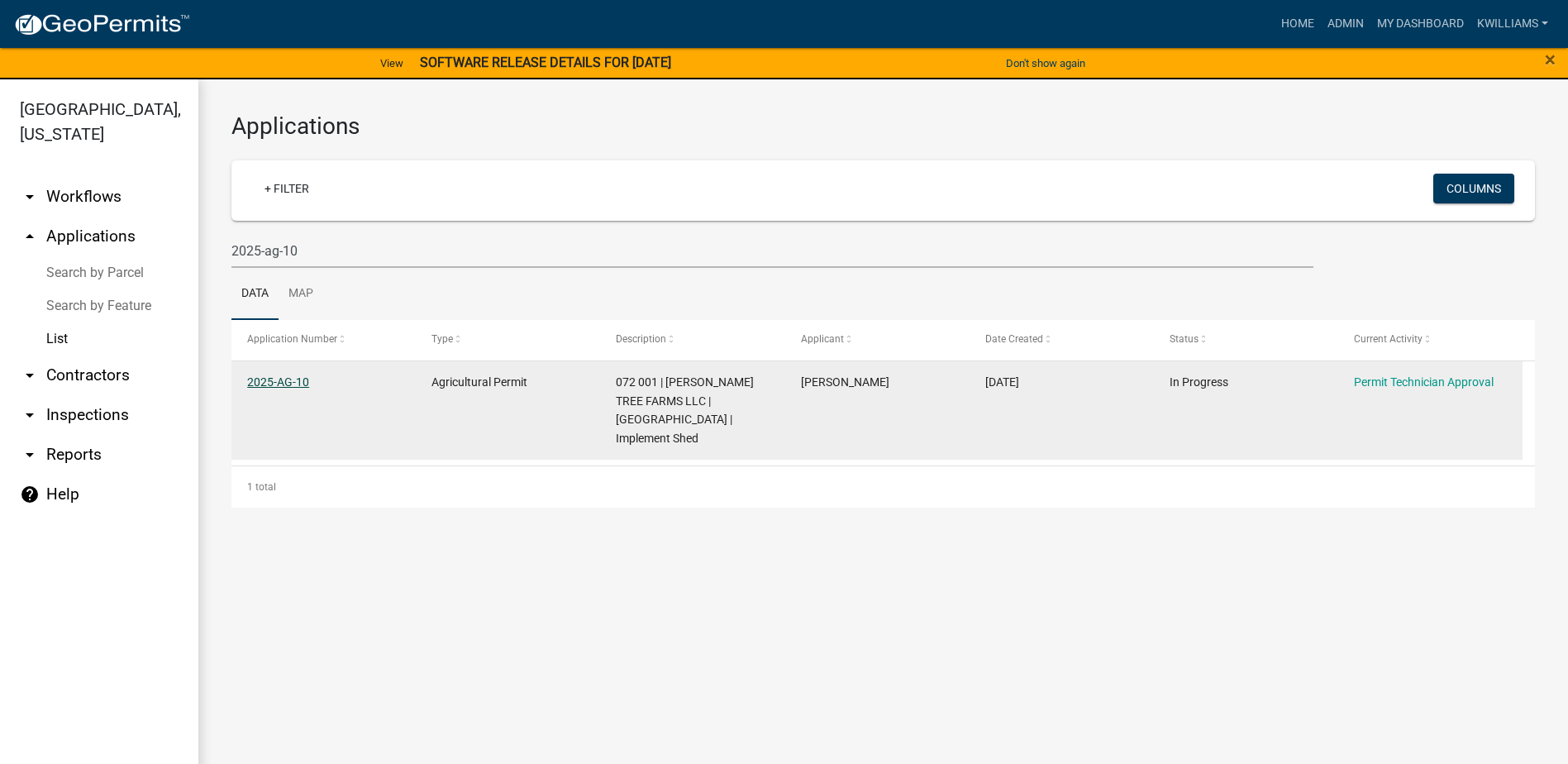
click at [306, 381] on link "2025-AG-10" at bounding box center [278, 382] width 62 height 13
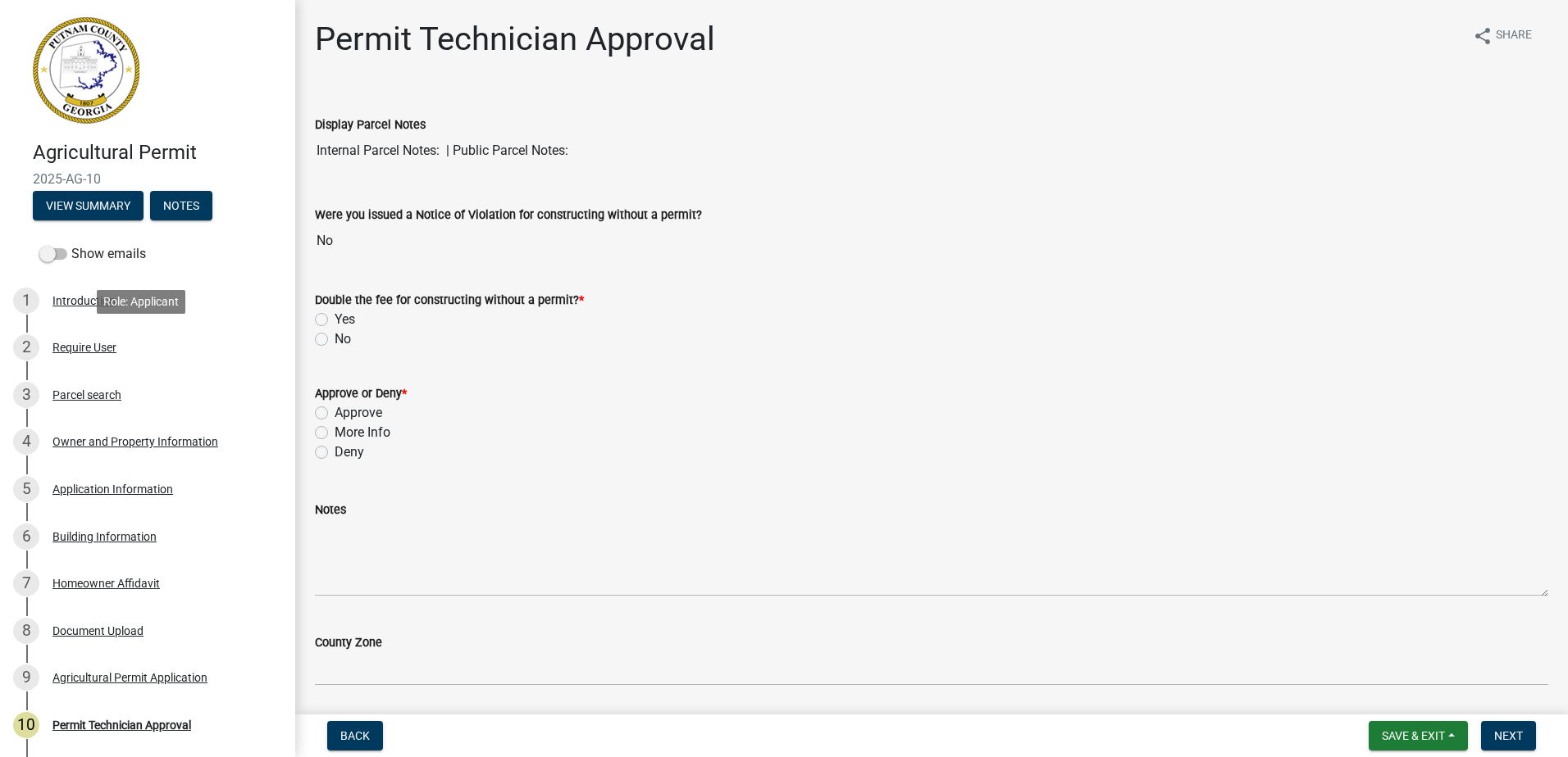
click at [109, 351] on div "Require User" at bounding box center [84, 348] width 64 height 12
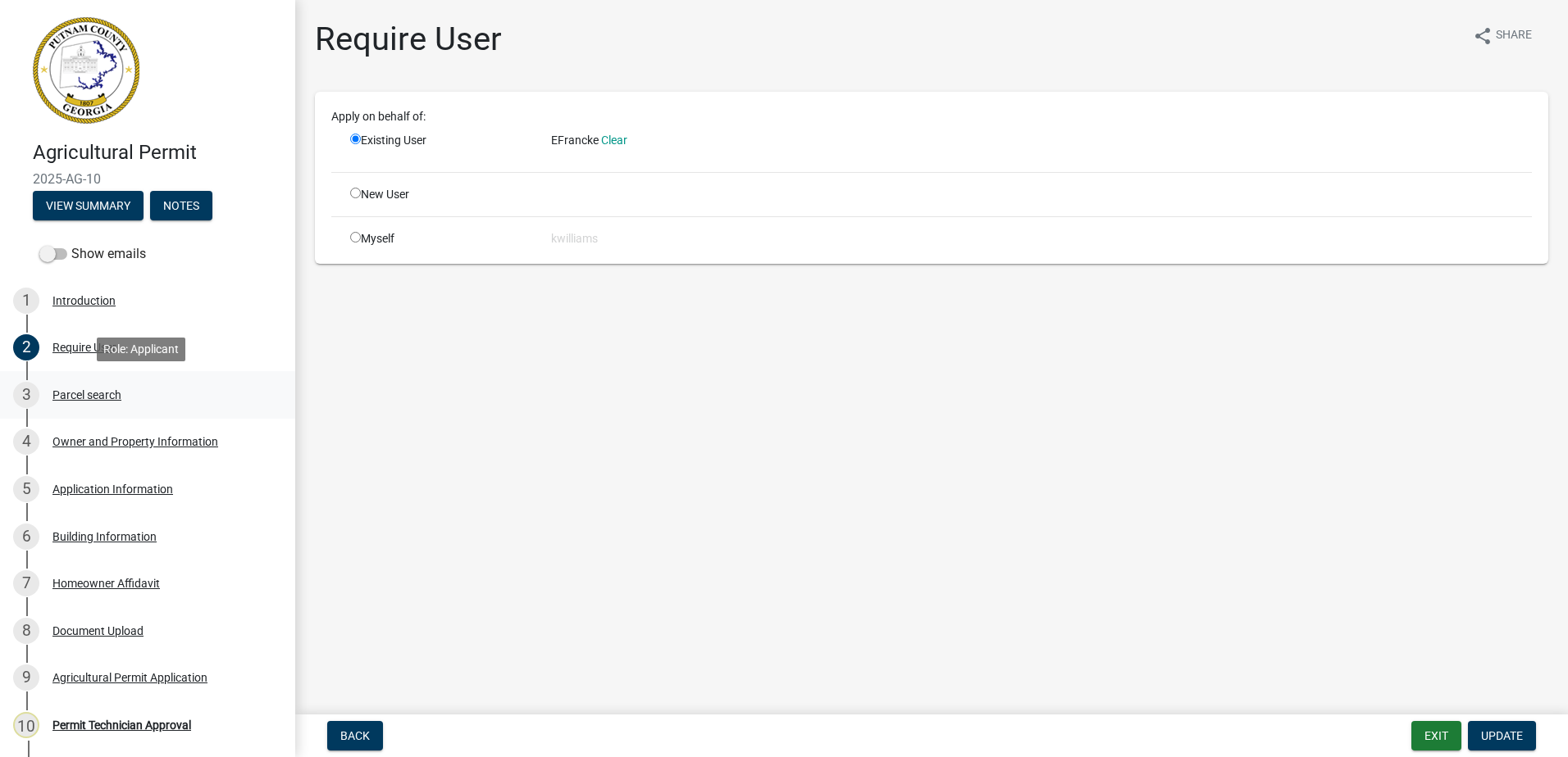
click at [107, 396] on div "Parcel search" at bounding box center [86, 395] width 69 height 12
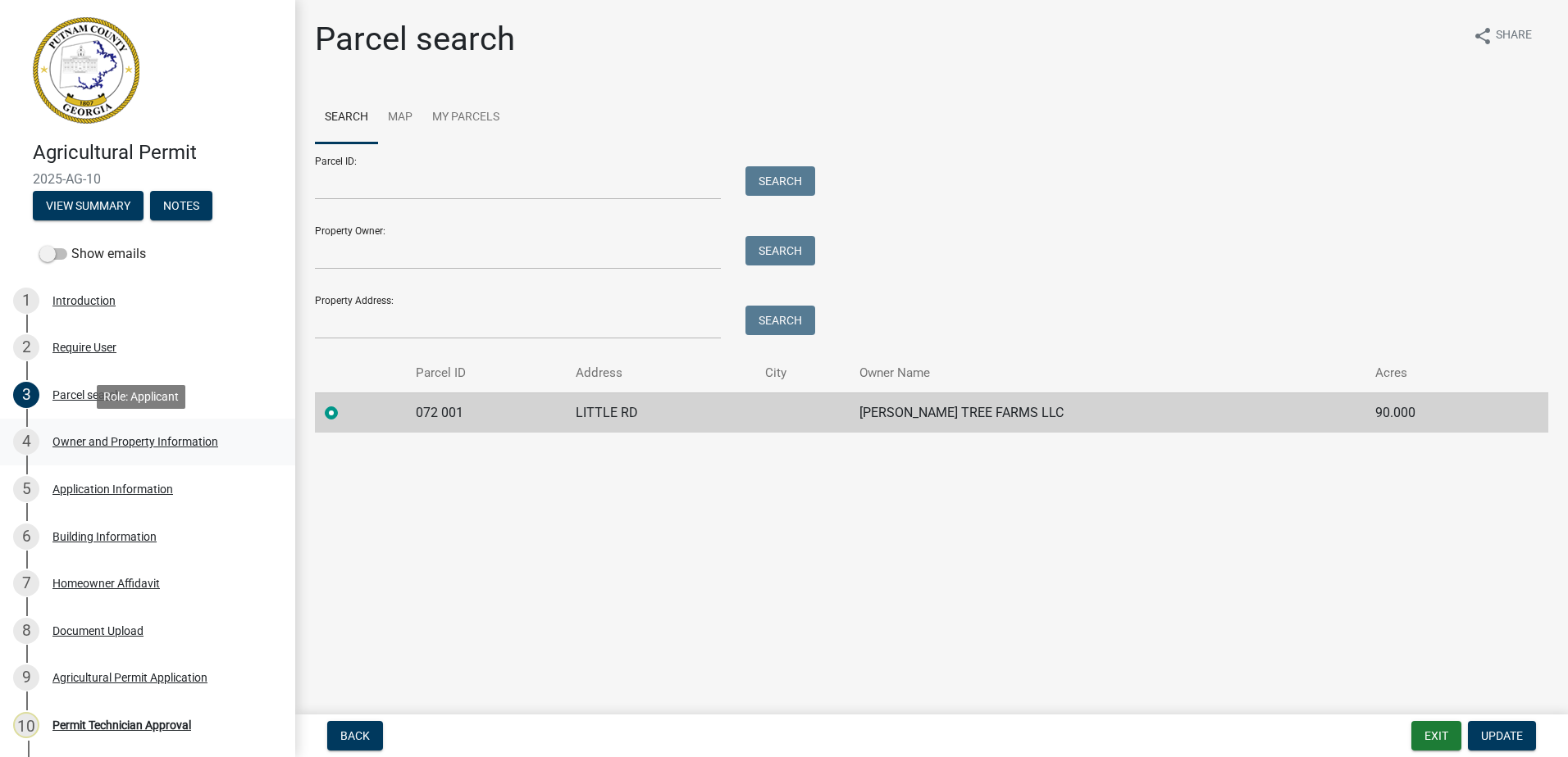
click at [89, 439] on div "Owner and Property Information" at bounding box center [135, 442] width 166 height 12
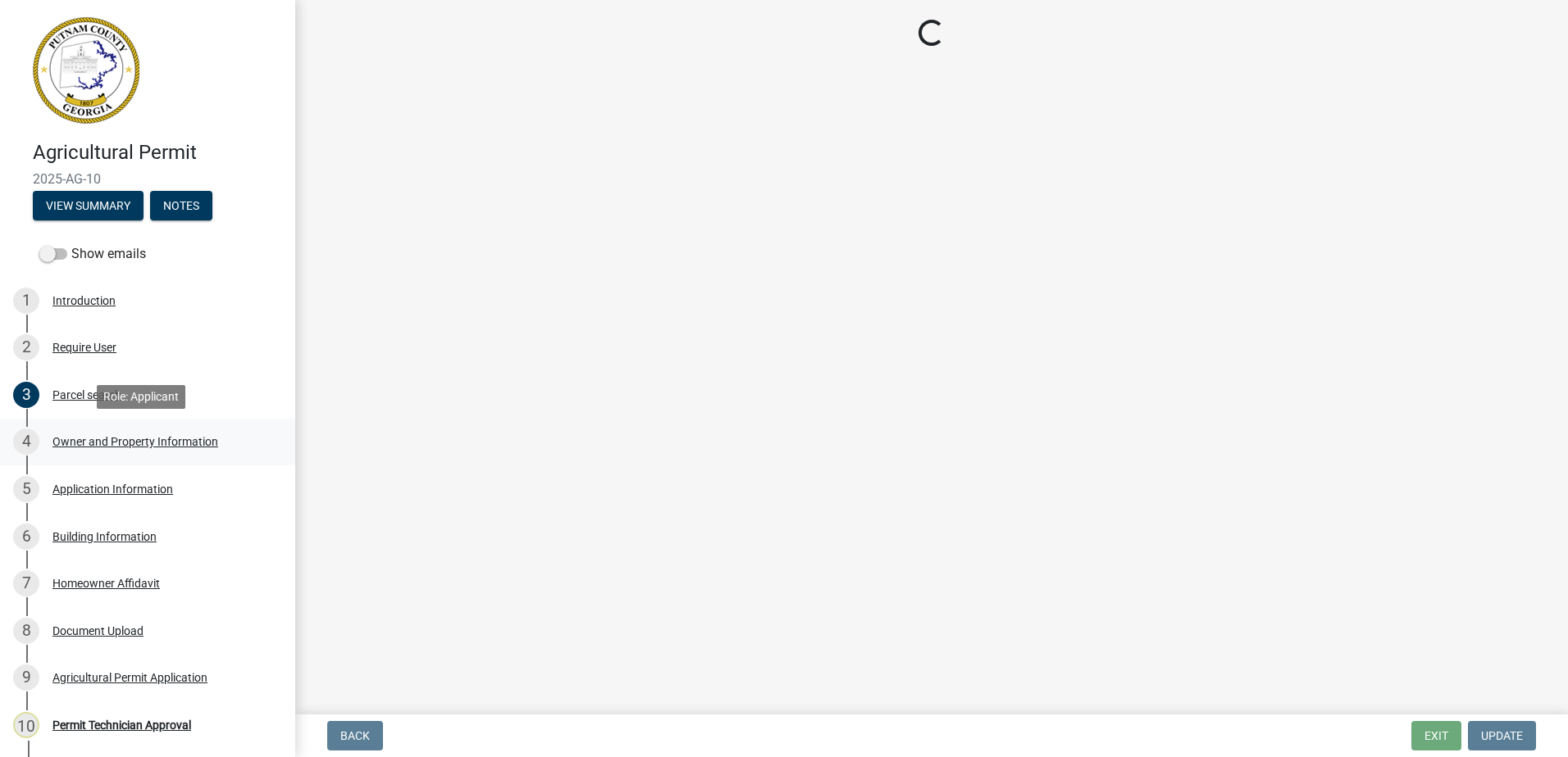
select select "a4366e26-0f82-401b-a682-956e4112ff86"
select select "83394b22-4a11-496c-8e5c-75ade2e72faf"
select select "295c155f-de53-4b68-9fdd-08c8883e9b6f"
select select "fa9ac713-ff98-4511-b6d6-b752a2dce95a"
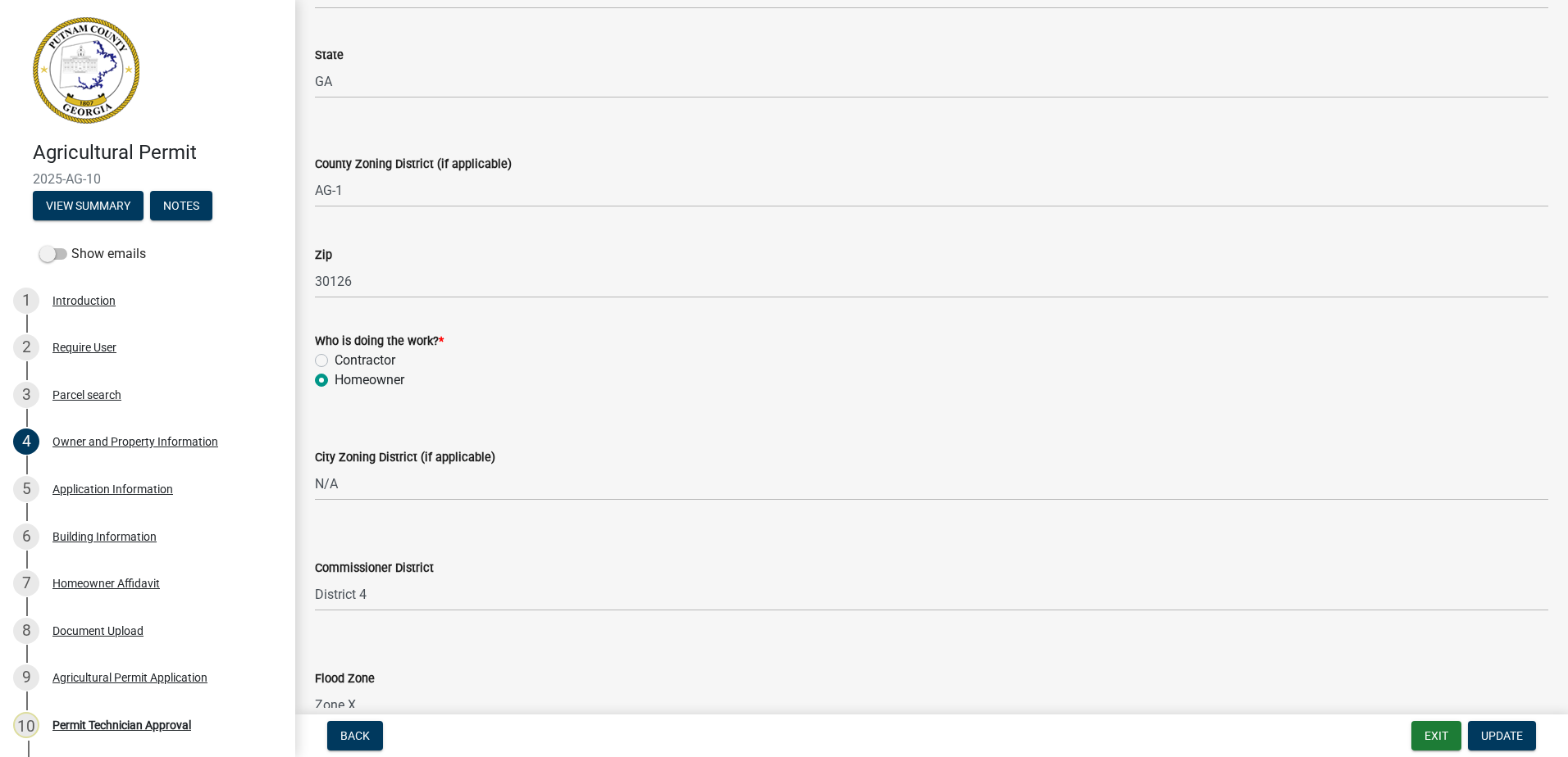
scroll to position [1226, 0]
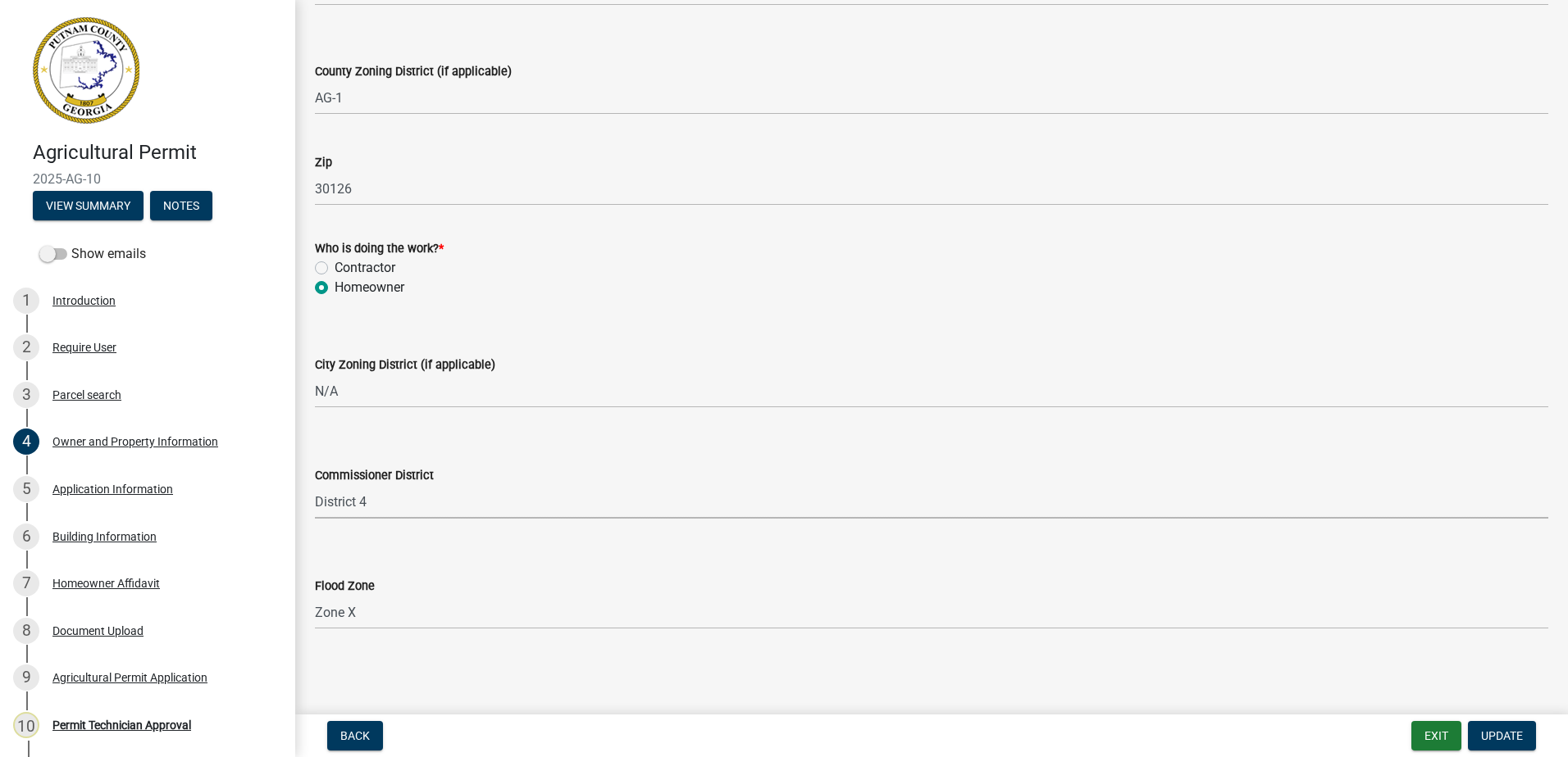
click at [389, 505] on select "Select Item... District 1 District 2 District 3 District 4" at bounding box center [931, 502] width 1233 height 33
click at [315, 485] on select "Select Item... District 1 District 2 District 3 District 4" at bounding box center [931, 502] width 1233 height 33
select select "ece5c1a9-df30-4702-9587-5deee23533b7"
click at [1504, 731] on span "Update" at bounding box center [1501, 735] width 42 height 13
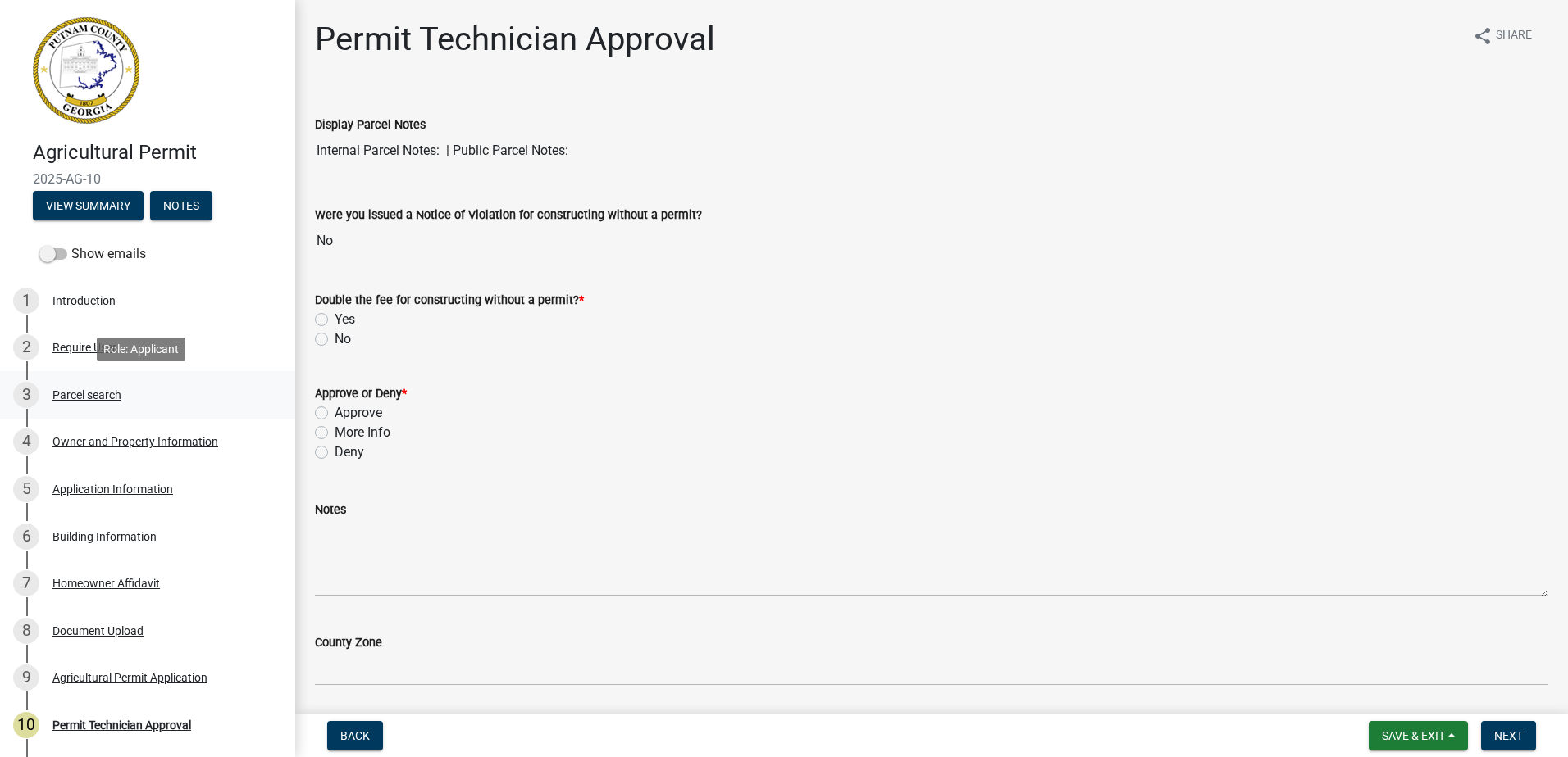
click at [91, 393] on div "Parcel search" at bounding box center [86, 395] width 69 height 12
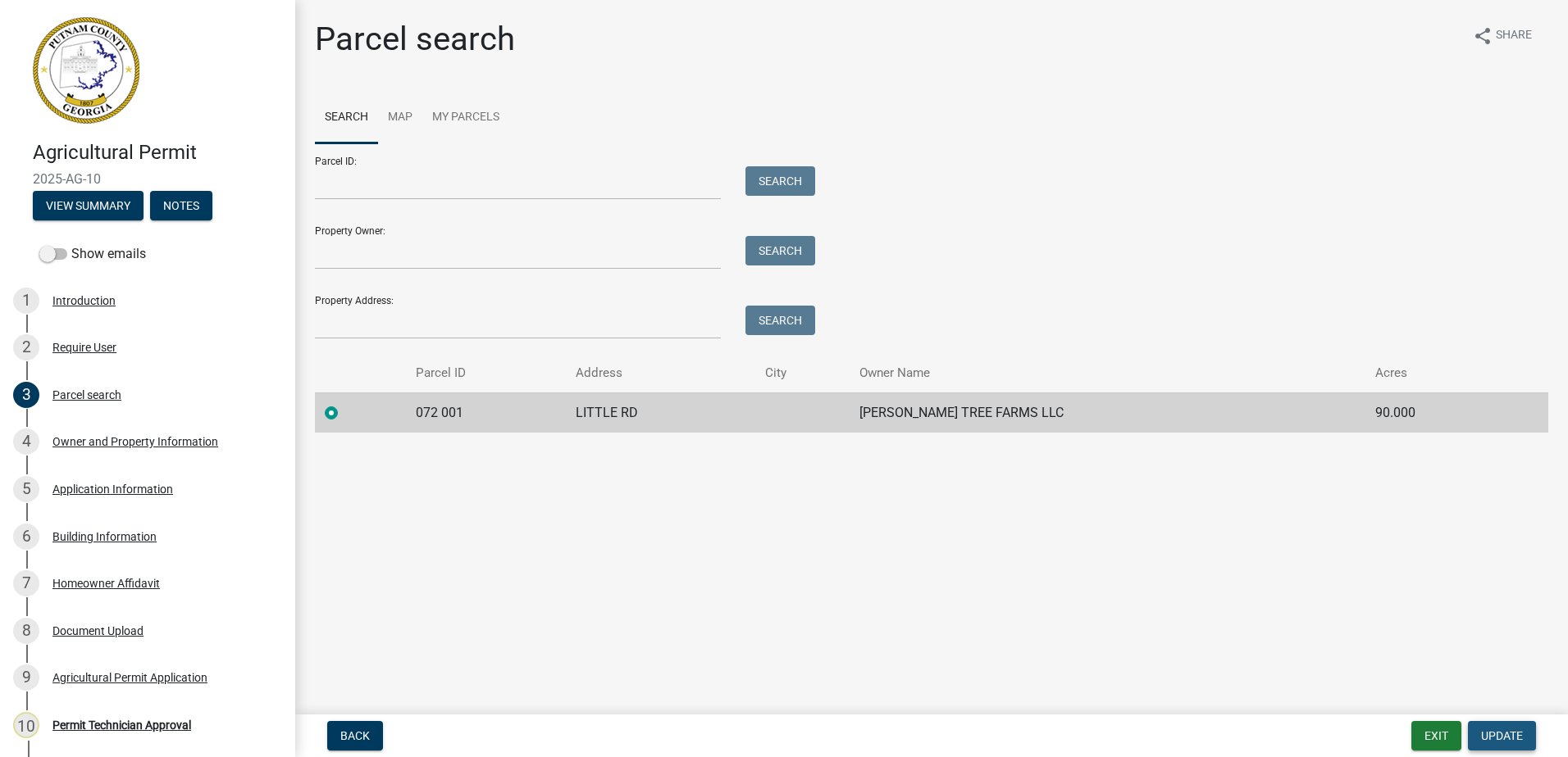
click at [1492, 737] on span "Update" at bounding box center [1501, 735] width 42 height 13
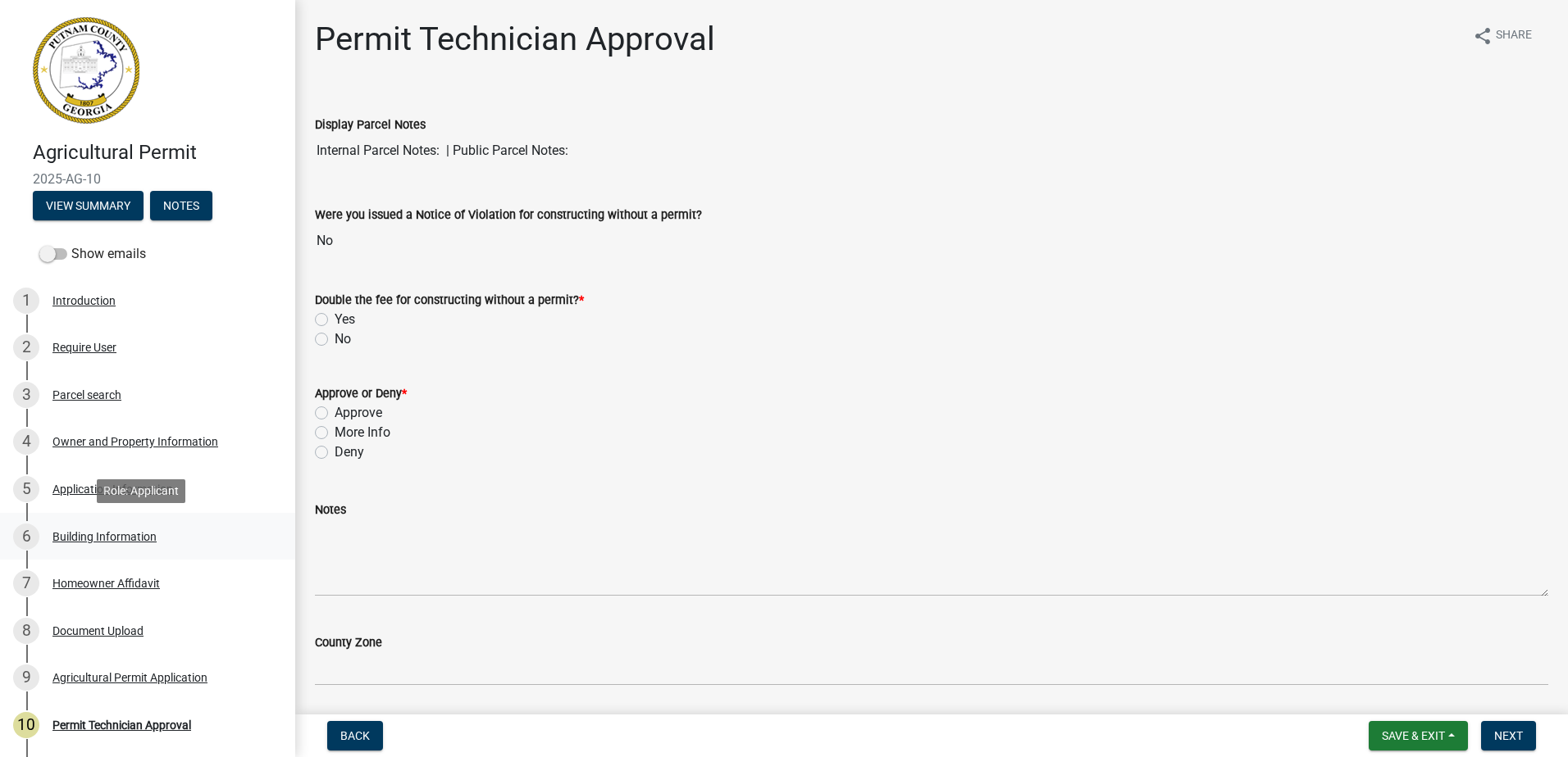
click at [67, 536] on div "Building Information" at bounding box center [104, 537] width 104 height 12
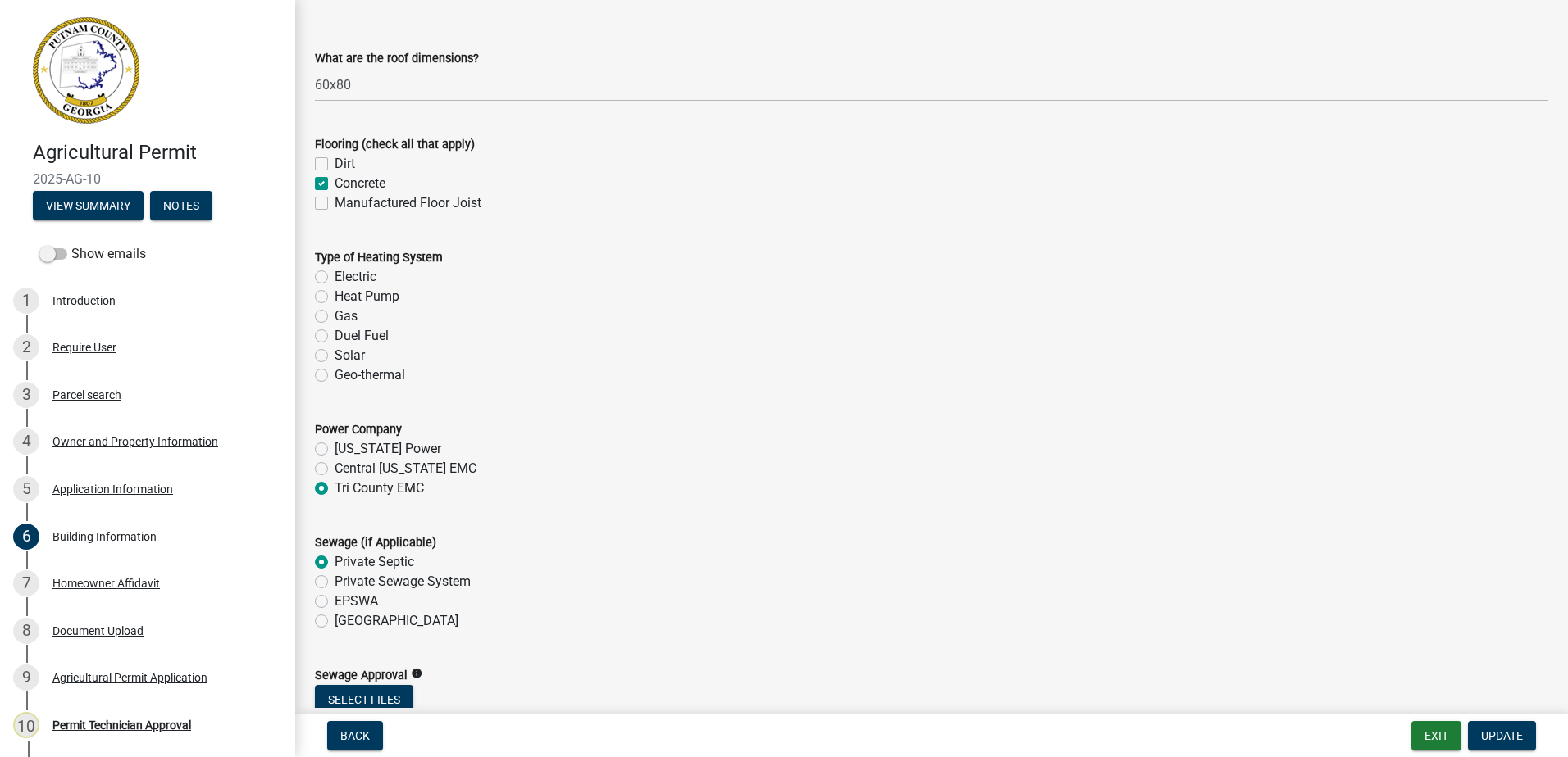
scroll to position [4425, 0]
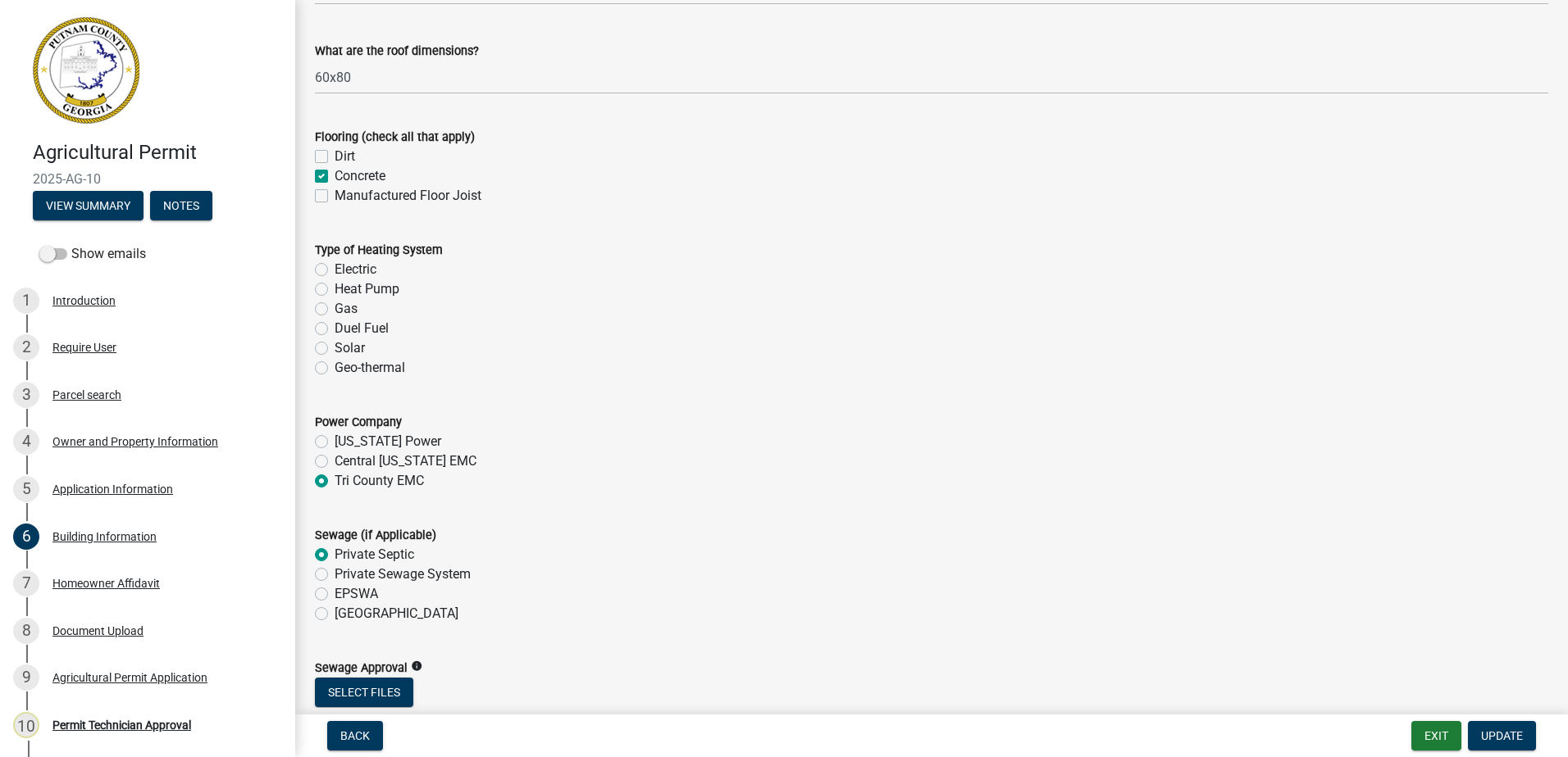
click at [335, 268] on label "Electric" at bounding box center [356, 270] width 42 height 20
click at [335, 268] on input "Electric" at bounding box center [340, 265] width 11 height 11
radio input "true"
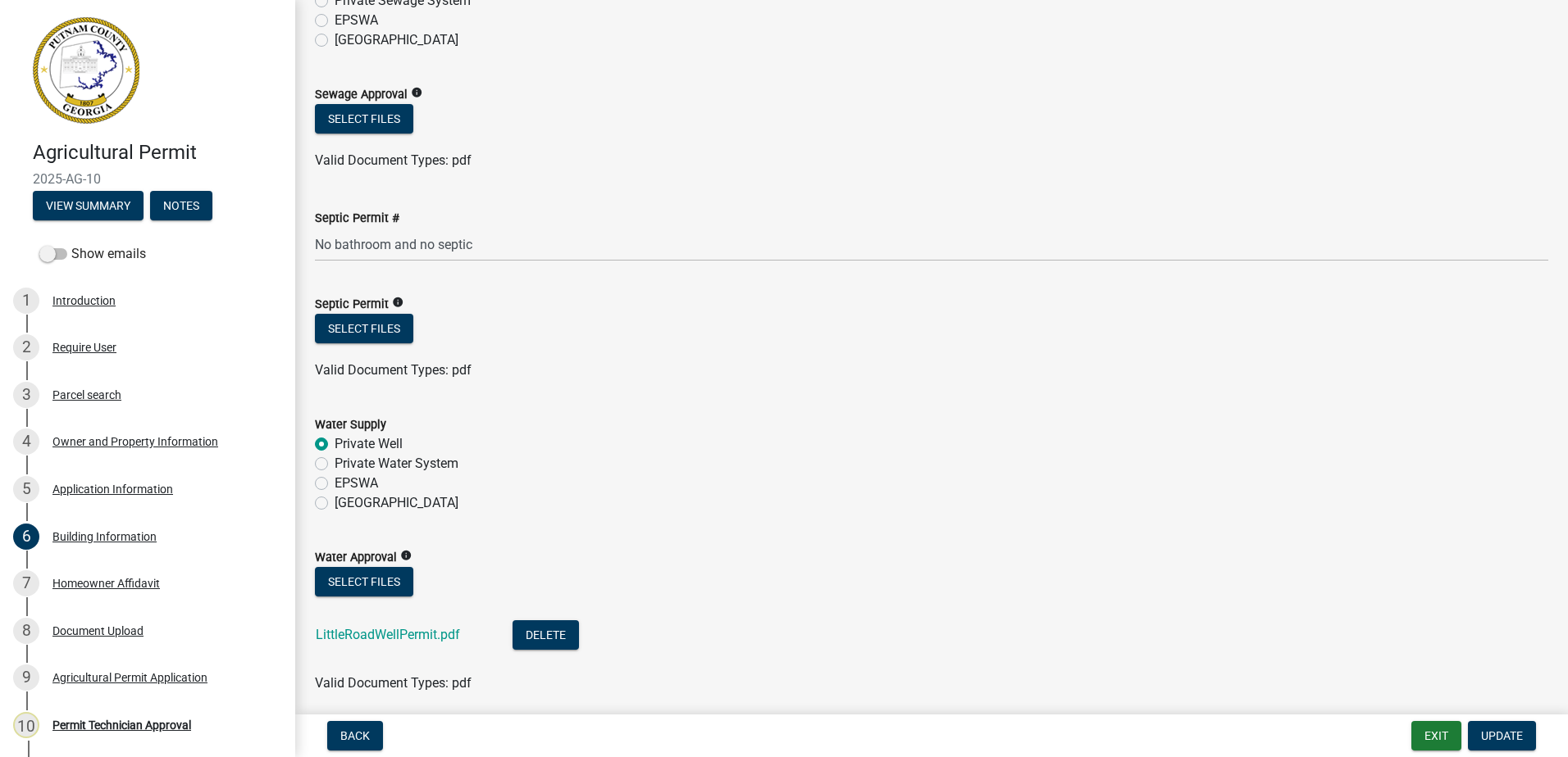
scroll to position [5063, 0]
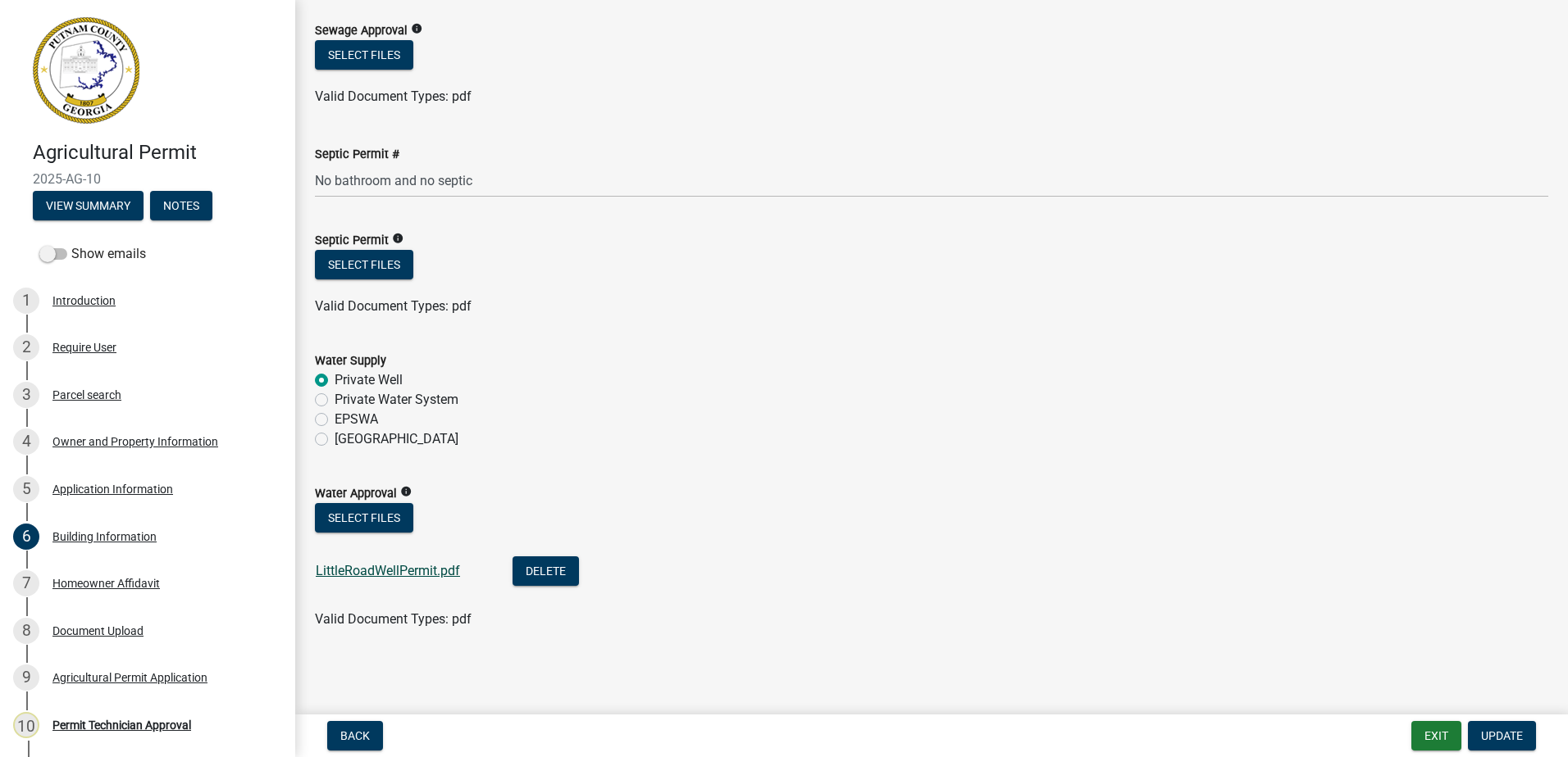
click at [375, 572] on link "LittleRoadWellPermit.pdf" at bounding box center [387, 570] width 144 height 16
click at [99, 587] on div "Homeowner Affidavit" at bounding box center [105, 583] width 107 height 12
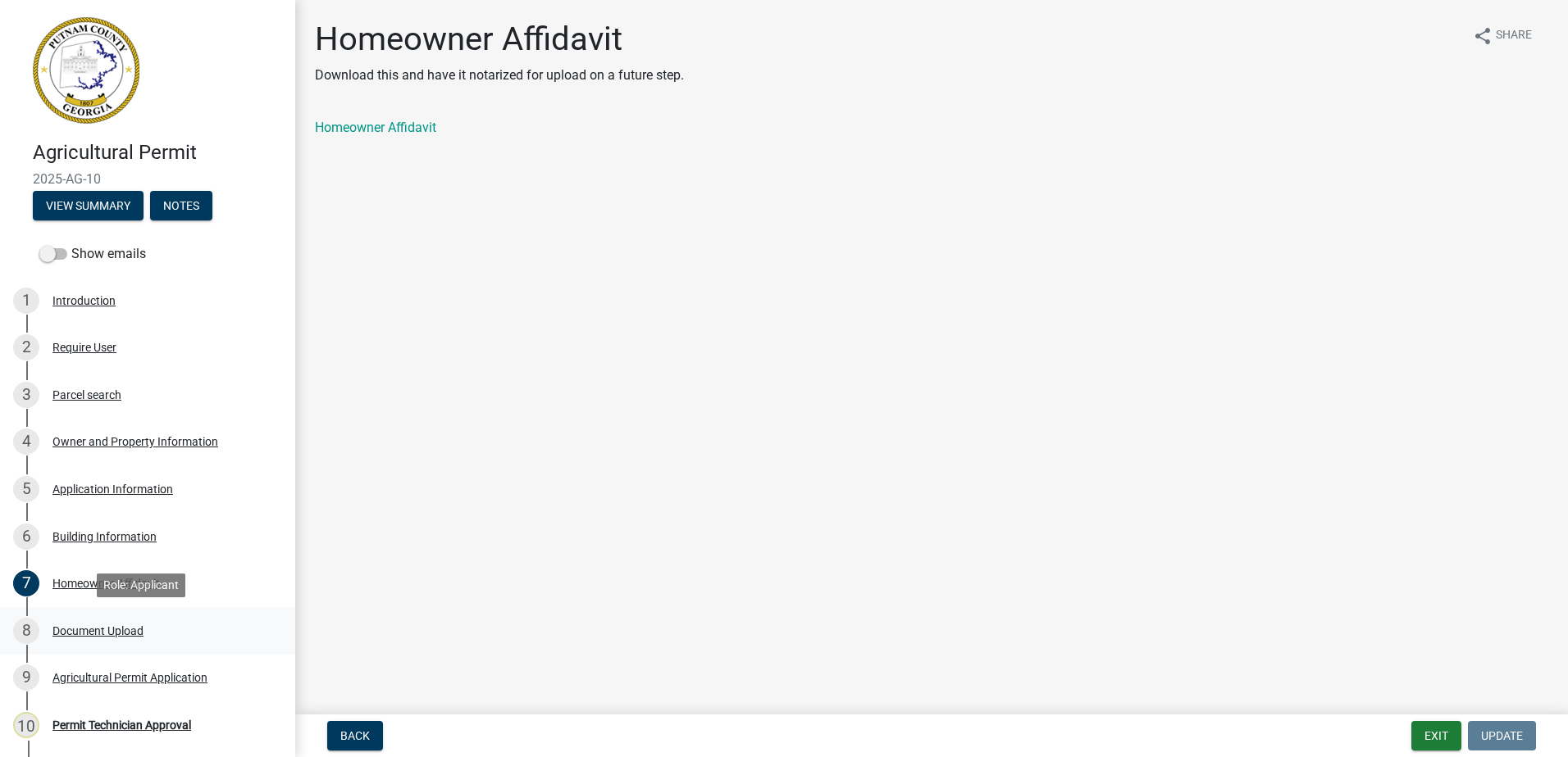
click at [104, 635] on div "Document Upload" at bounding box center [97, 631] width 91 height 12
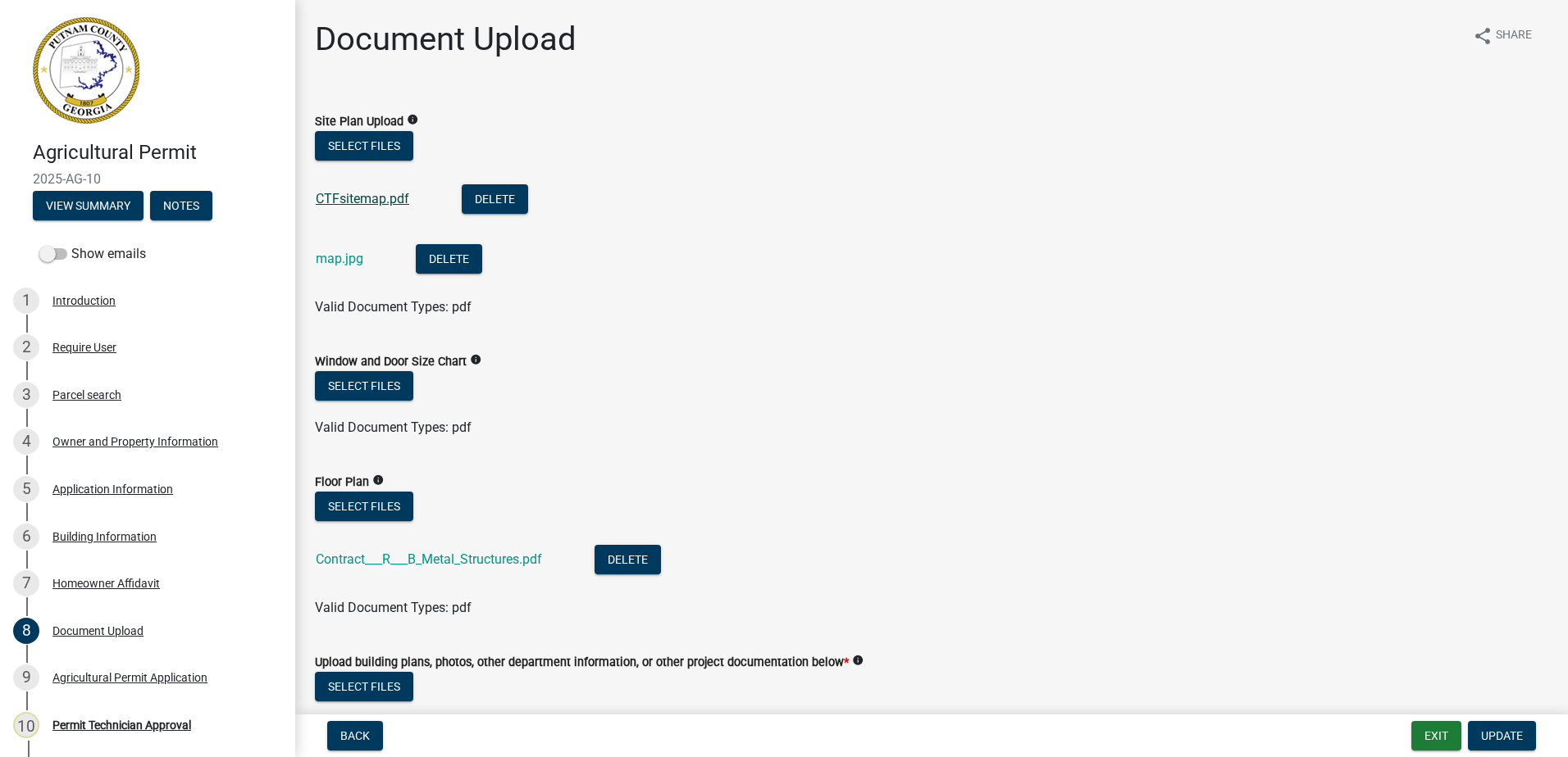
click at [360, 197] on link "CTFsitemap.pdf" at bounding box center [362, 198] width 93 height 16
click at [329, 264] on link "map.jpg" at bounding box center [339, 258] width 47 height 16
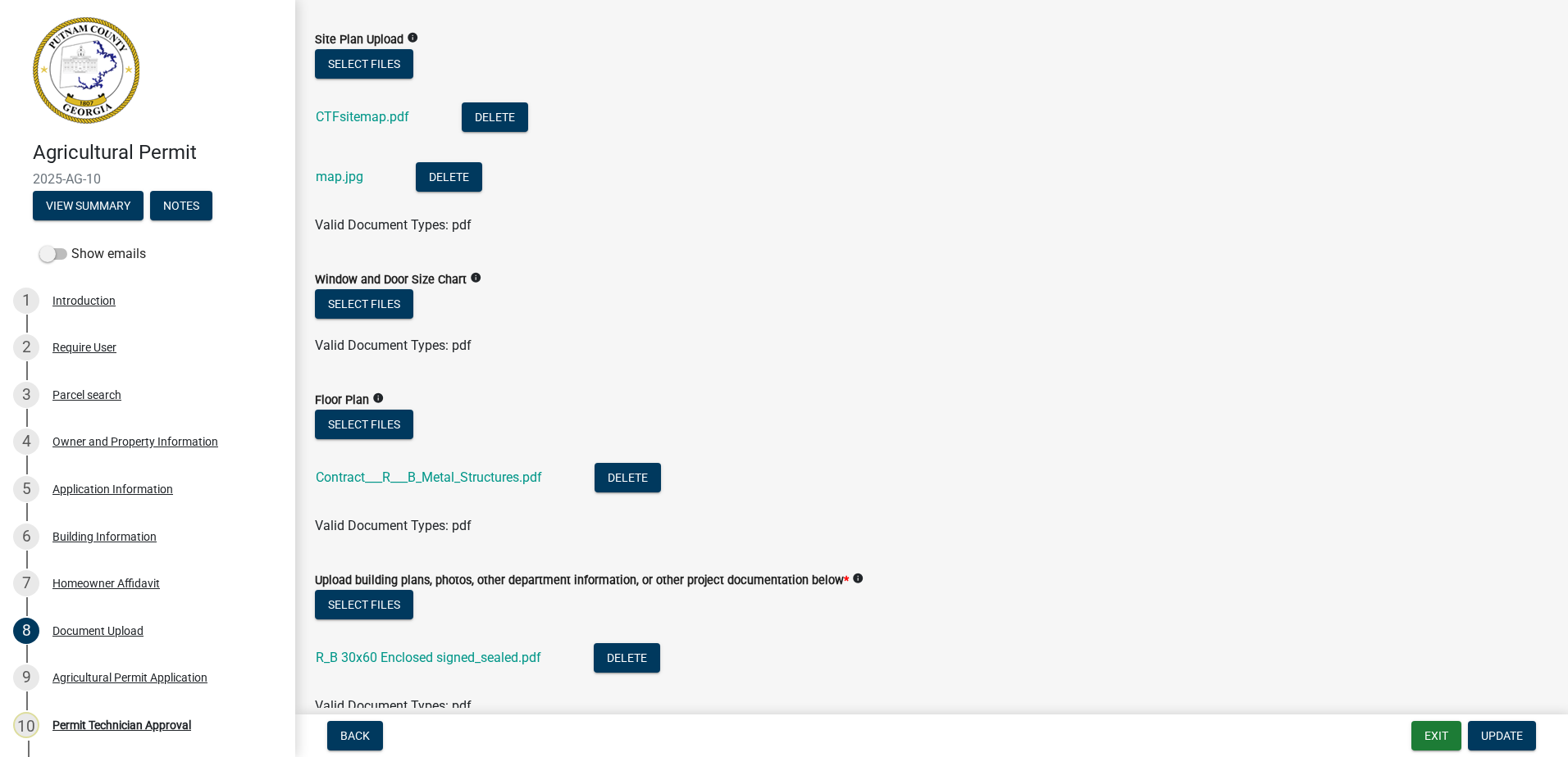
scroll to position [164, 0]
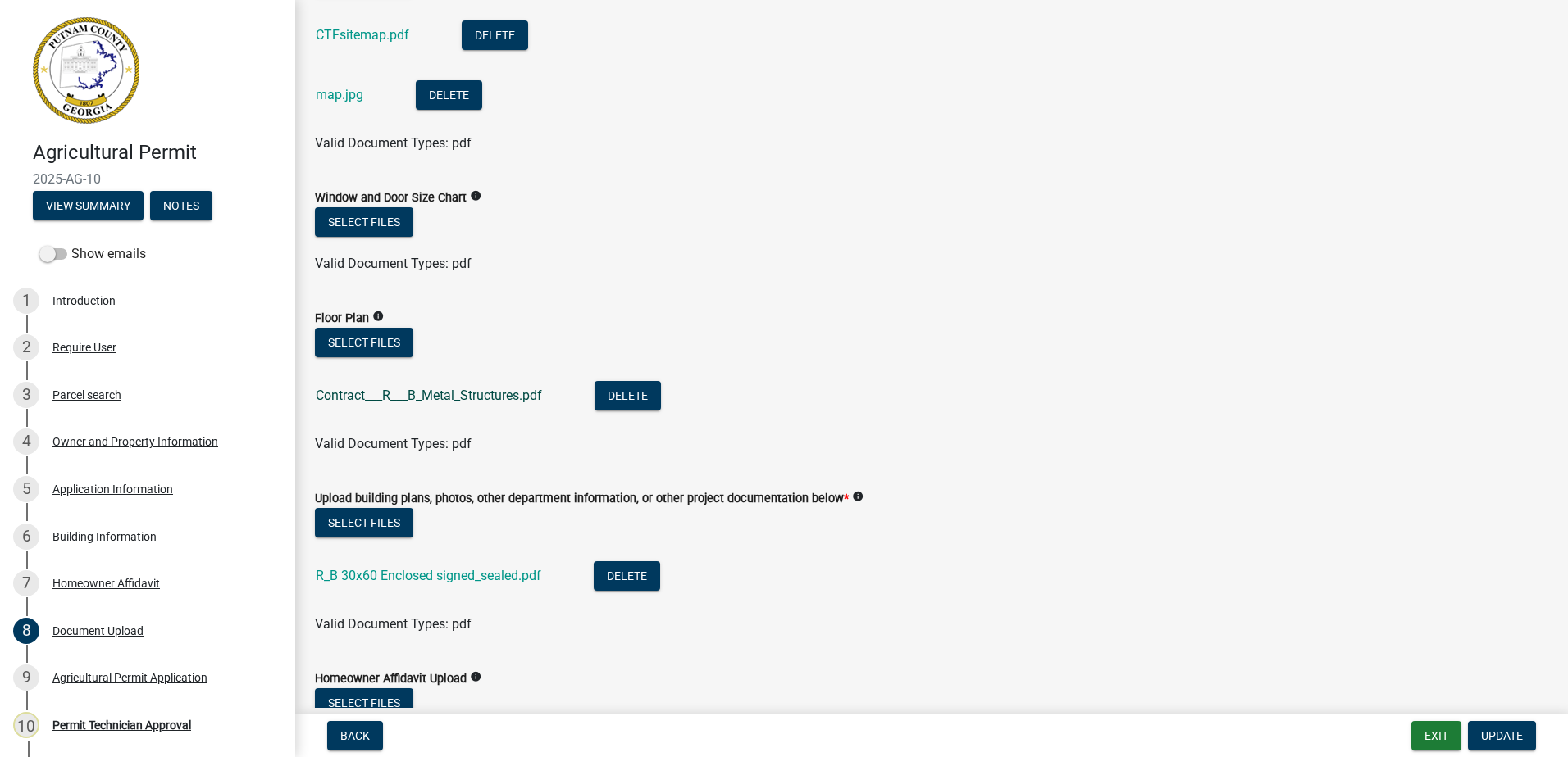
click at [444, 399] on link "Contract___R___B_Metal_Structures.pdf" at bounding box center [428, 396] width 226 height 16
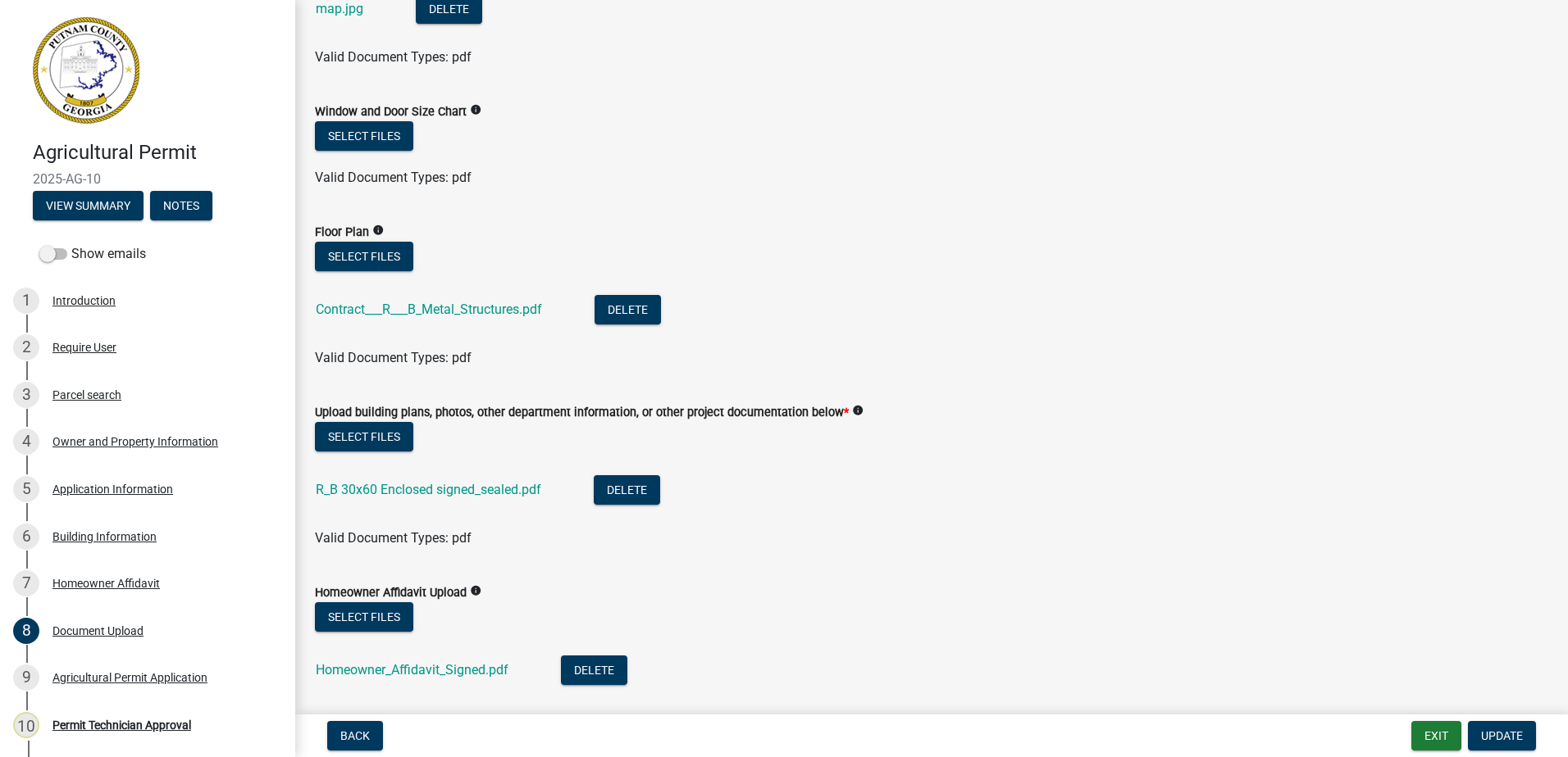
scroll to position [245, 0]
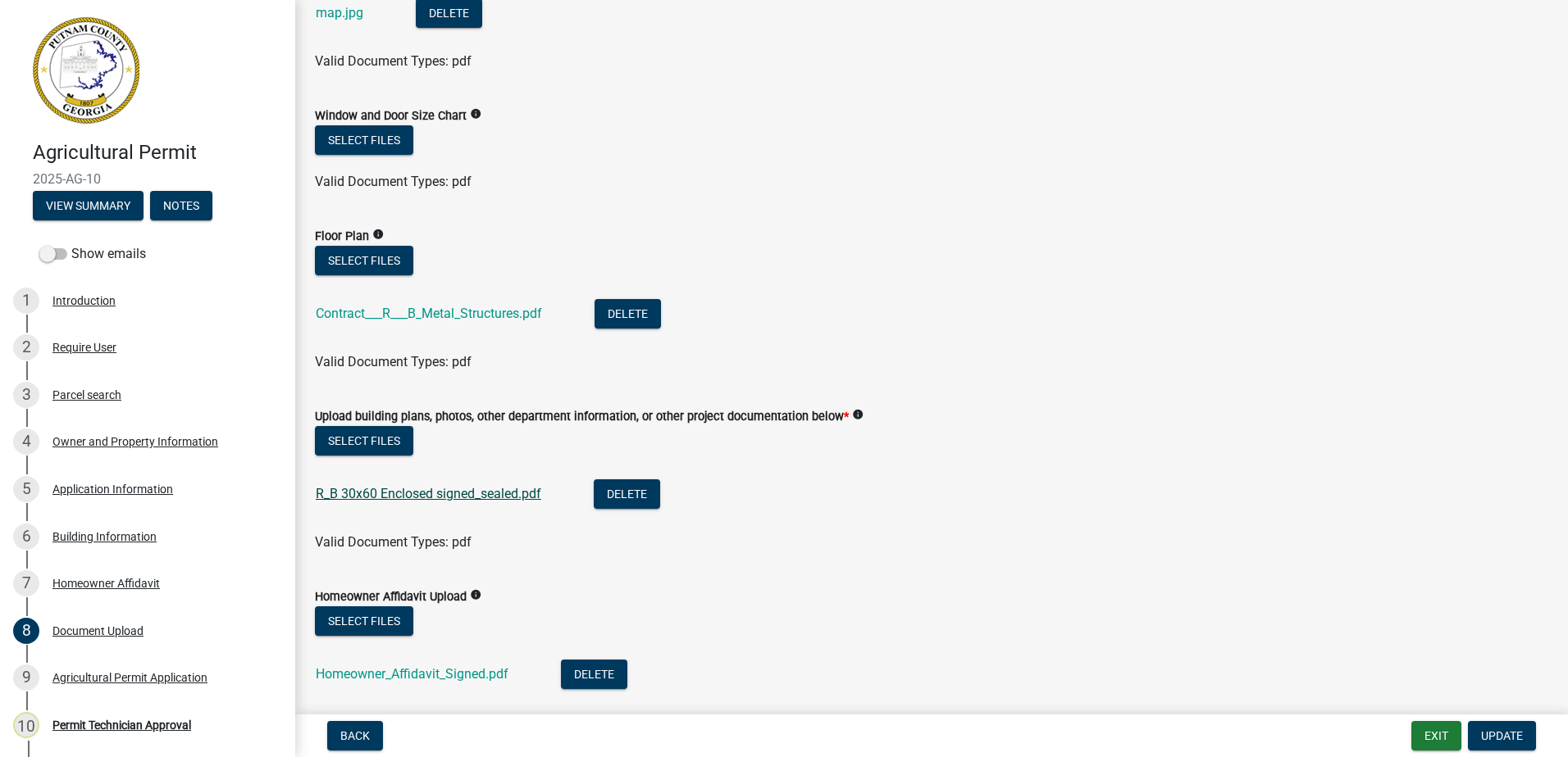
click at [407, 496] on link "R_B 30x60 Enclosed signed_sealed.pdf" at bounding box center [428, 494] width 226 height 16
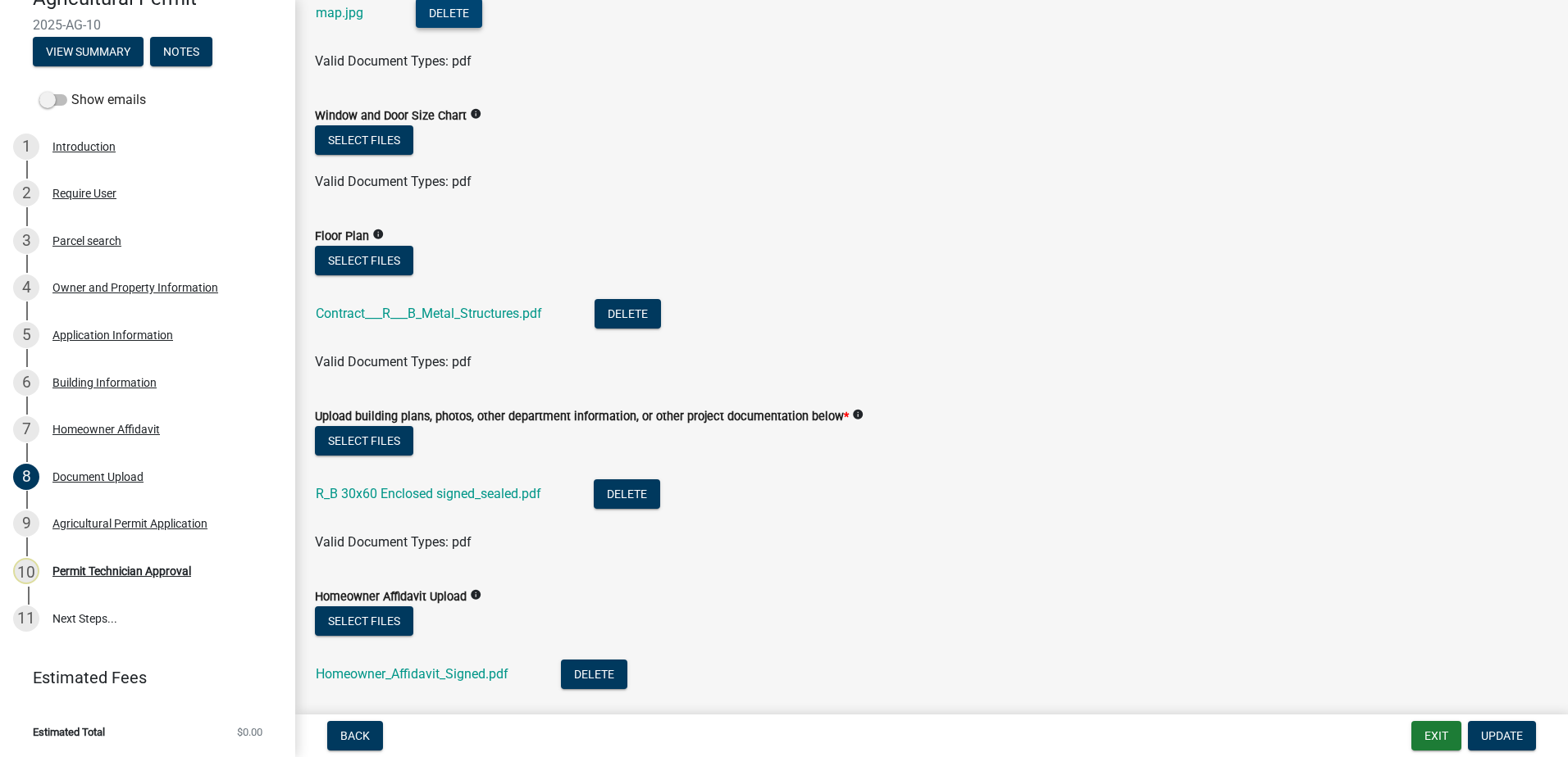
scroll to position [0, 0]
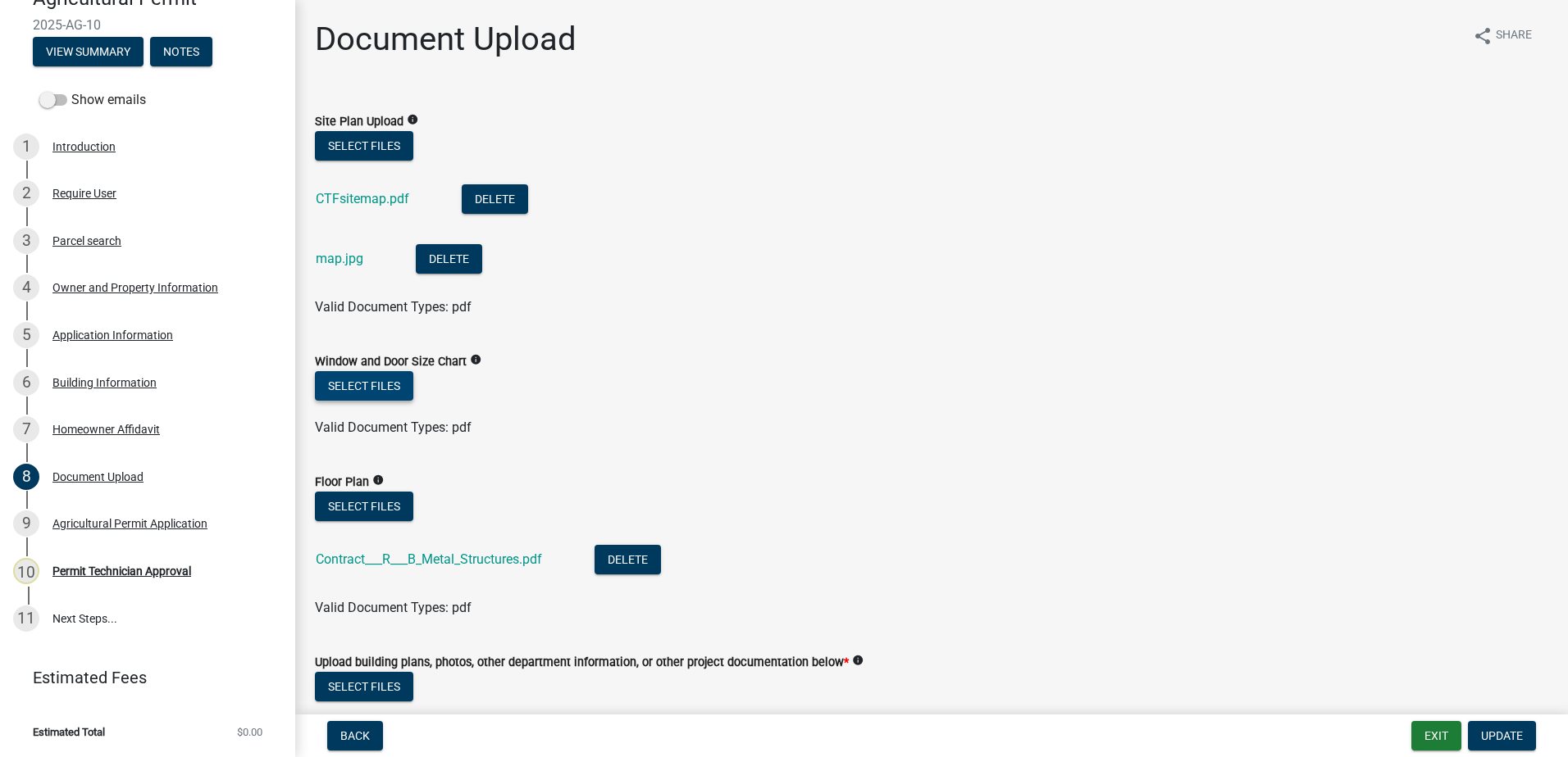
click at [327, 399] on button "Select files" at bounding box center [364, 386] width 98 height 29
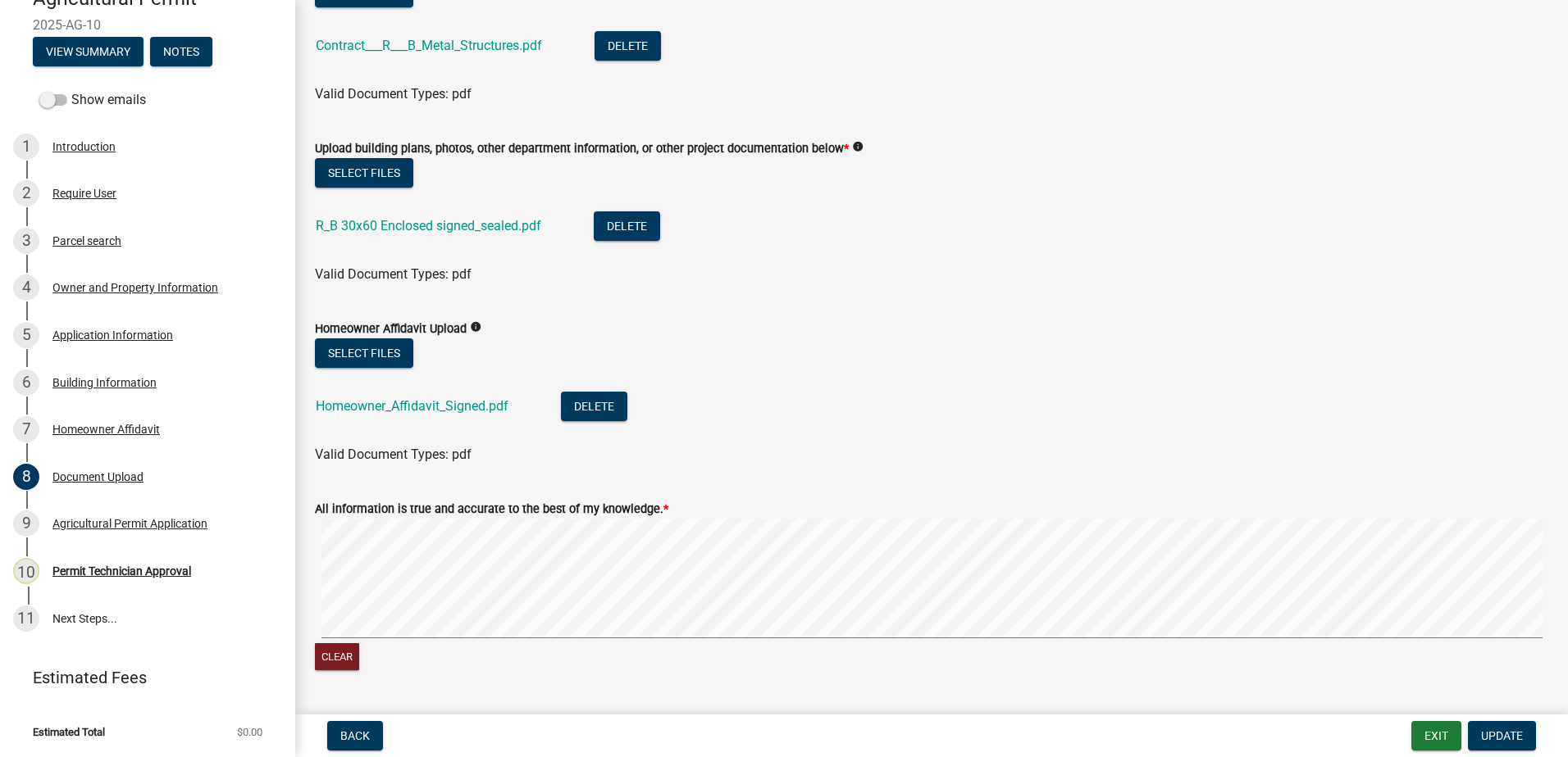
scroll to position [656, 0]
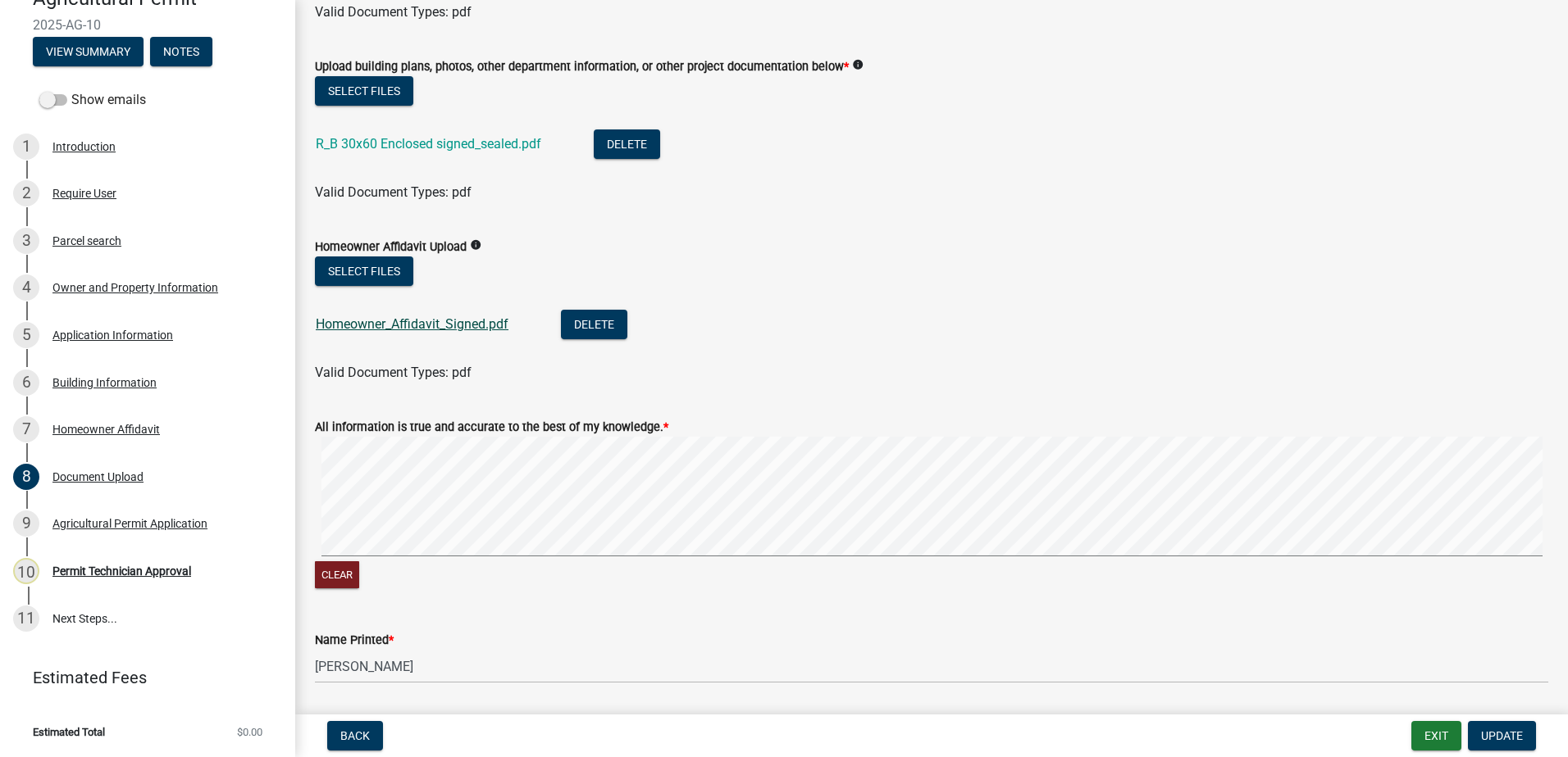
click at [469, 330] on link "Homeowner_Affidavit_Signed.pdf" at bounding box center [412, 324] width 193 height 16
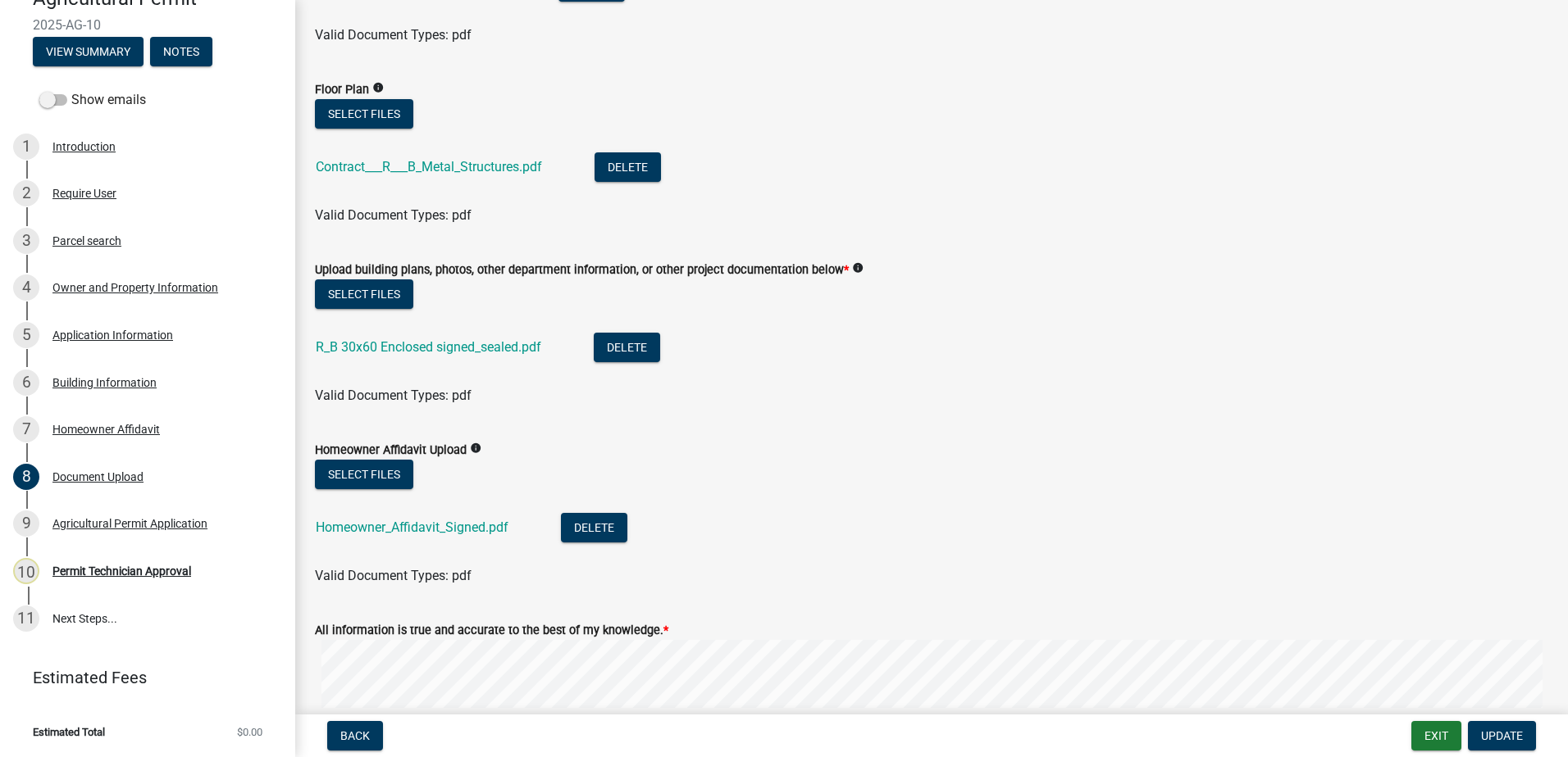
scroll to position [492, 0]
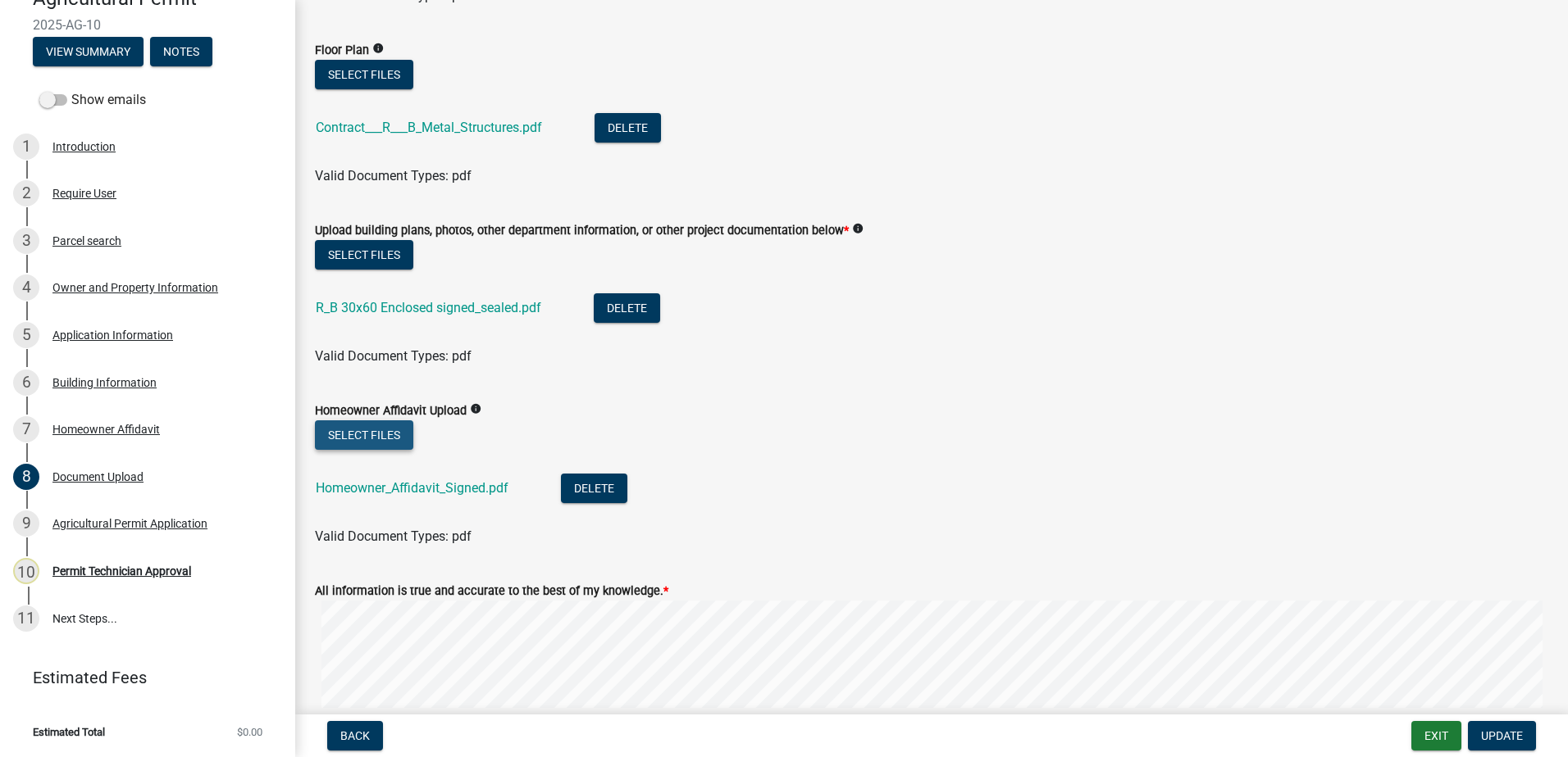
click at [404, 436] on button "Select files" at bounding box center [364, 435] width 98 height 29
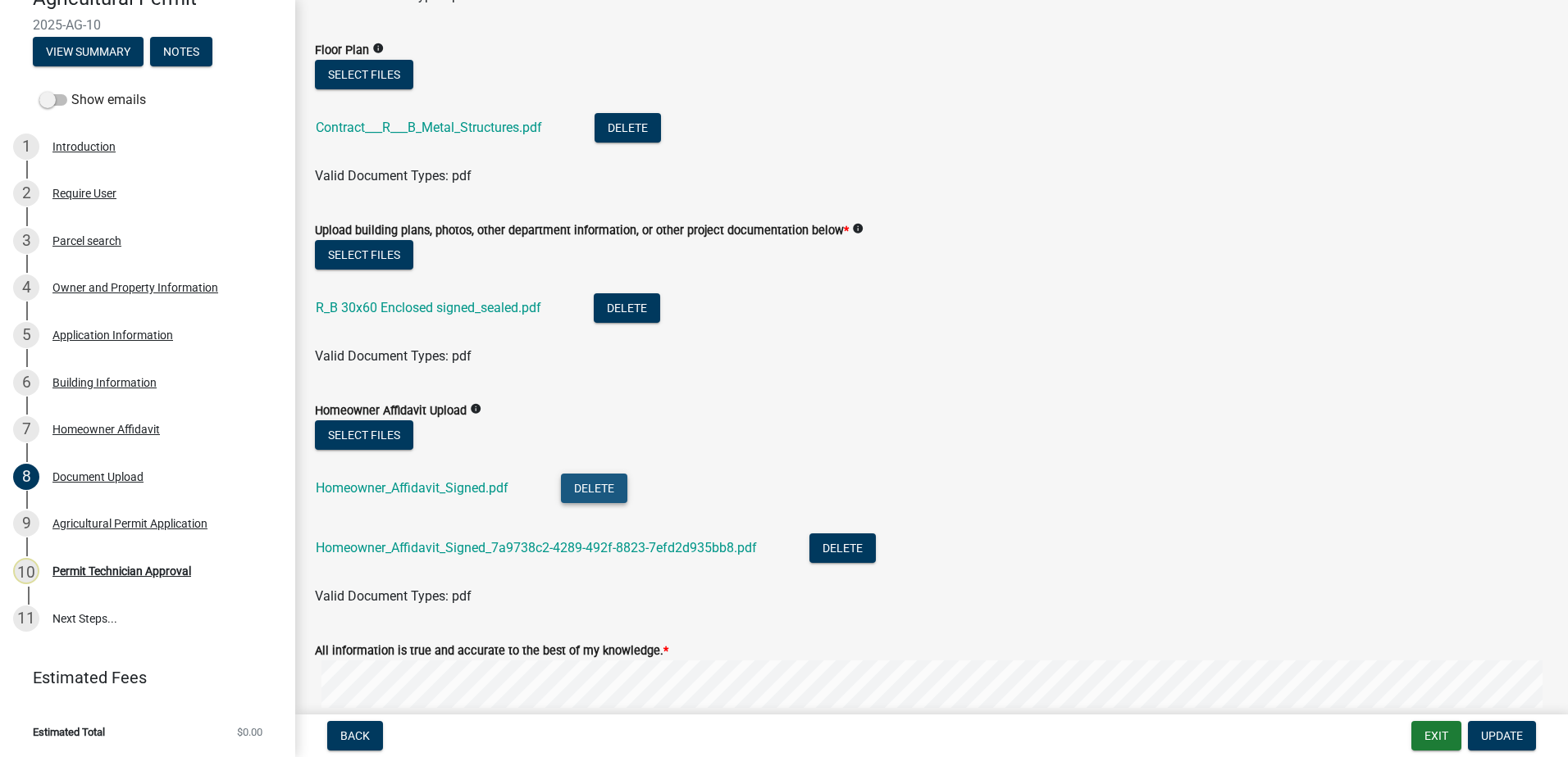
click at [606, 502] on button "Delete" at bounding box center [594, 488] width 67 height 29
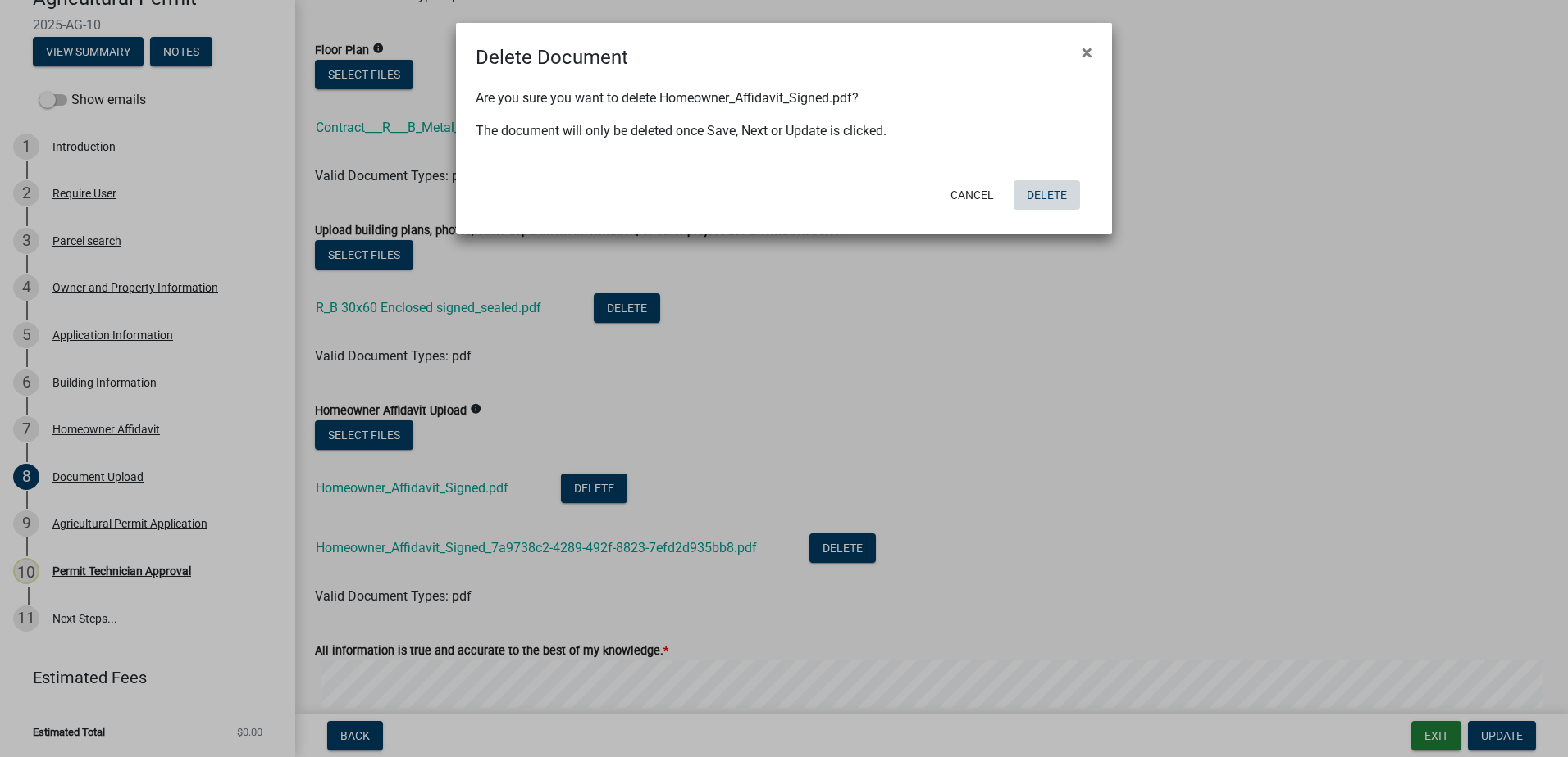
click at [1059, 191] on button "Delete" at bounding box center [1047, 195] width 67 height 29
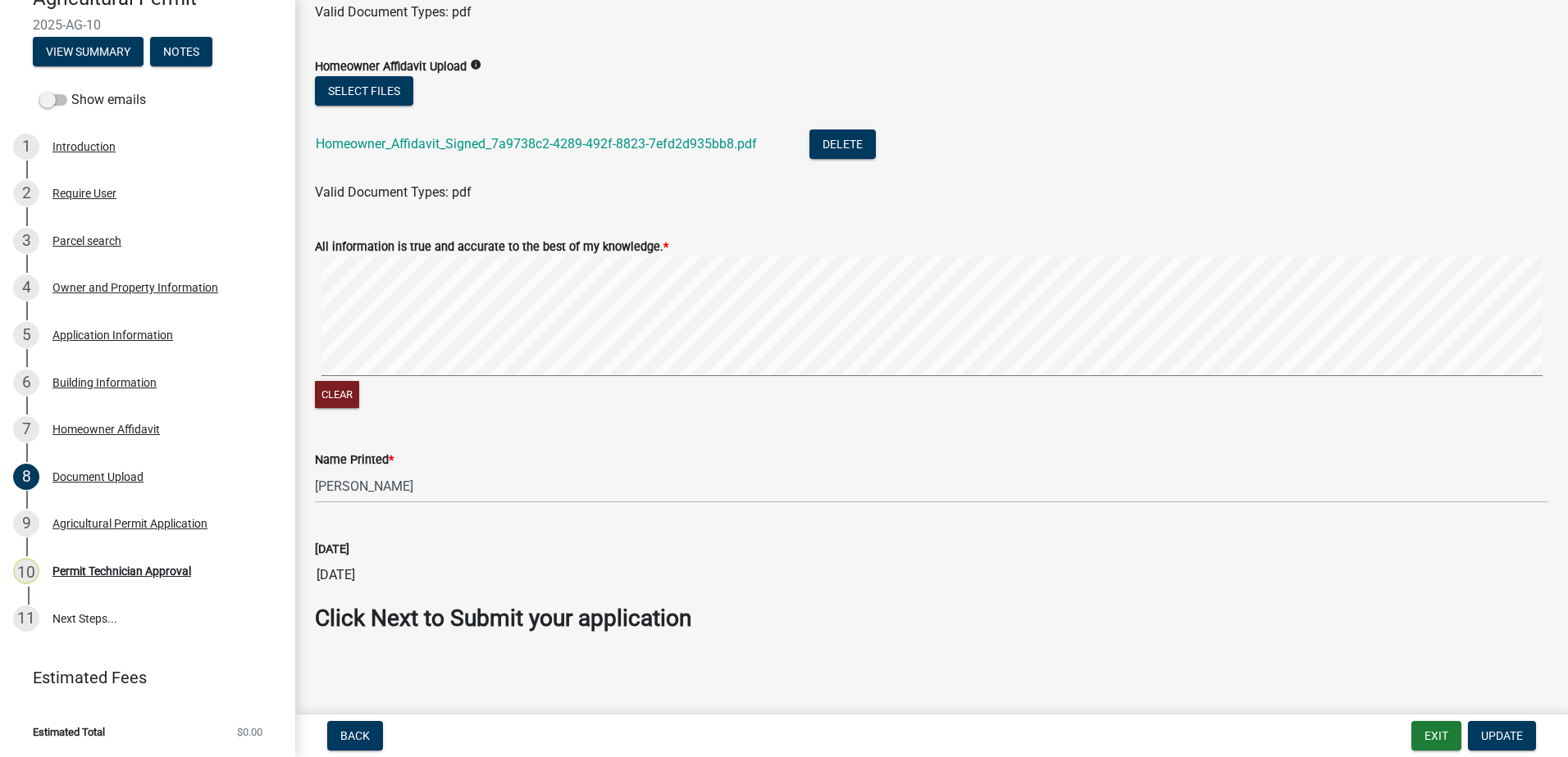
scroll to position [837, 0]
click at [1500, 743] on button "Update" at bounding box center [1501, 736] width 68 height 29
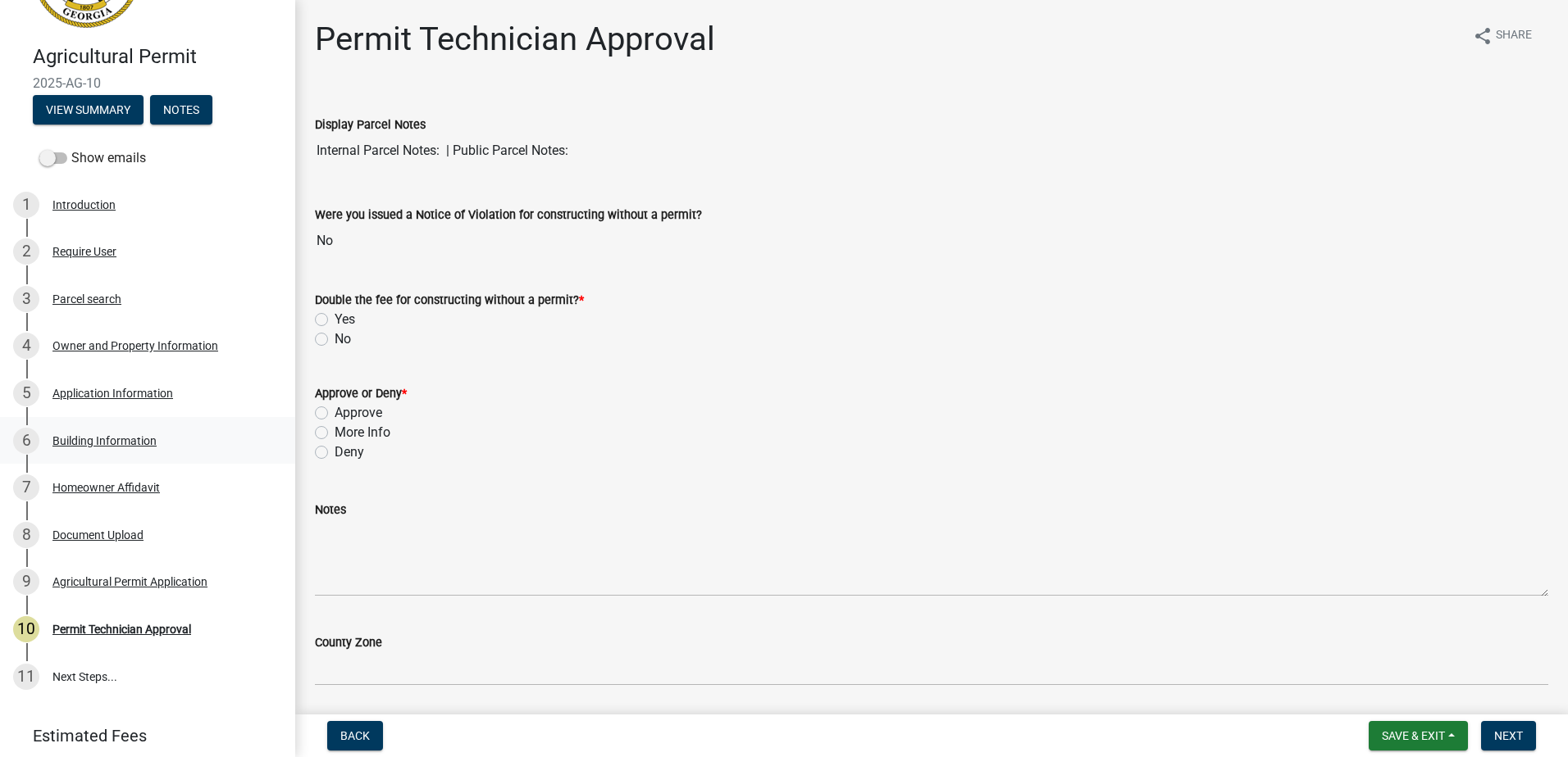
scroll to position [72, 0]
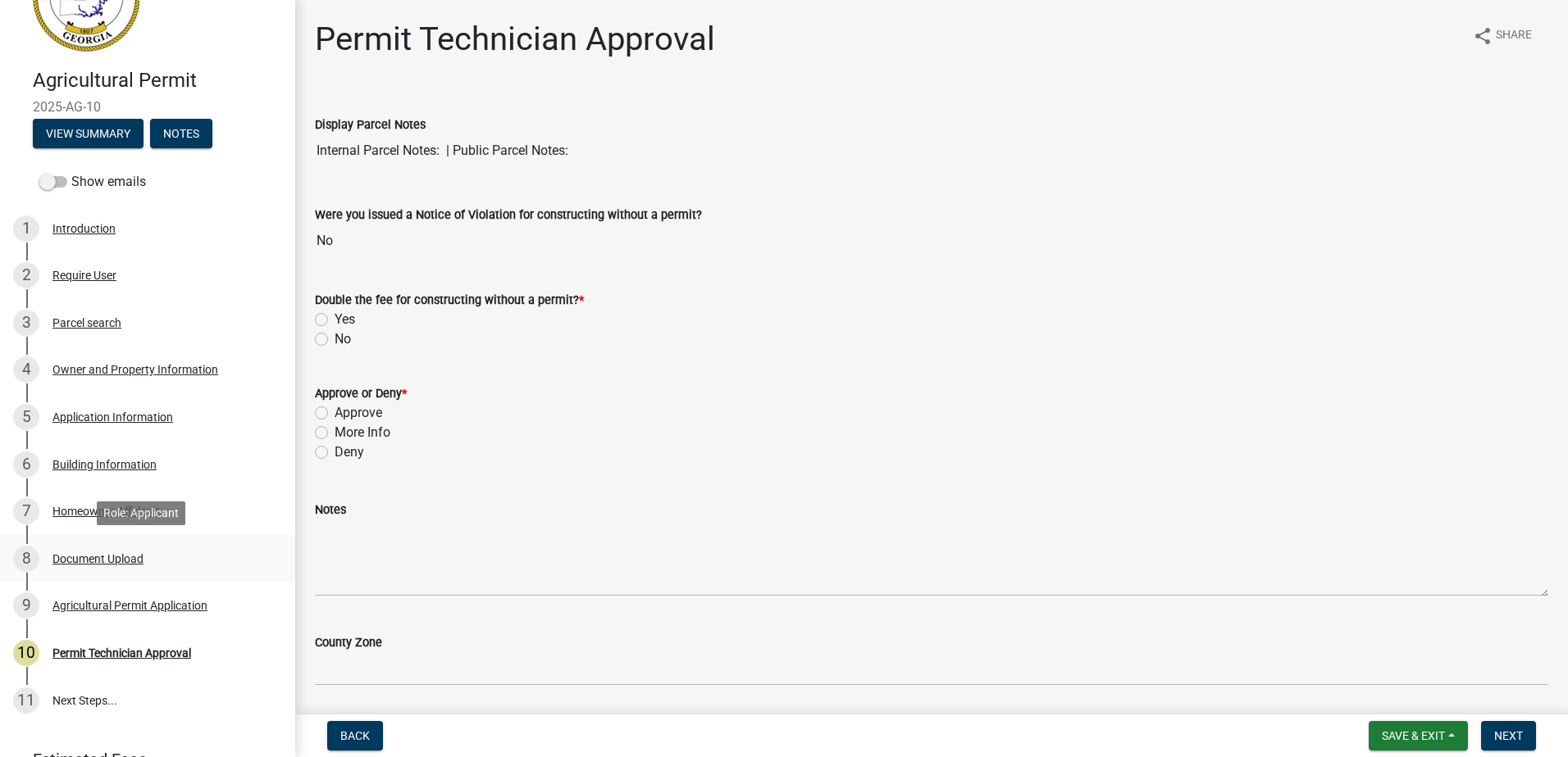
click at [102, 558] on div "Document Upload" at bounding box center [97, 559] width 91 height 12
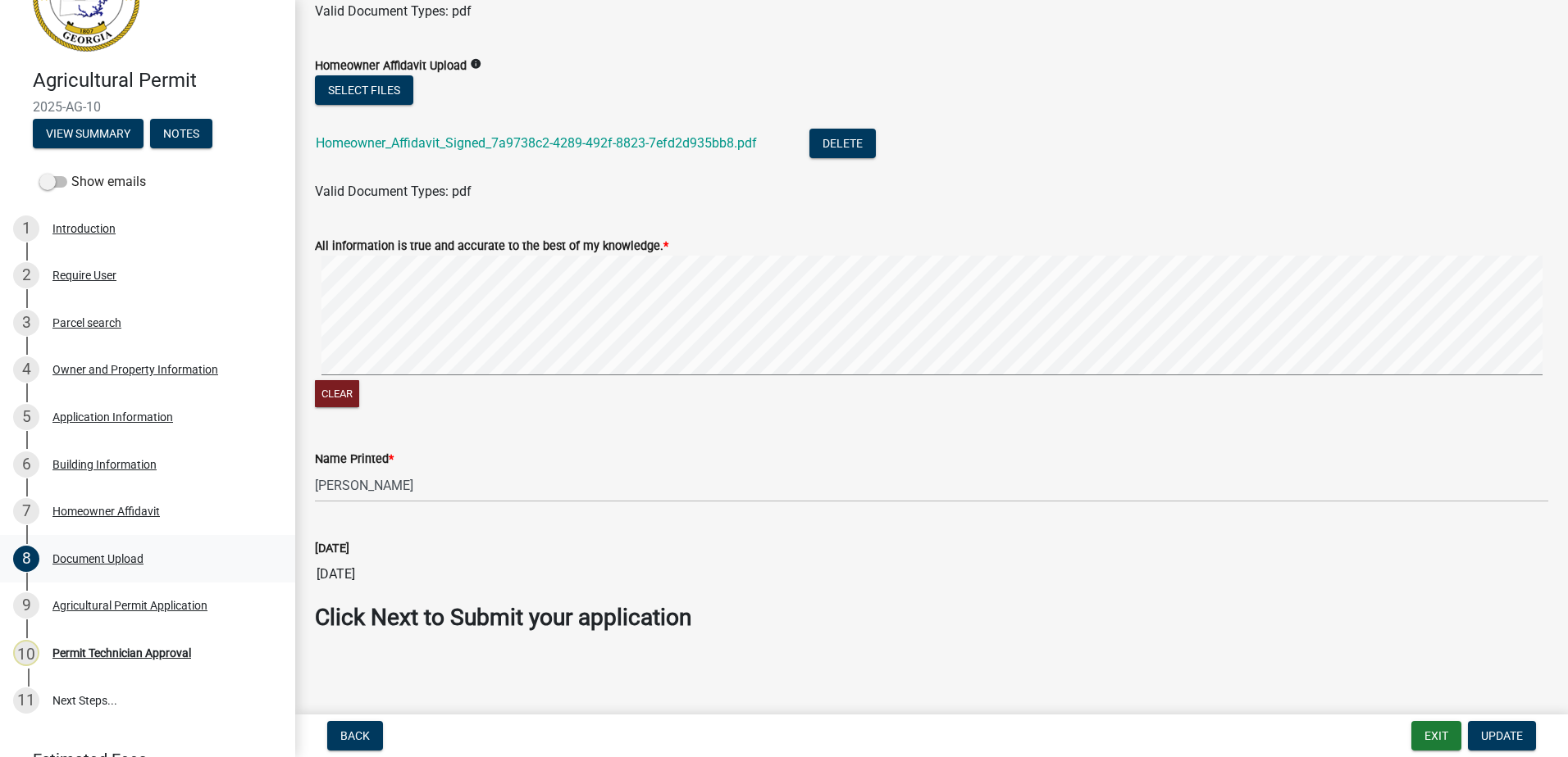
scroll to position [755, 0]
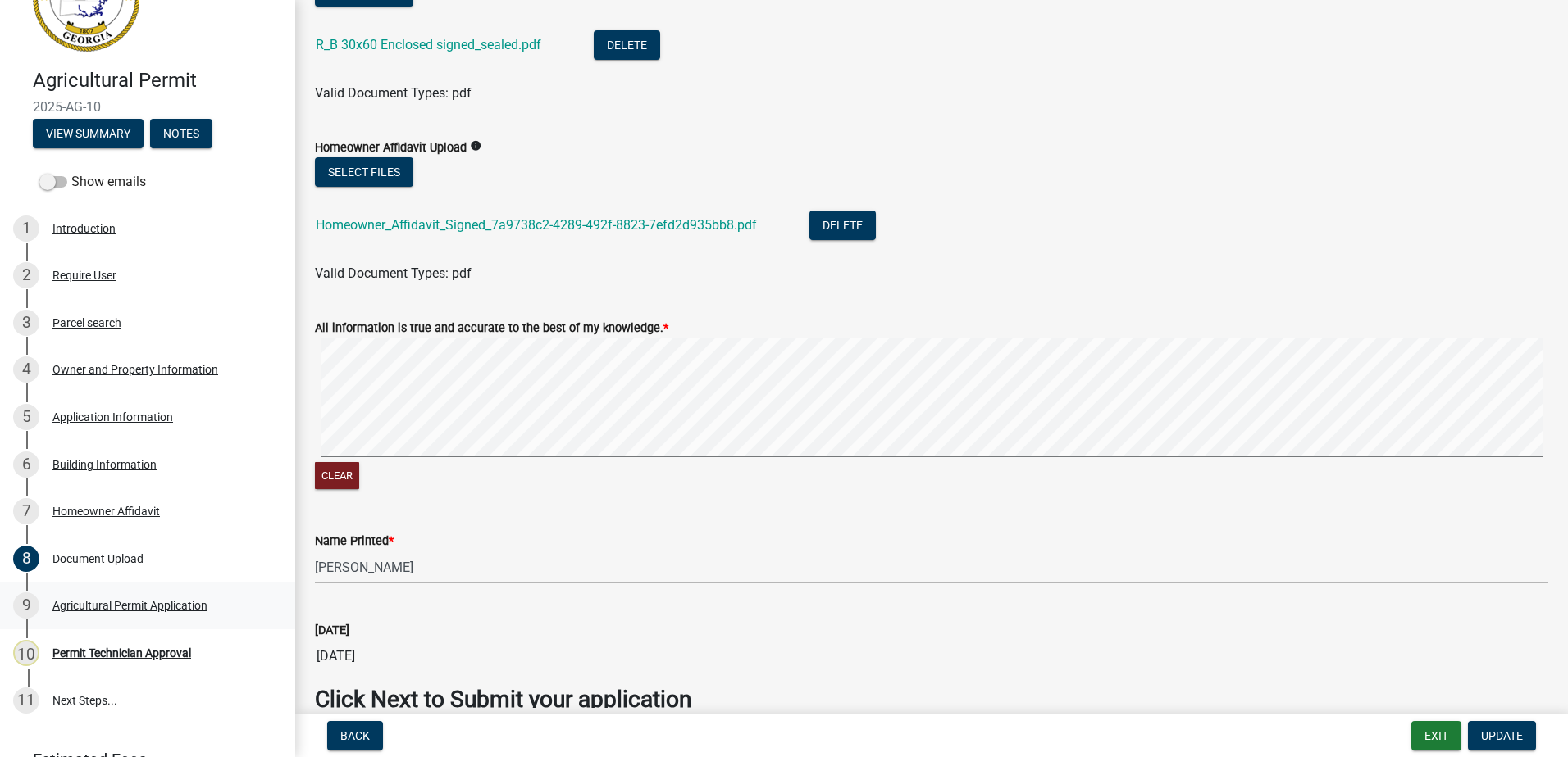
click at [97, 607] on div "Agricultural Permit Application" at bounding box center [130, 606] width 155 height 12
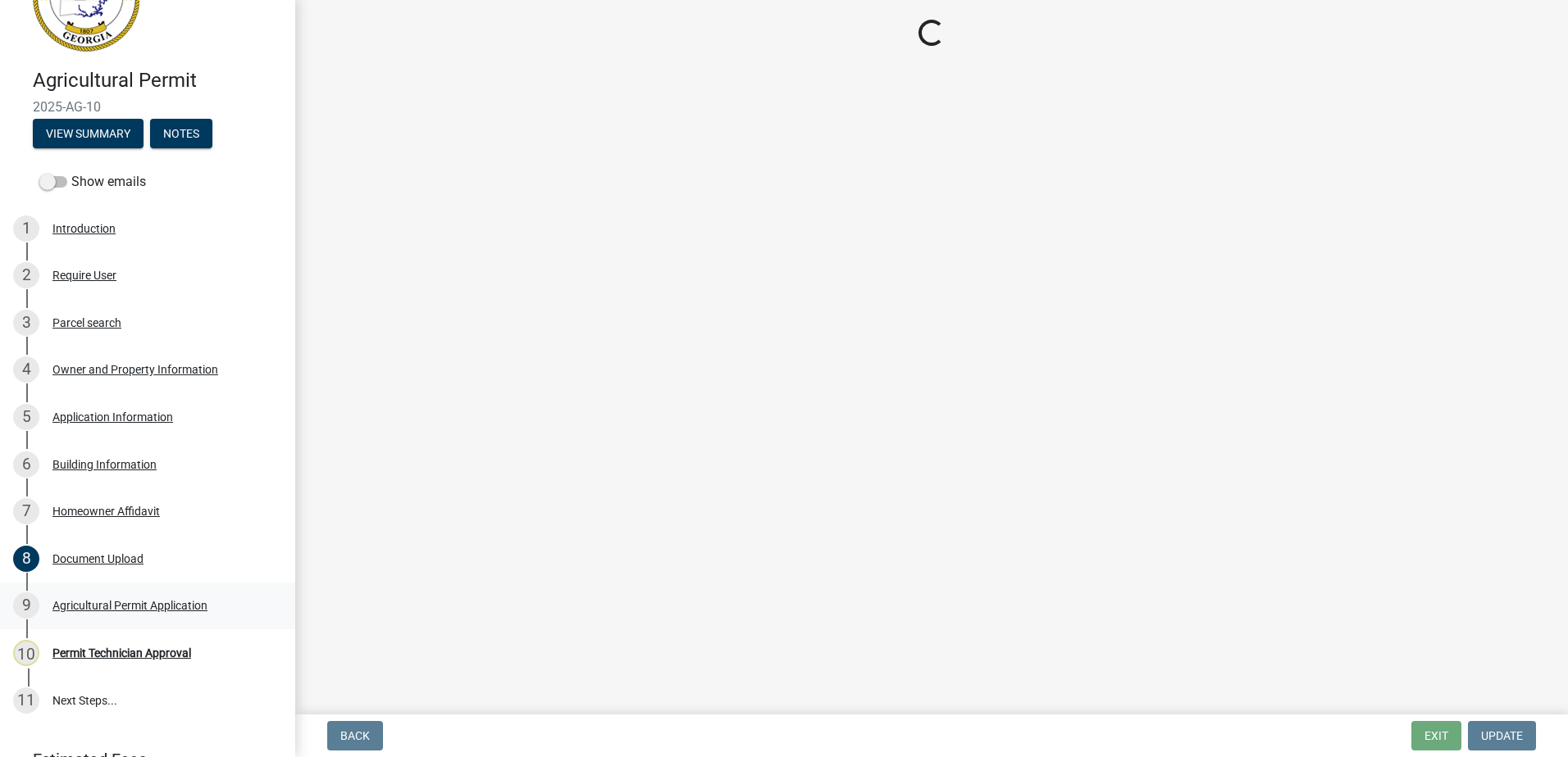
scroll to position [0, 0]
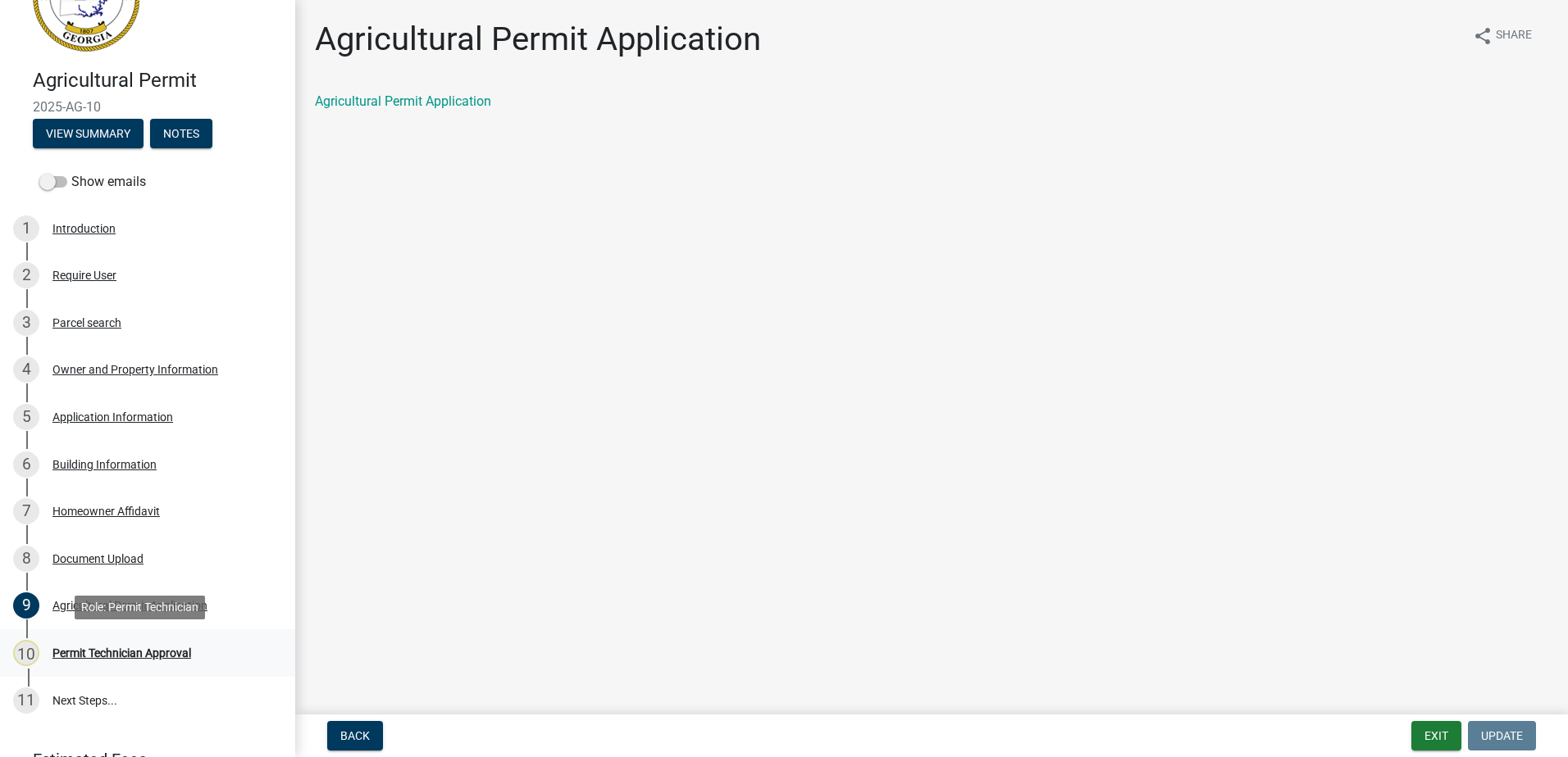
click at [122, 662] on div "10 Permit Technician Approval" at bounding box center [140, 653] width 255 height 27
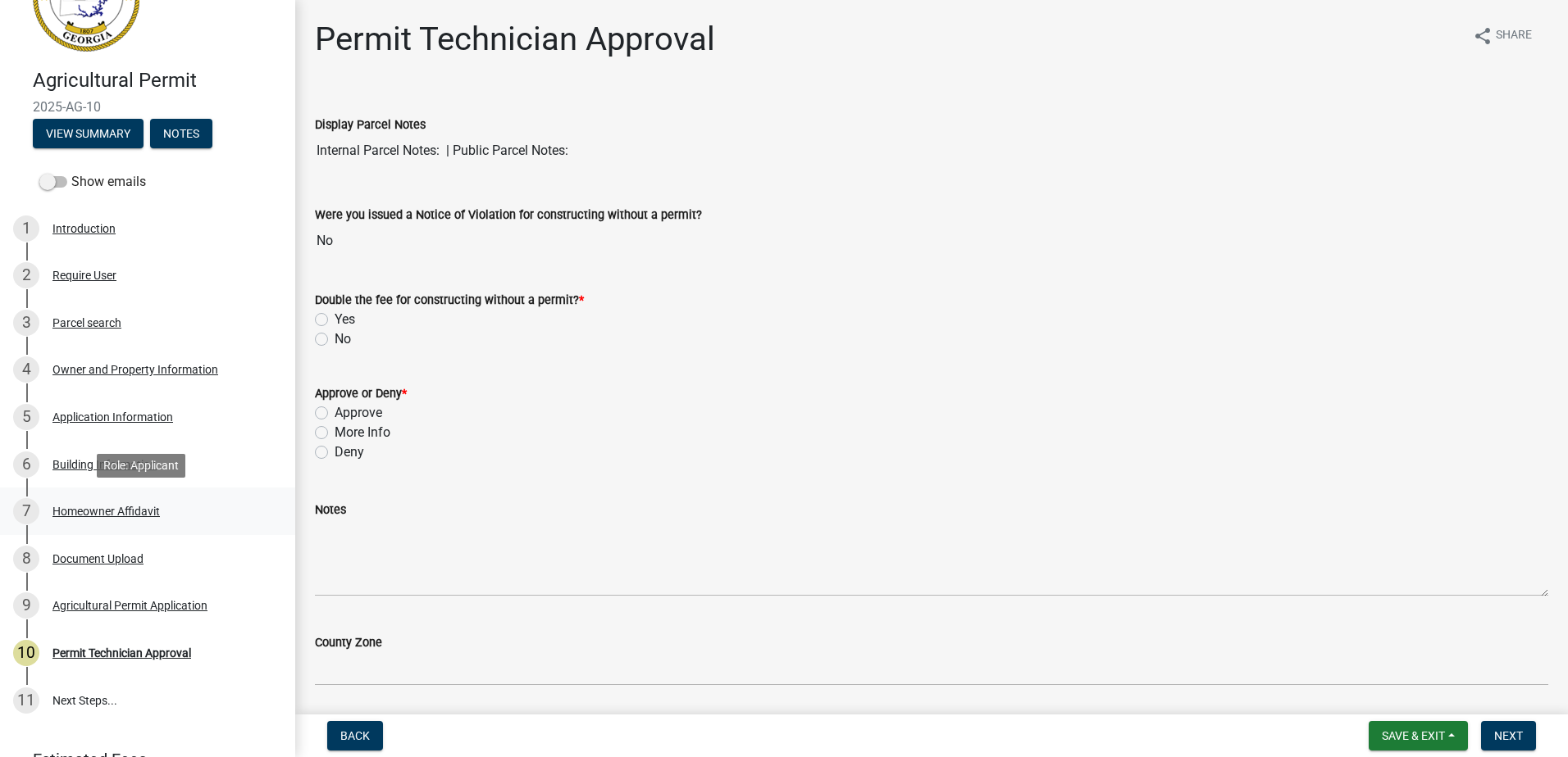
click at [119, 506] on div "Homeowner Affidavit" at bounding box center [105, 512] width 107 height 12
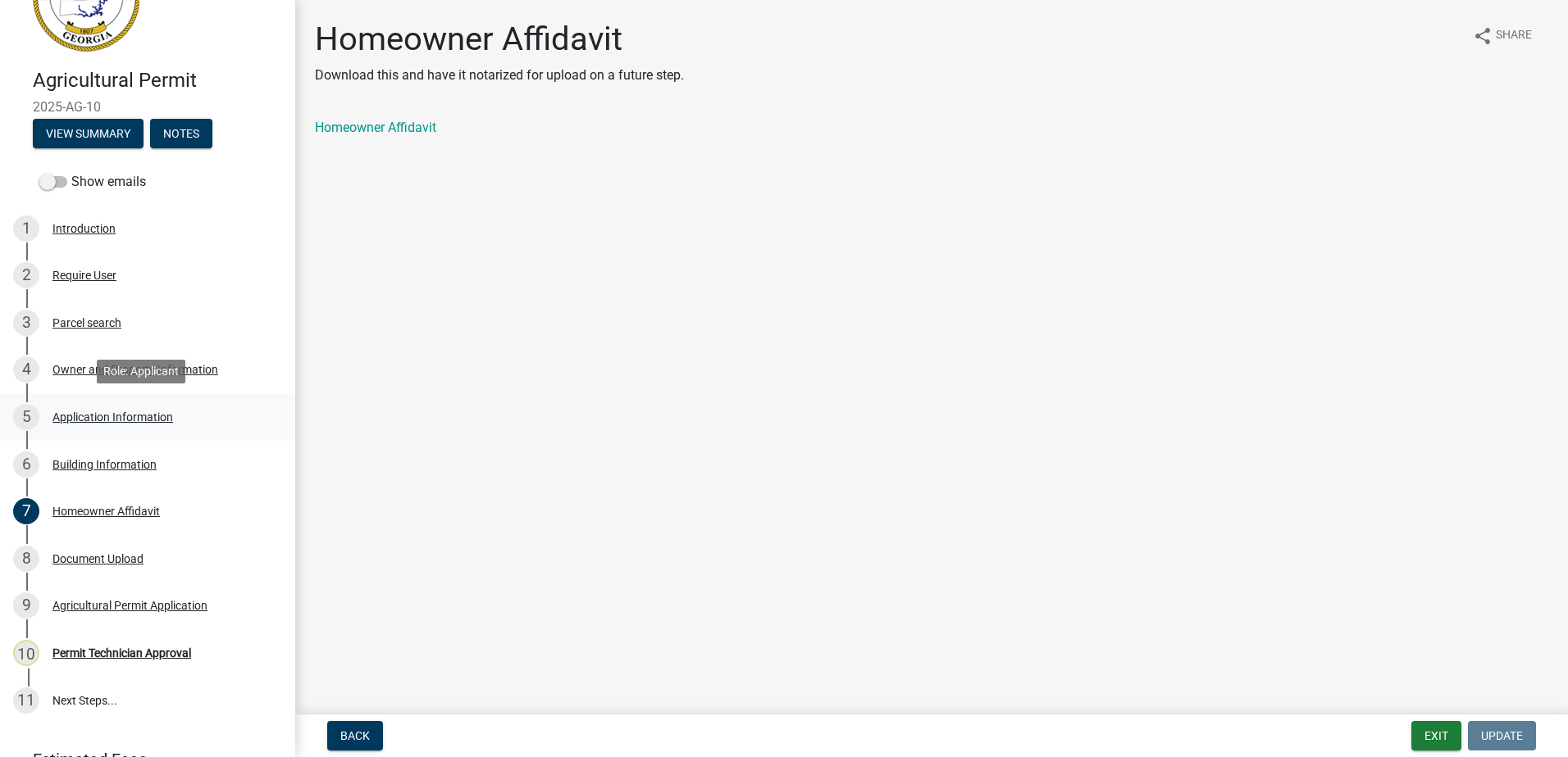
click at [81, 404] on div "5 Application Information" at bounding box center [140, 416] width 255 height 27
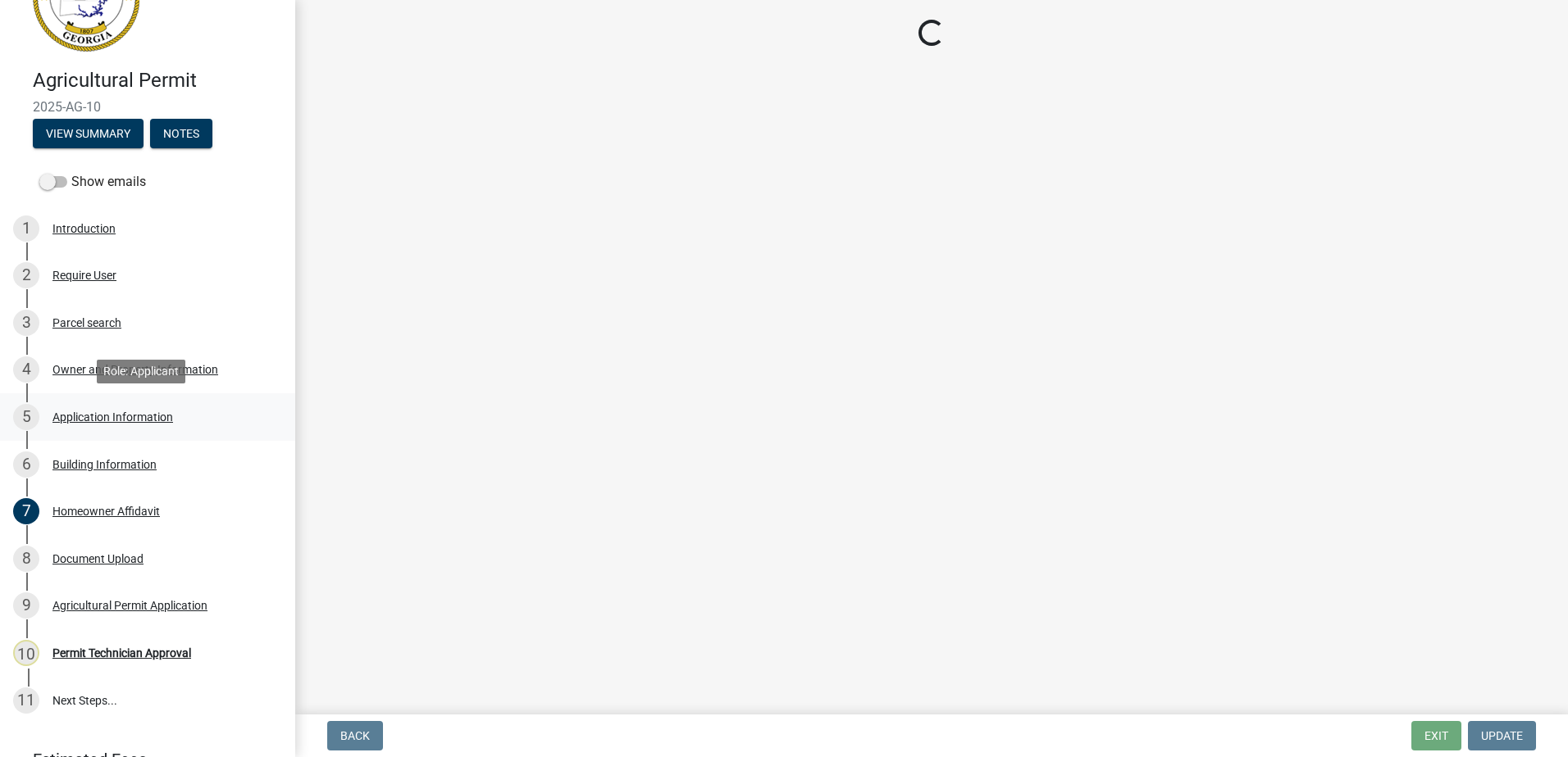
select select "e5ad45bb-a1e6-4b4c-93a2-1a7ea2f1db3c"
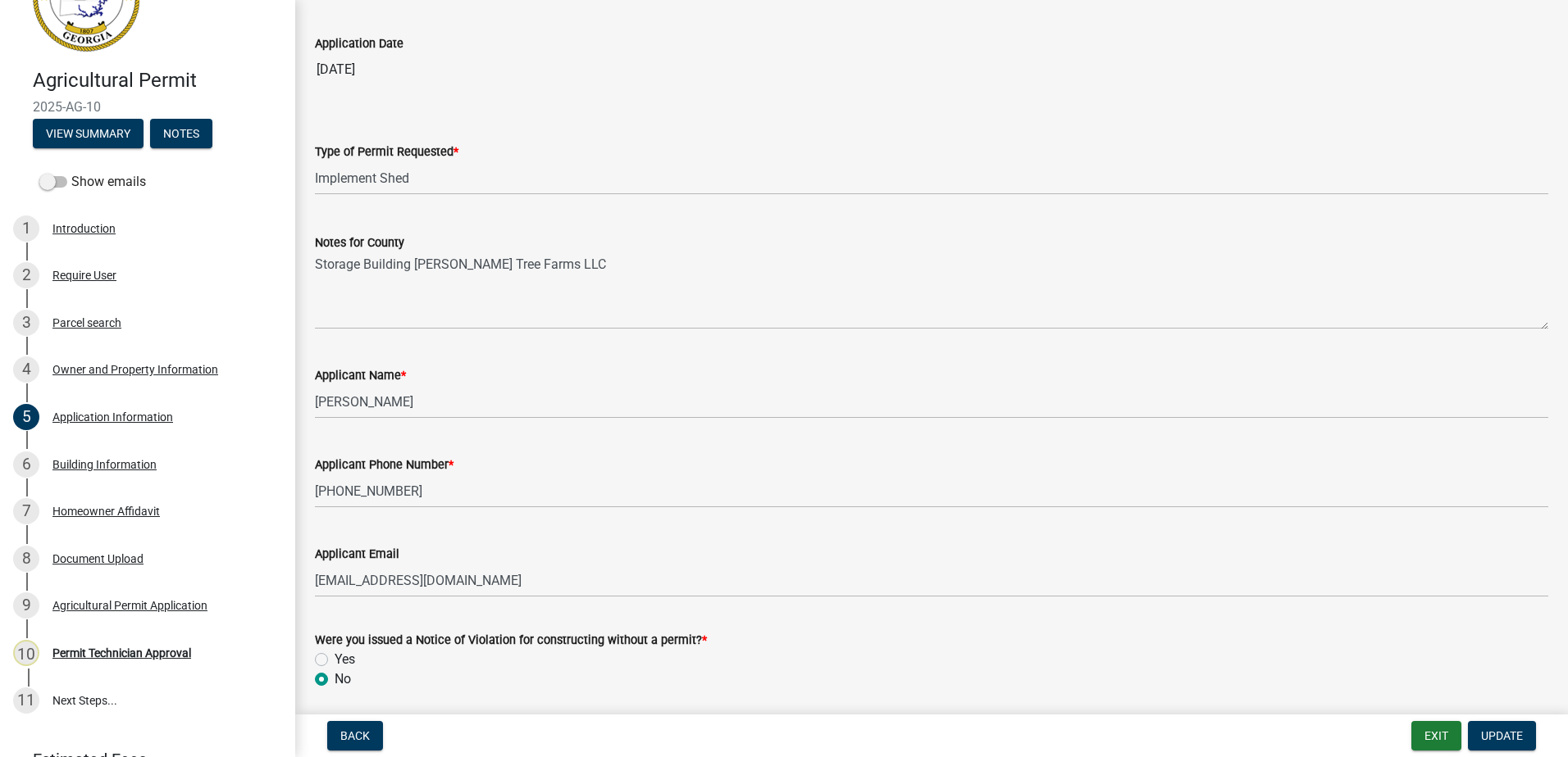
scroll to position [141, 0]
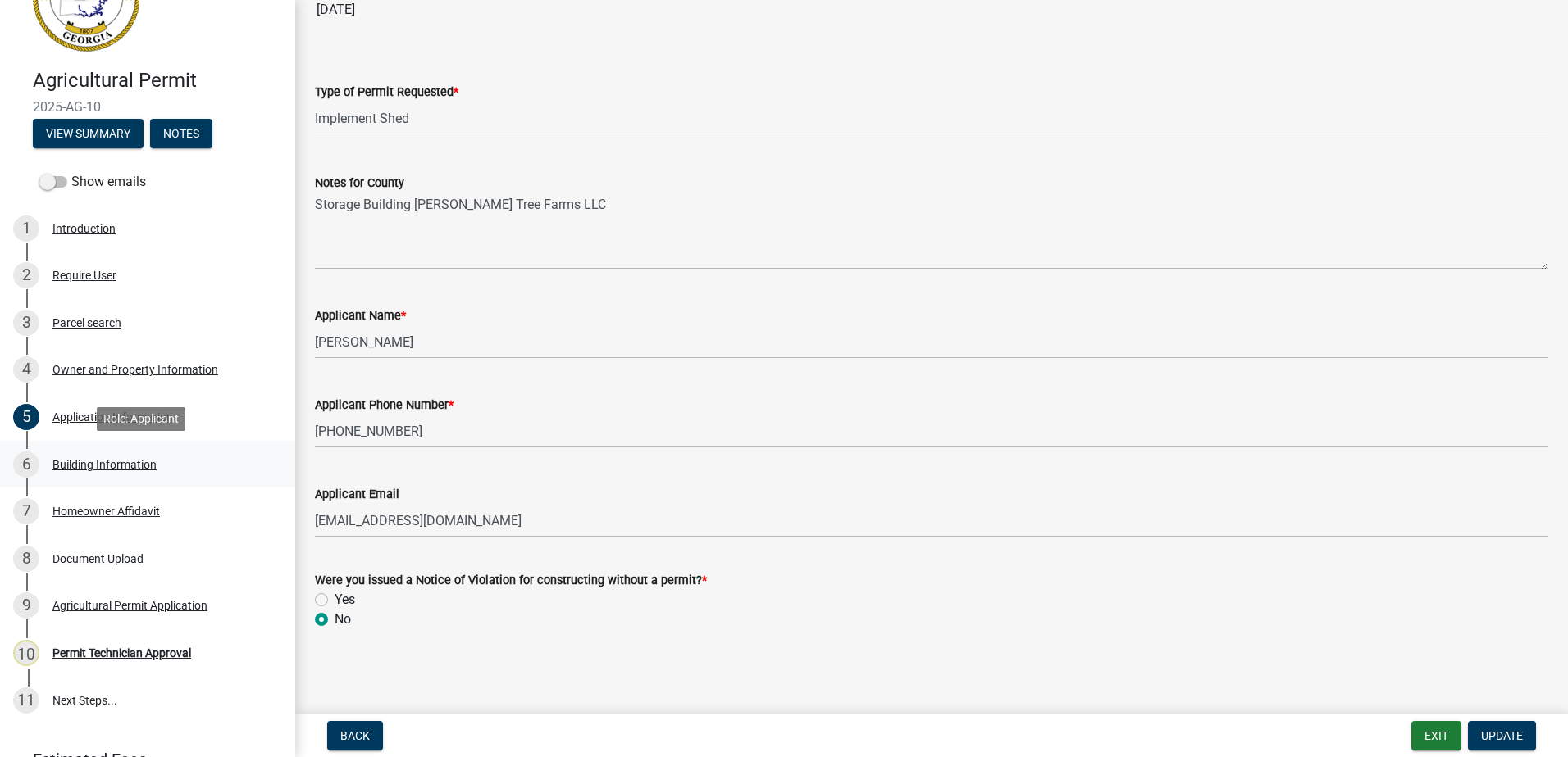
click at [87, 454] on div "6 Building Information" at bounding box center [140, 464] width 255 height 27
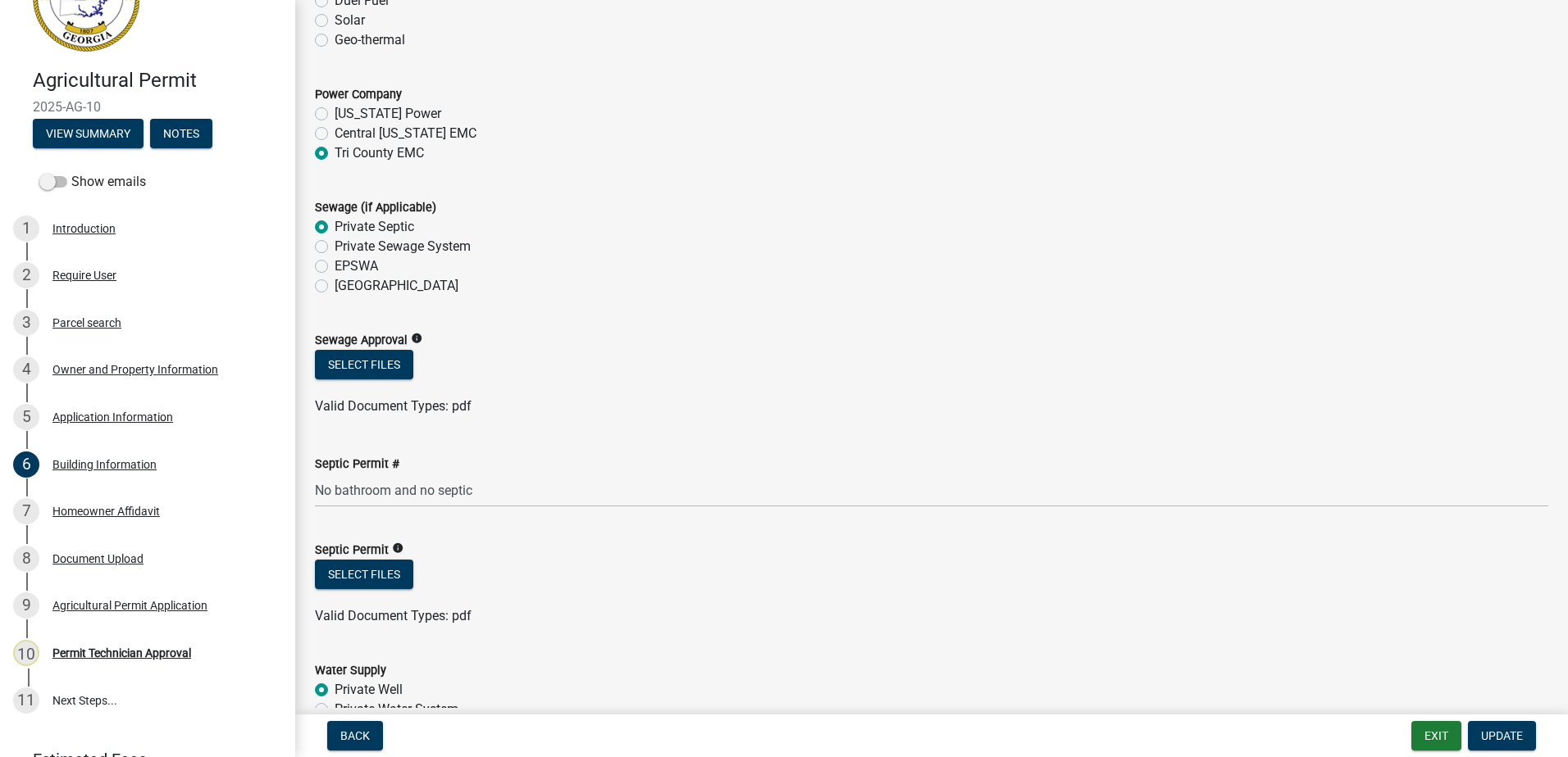
scroll to position [5063, 0]
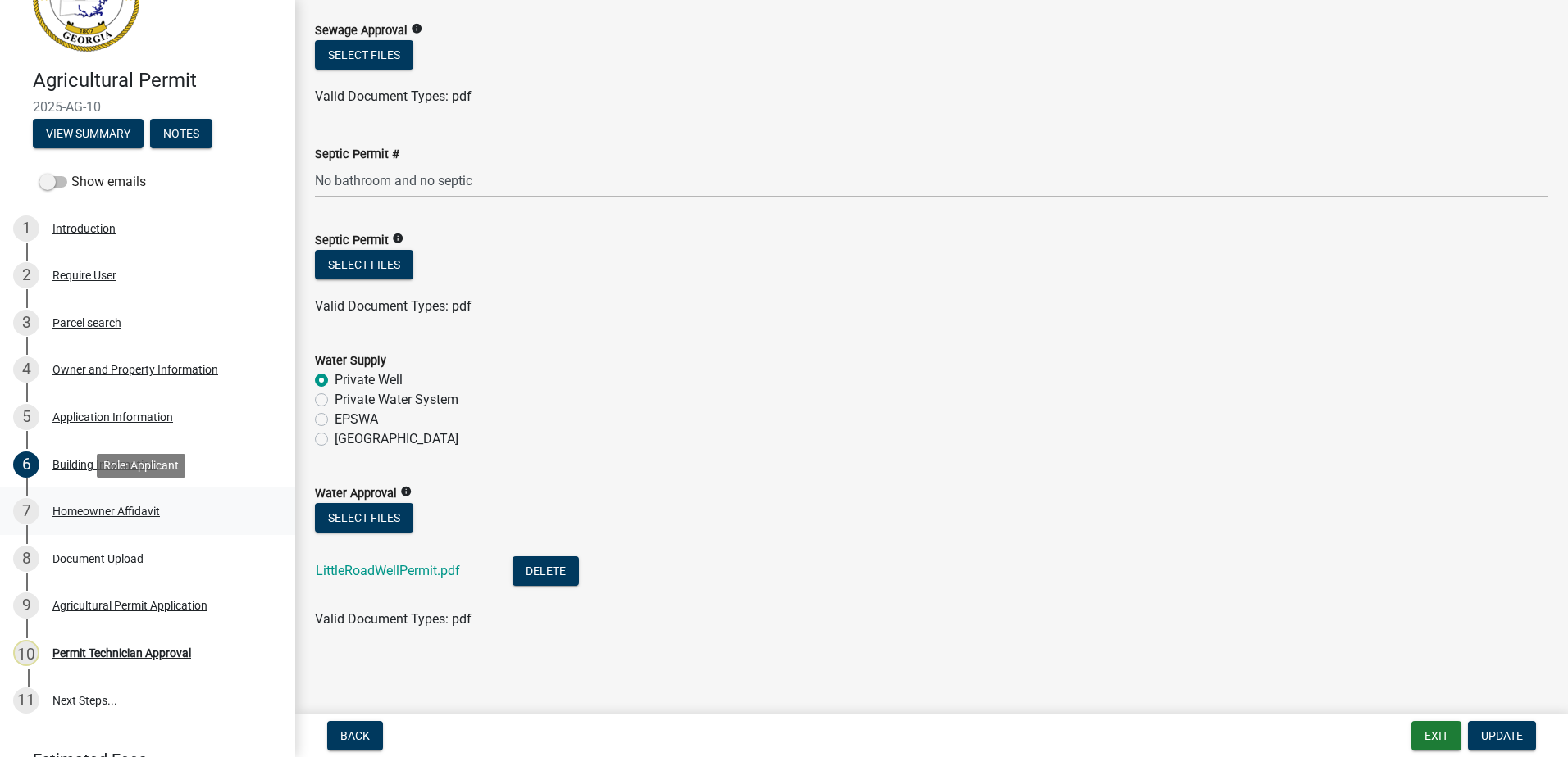
click at [101, 513] on div "Homeowner Affidavit" at bounding box center [105, 512] width 107 height 12
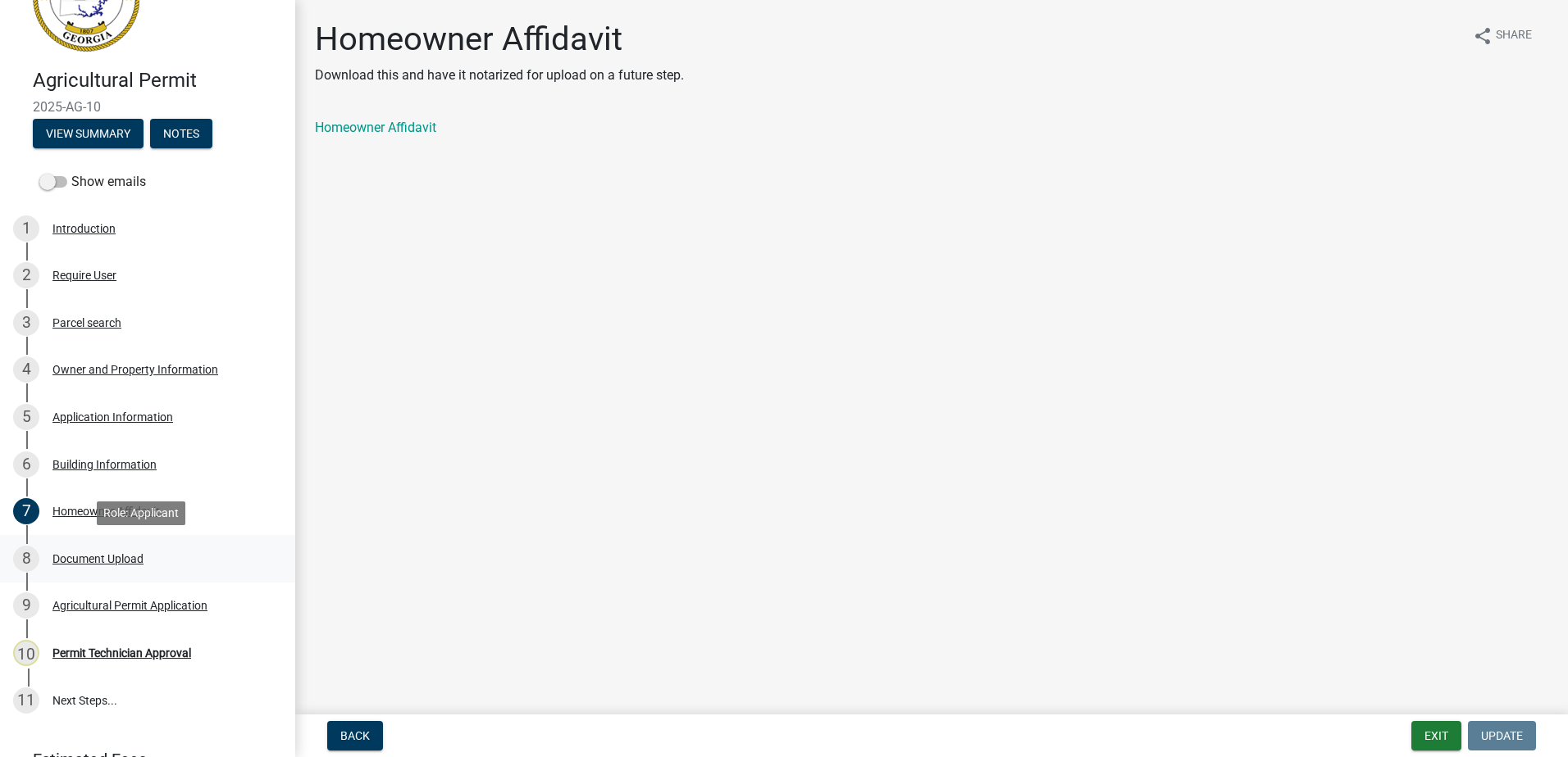
click at [119, 553] on div "Document Upload" at bounding box center [97, 559] width 91 height 12
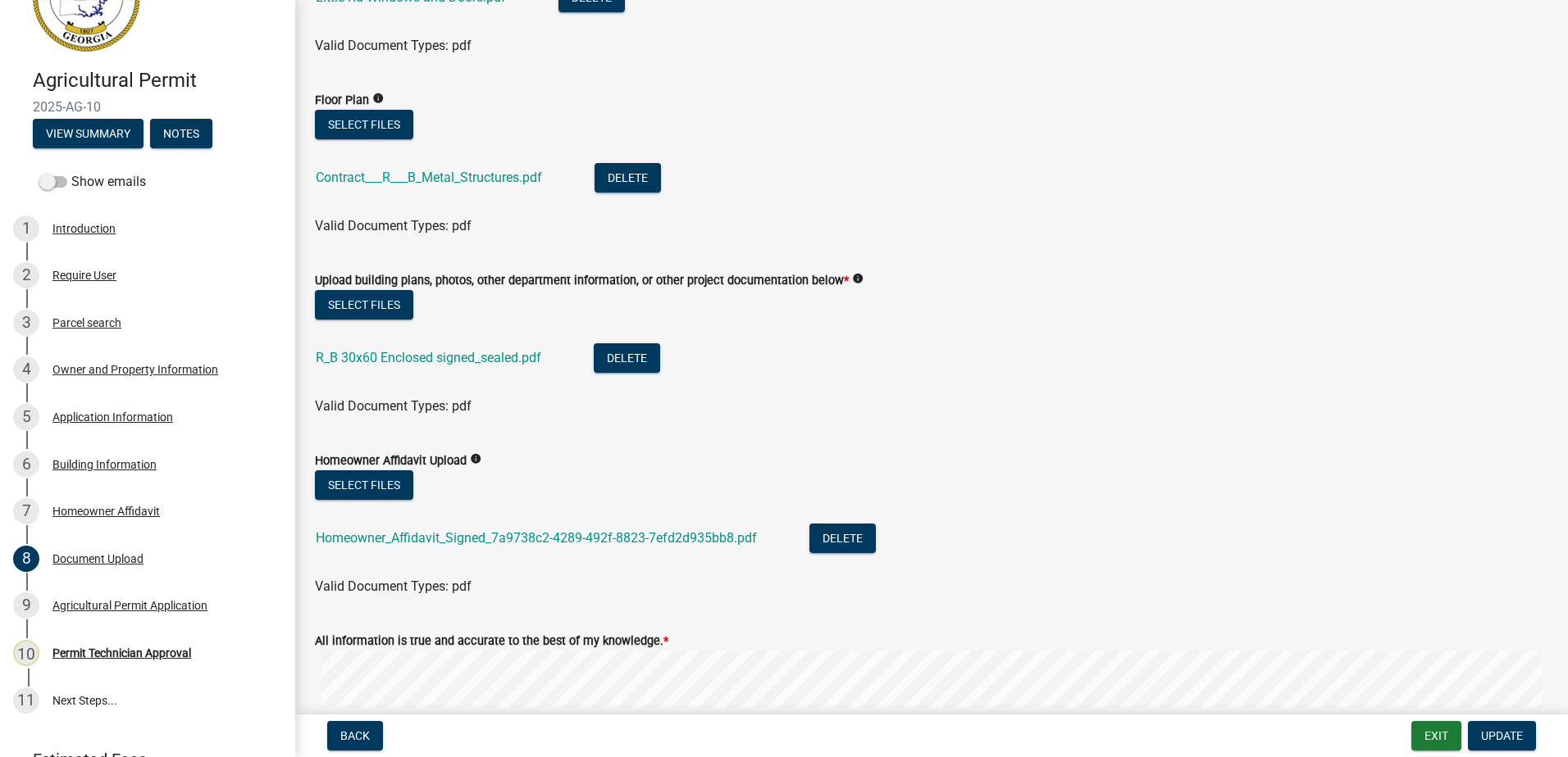
scroll to position [427, 0]
